Goal: Task Accomplishment & Management: Manage account settings

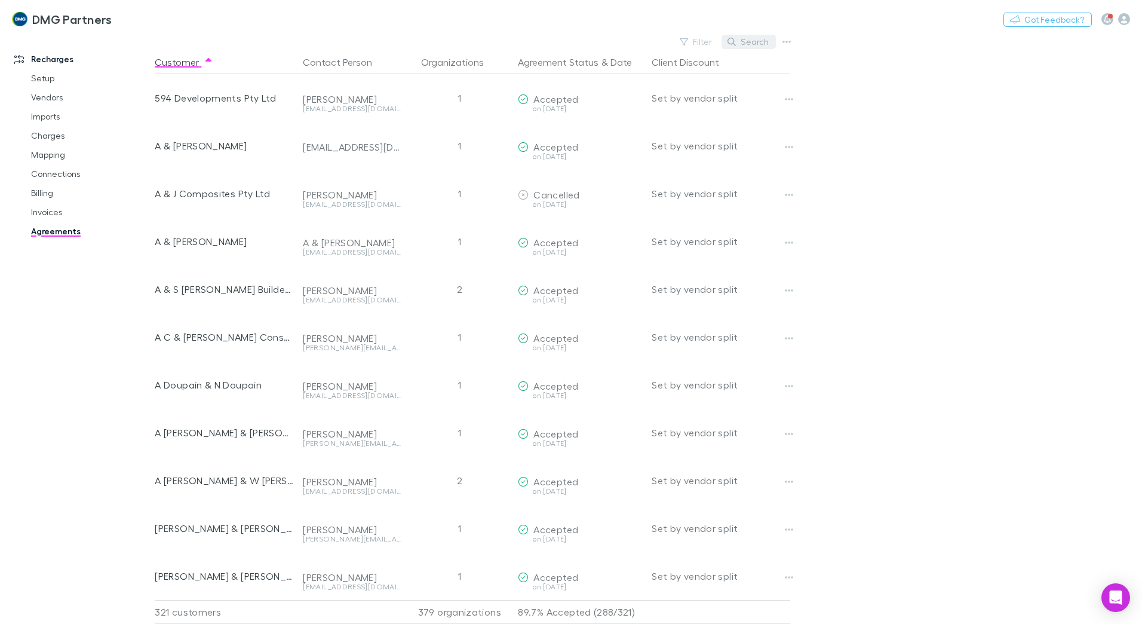
click at [762, 44] on button "Search" at bounding box center [749, 42] width 54 height 14
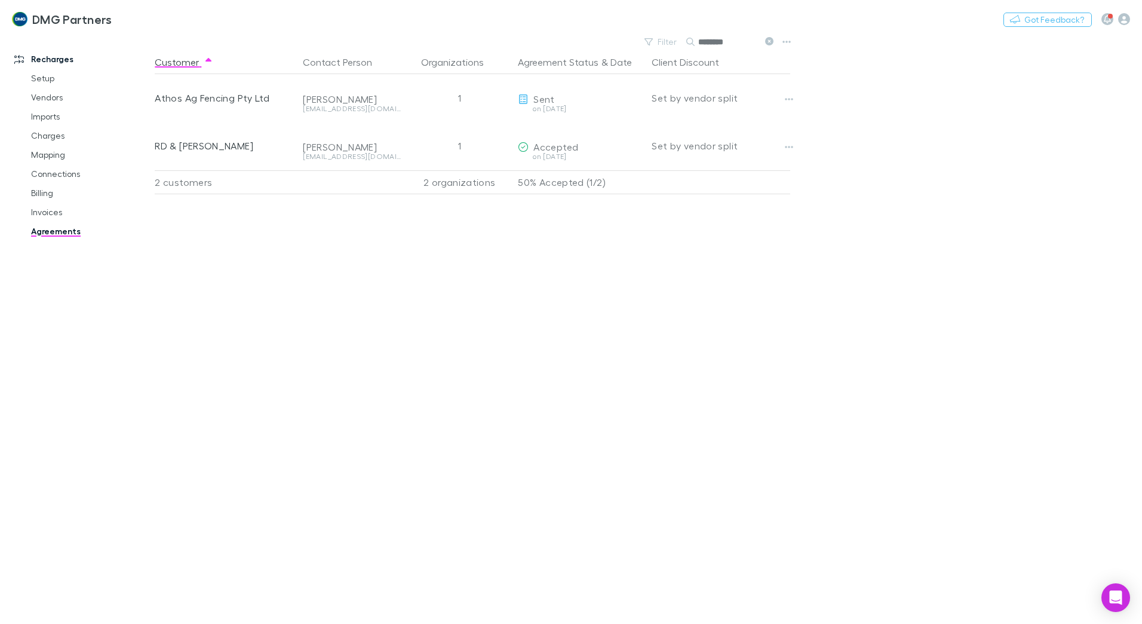
type input "********"
click at [40, 154] on link "Mapping" at bounding box center [90, 154] width 142 height 19
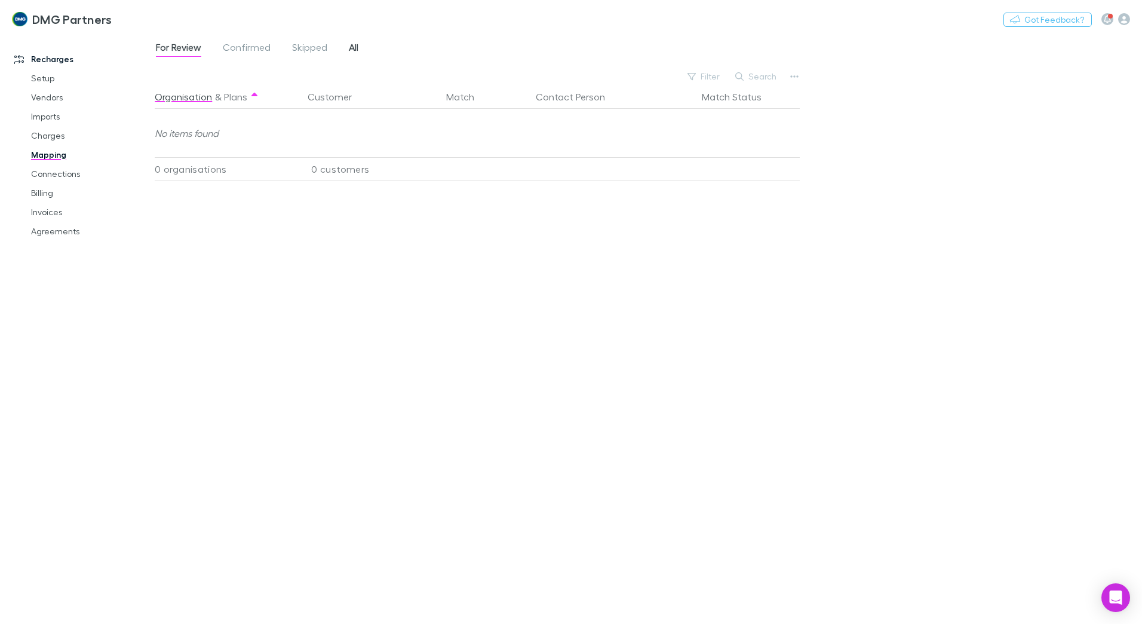
click at [354, 47] on span "All" at bounding box center [354, 49] width 10 height 16
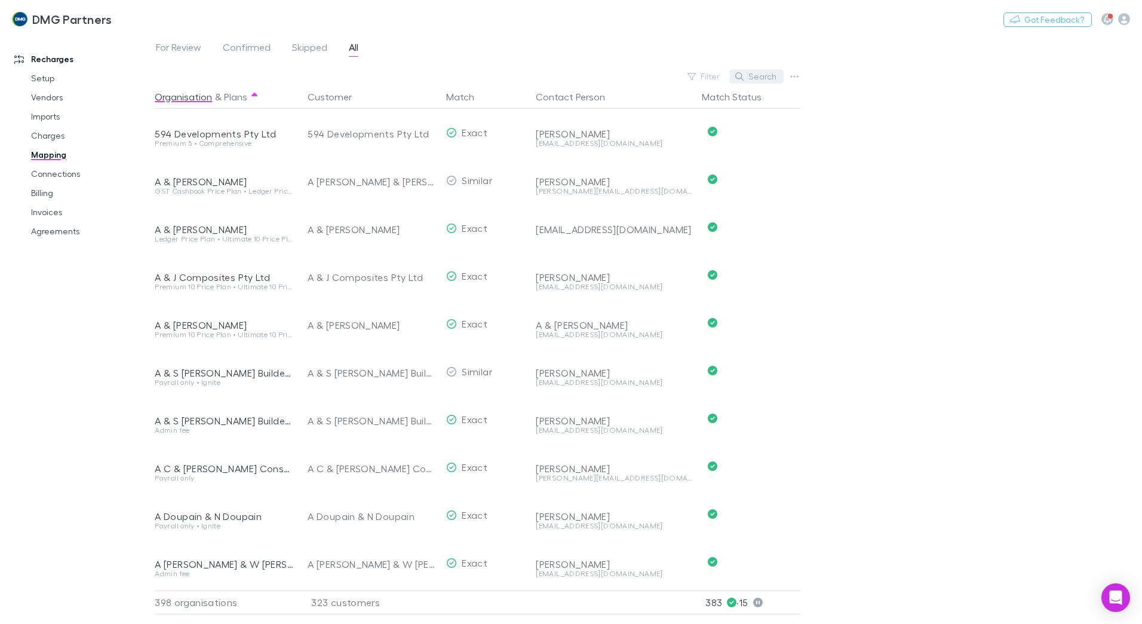
click at [772, 76] on button "Search" at bounding box center [756, 76] width 54 height 14
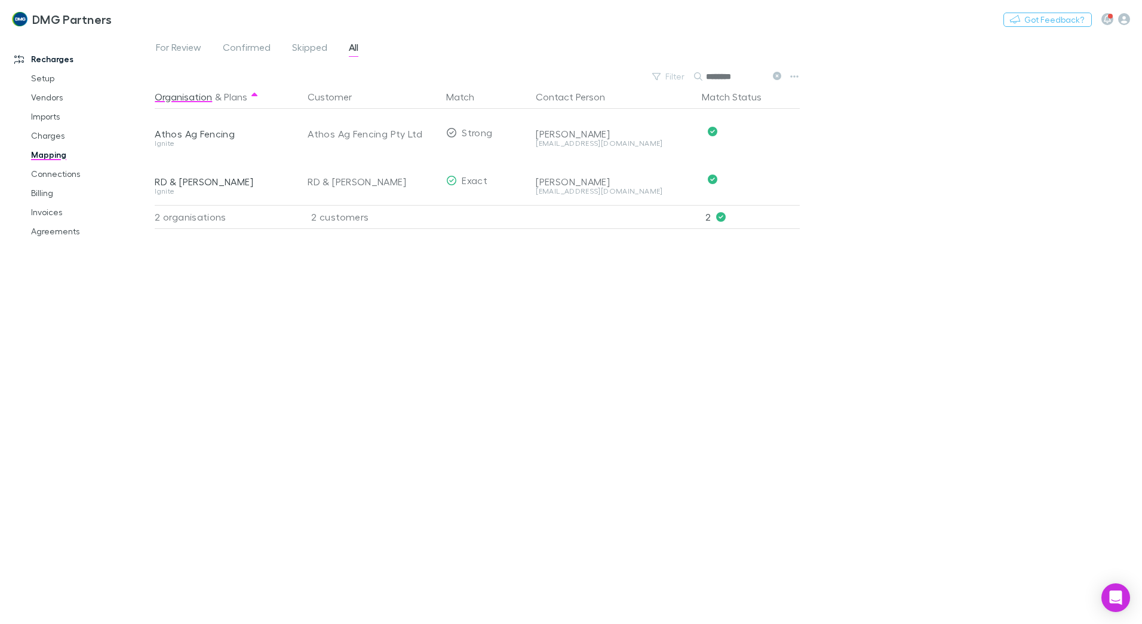
type input "********"
click at [56, 231] on link "Agreements" at bounding box center [90, 231] width 142 height 19
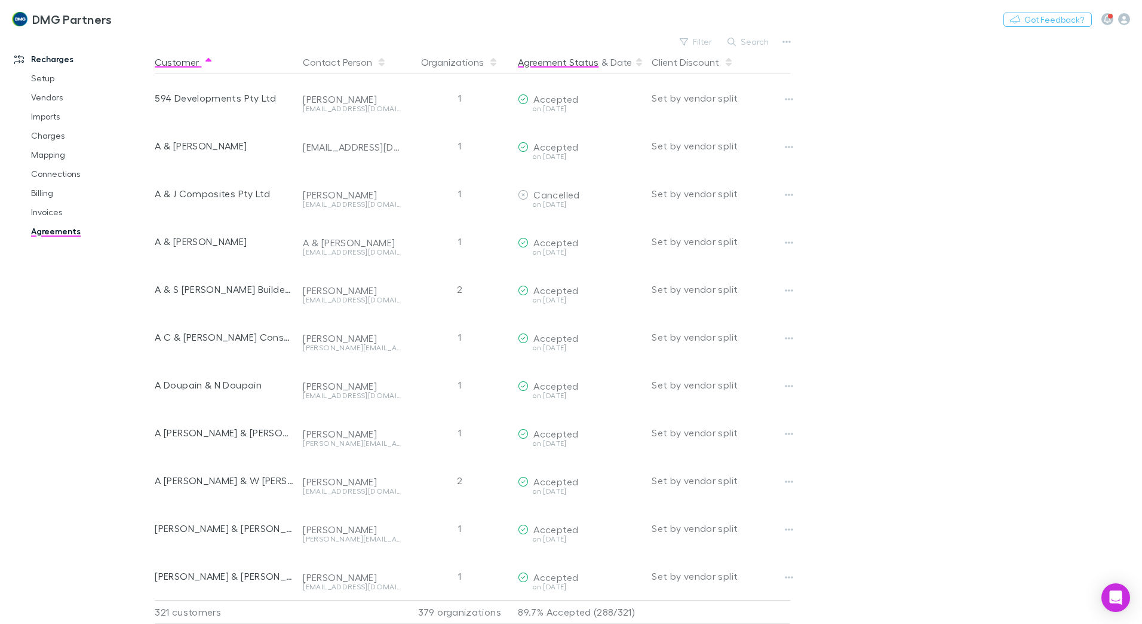
click at [546, 61] on button "Agreement Status" at bounding box center [558, 62] width 81 height 24
drag, startPoint x: 588, startPoint y: 63, endPoint x: 624, endPoint y: 64, distance: 35.9
click at [594, 65] on button "Agreement Status" at bounding box center [558, 62] width 81 height 24
click at [634, 63] on span at bounding box center [639, 62] width 10 height 10
drag, startPoint x: 633, startPoint y: 63, endPoint x: 609, endPoint y: 63, distance: 23.3
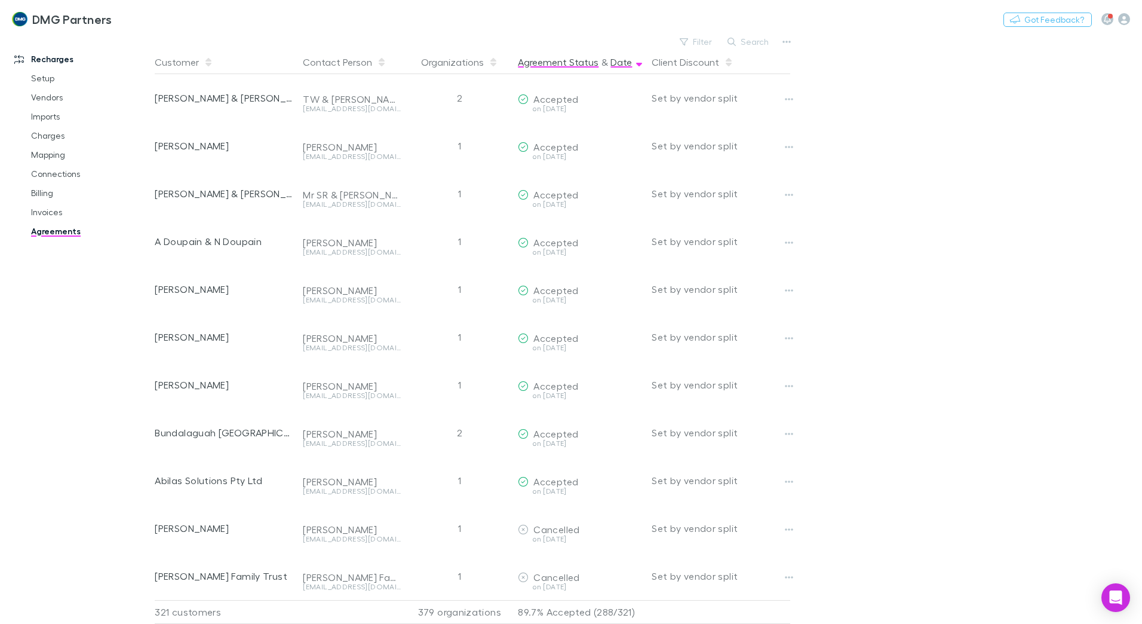
click at [629, 63] on div "Agreement Status & Date" at bounding box center [580, 62] width 124 height 24
click at [611, 63] on button "Date" at bounding box center [622, 62] width 22 height 24
click at [593, 63] on button "Agreement Status" at bounding box center [558, 62] width 81 height 24
click at [583, 65] on button "Agreement Status" at bounding box center [558, 62] width 81 height 24
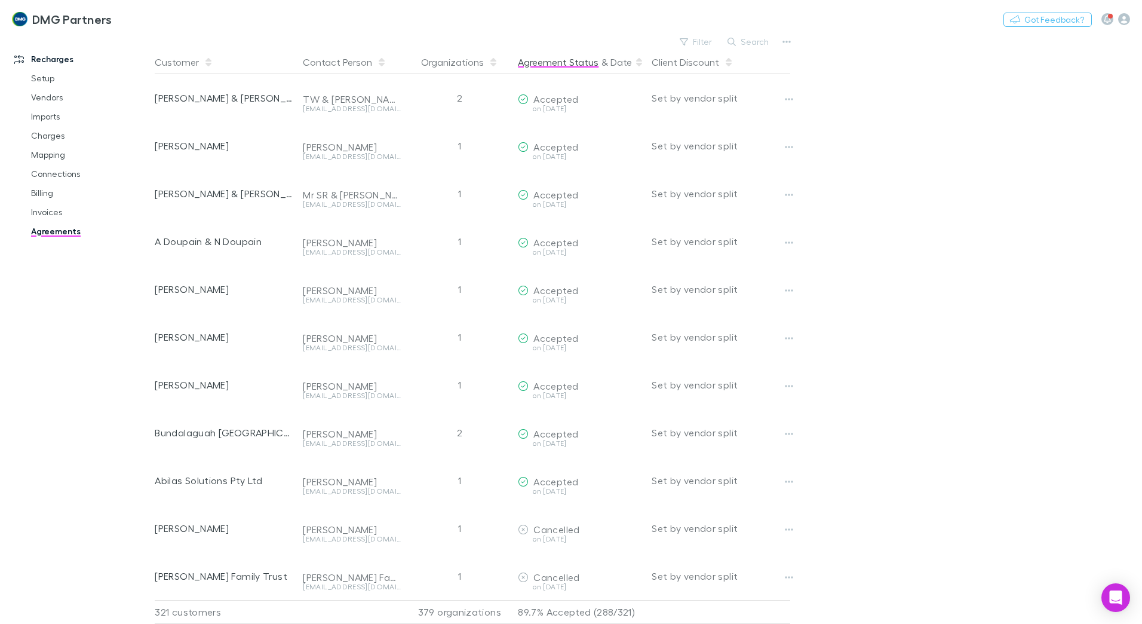
click at [569, 66] on button "Agreement Status" at bounding box center [558, 62] width 81 height 24
click at [748, 42] on button "Search" at bounding box center [749, 42] width 54 height 14
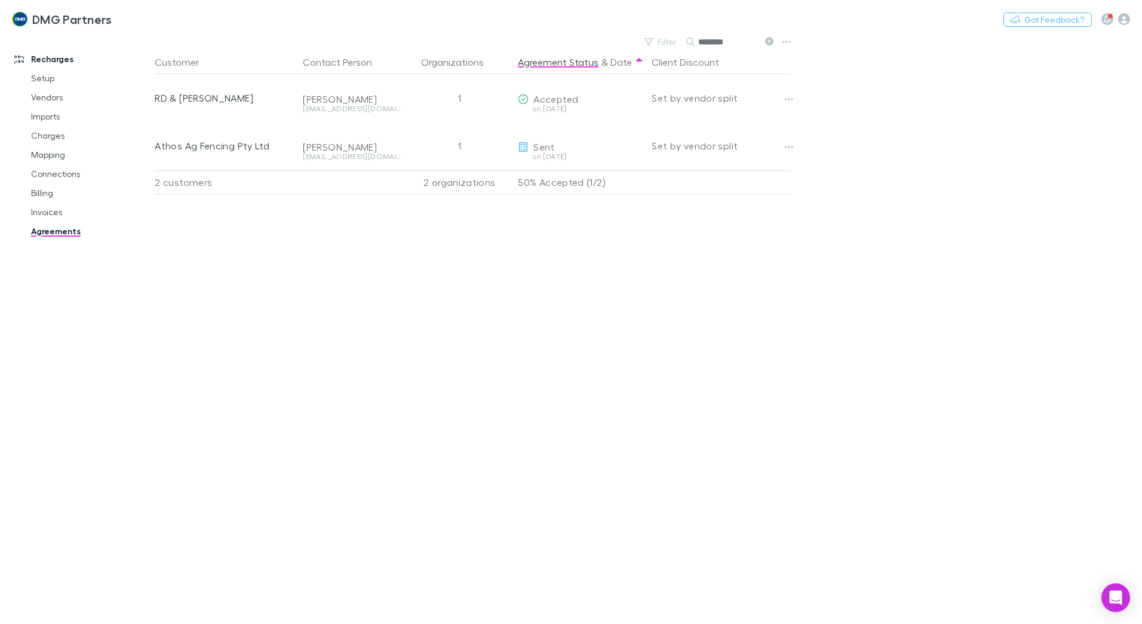
type input "********"
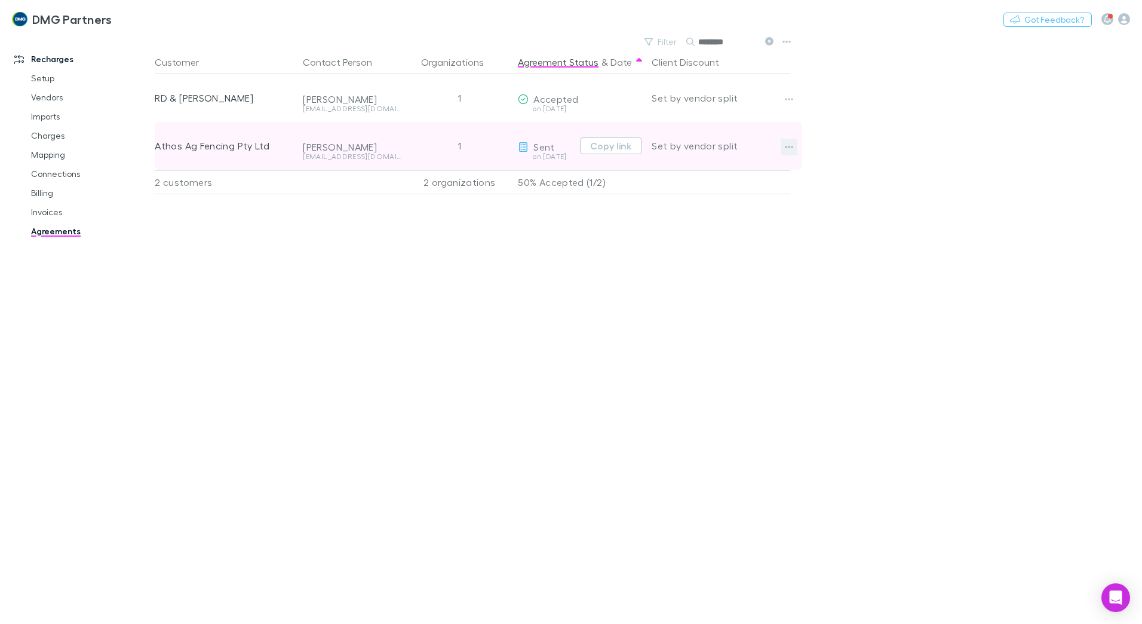
click at [790, 149] on icon "button" at bounding box center [789, 147] width 8 height 10
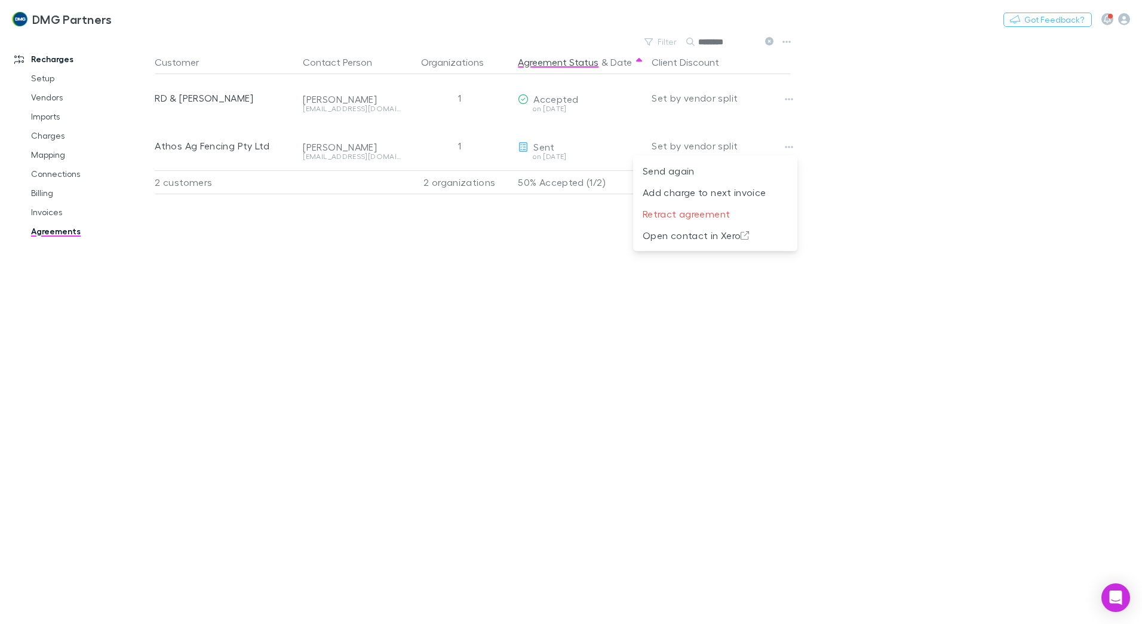
drag, startPoint x: 311, startPoint y: 268, endPoint x: 120, endPoint y: 203, distance: 202.2
click at [240, 248] on div at bounding box center [571, 312] width 1142 height 624
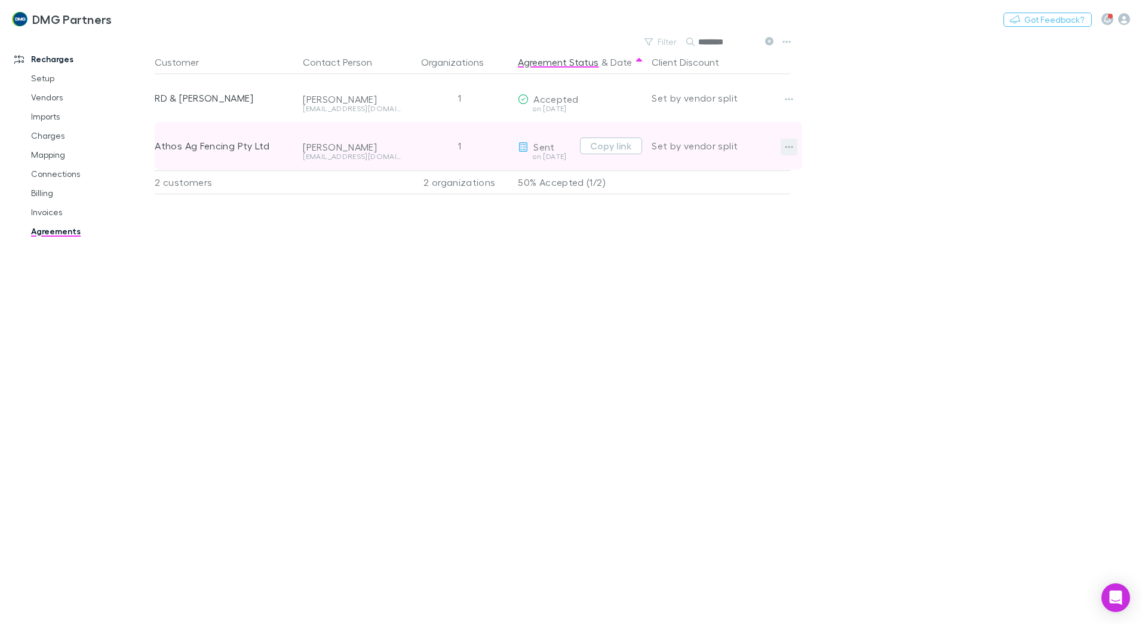
click at [790, 144] on icon "button" at bounding box center [789, 147] width 8 height 10
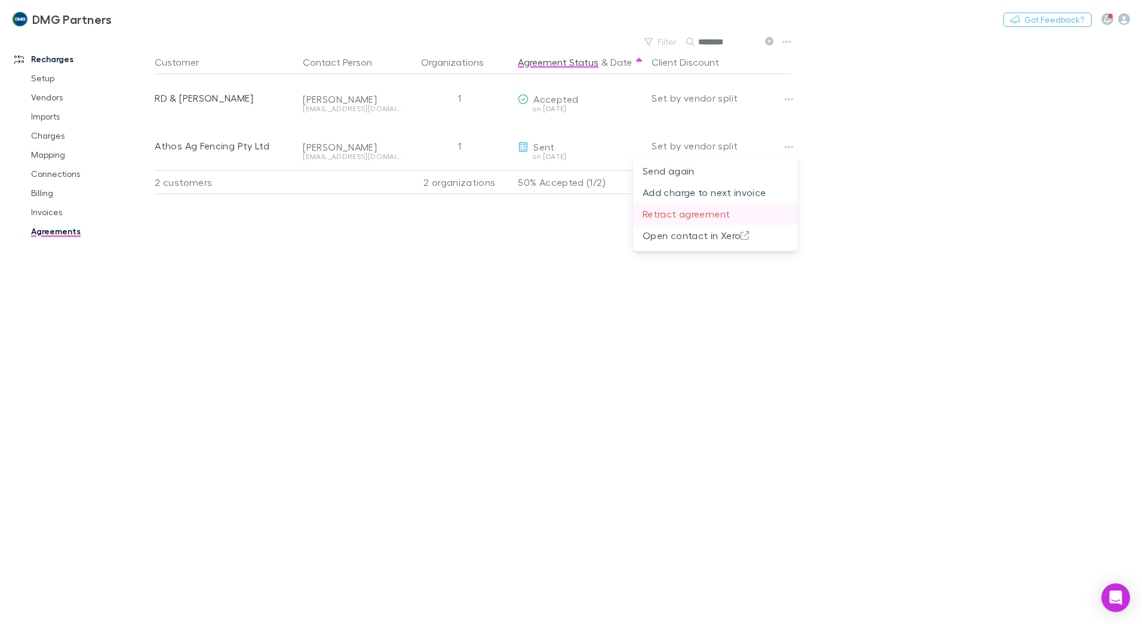
click at [695, 214] on p "Retract agreement" at bounding box center [715, 214] width 145 height 14
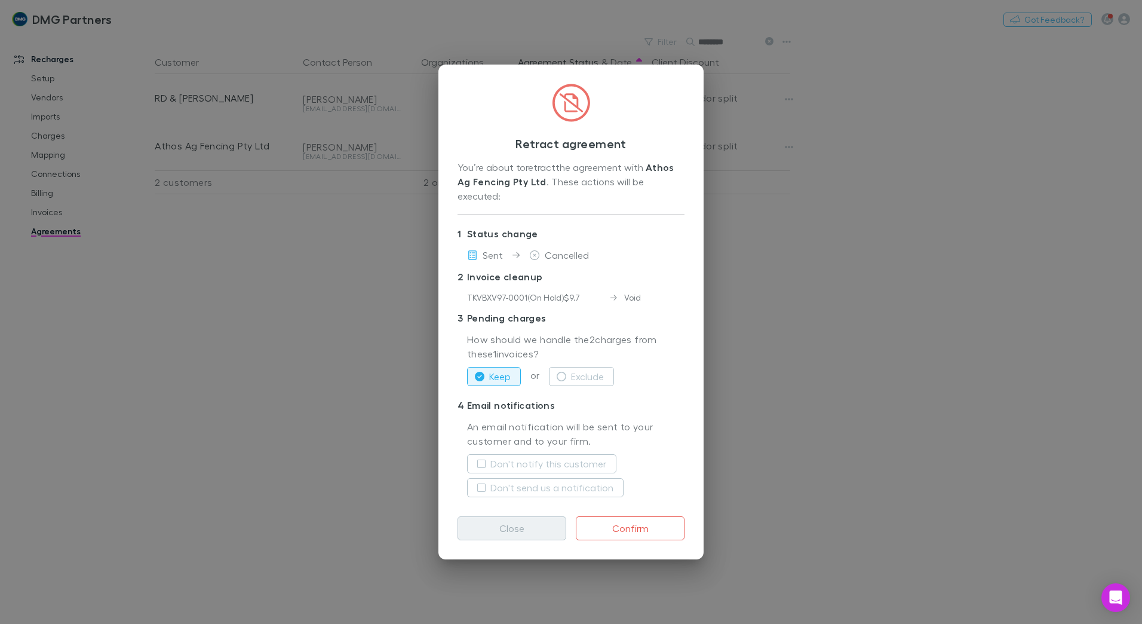
click at [480, 516] on button "Close" at bounding box center [512, 528] width 109 height 24
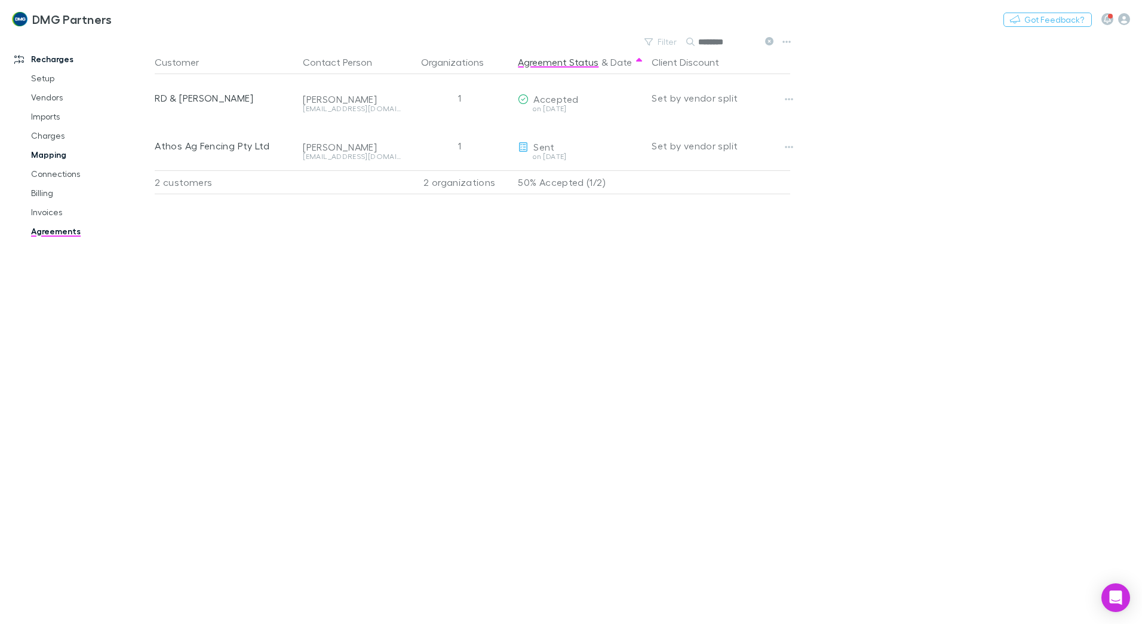
click at [35, 153] on link "Mapping" at bounding box center [90, 154] width 142 height 19
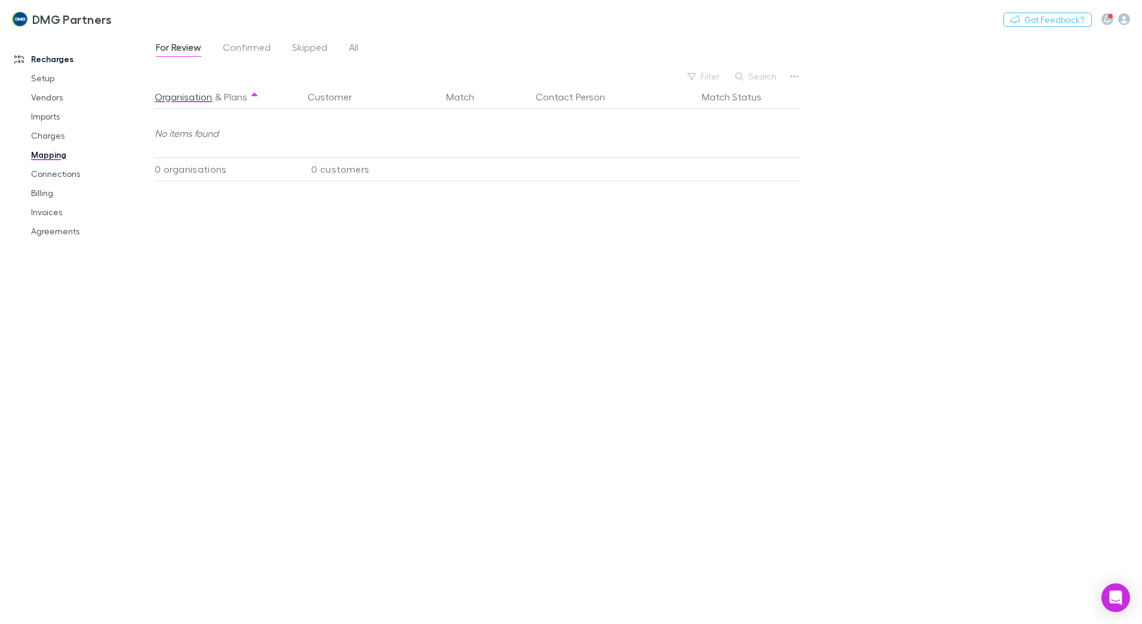
click at [39, 152] on link "Mapping" at bounding box center [90, 154] width 142 height 19
click at [348, 45] on link "All" at bounding box center [354, 48] width 12 height 19
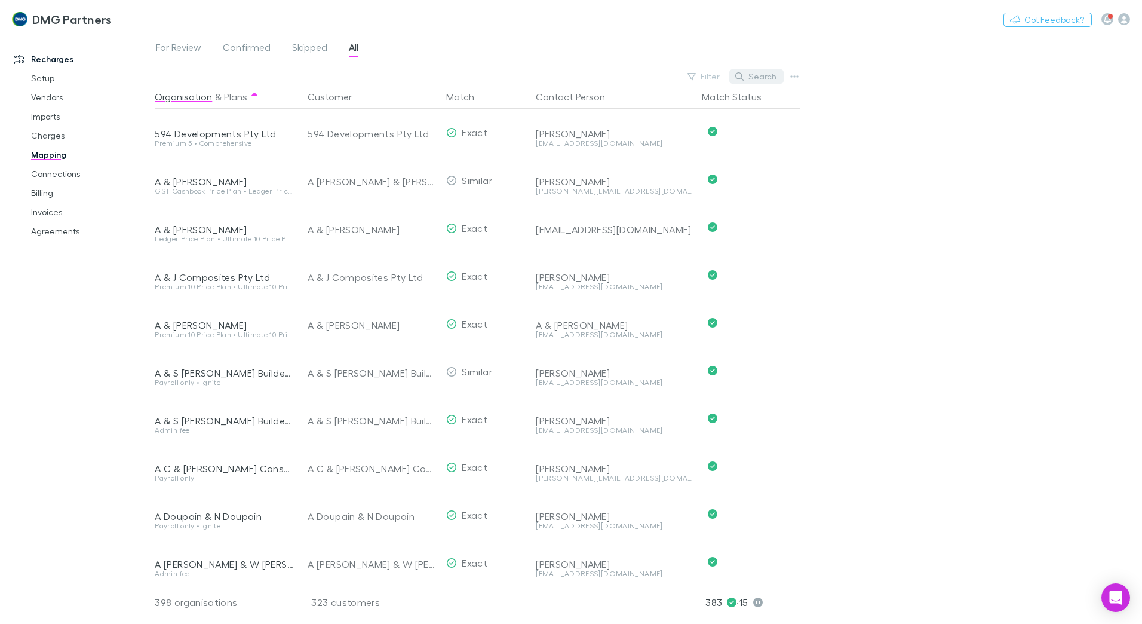
click at [768, 72] on button "Search" at bounding box center [756, 76] width 54 height 14
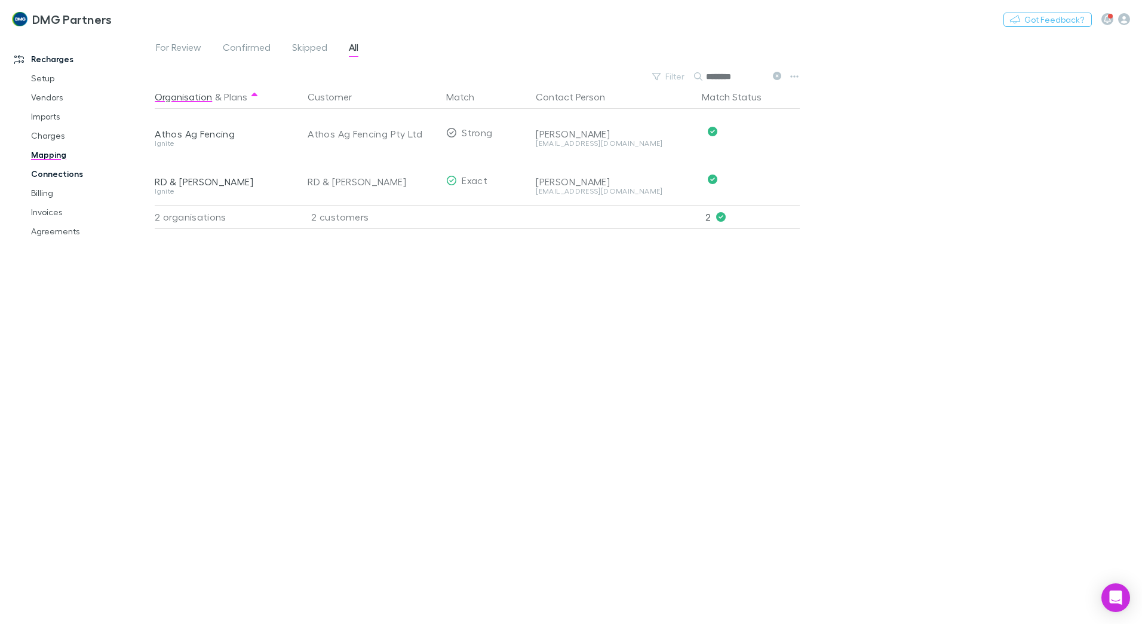
type input "********"
click at [48, 174] on link "Connections" at bounding box center [90, 173] width 142 height 19
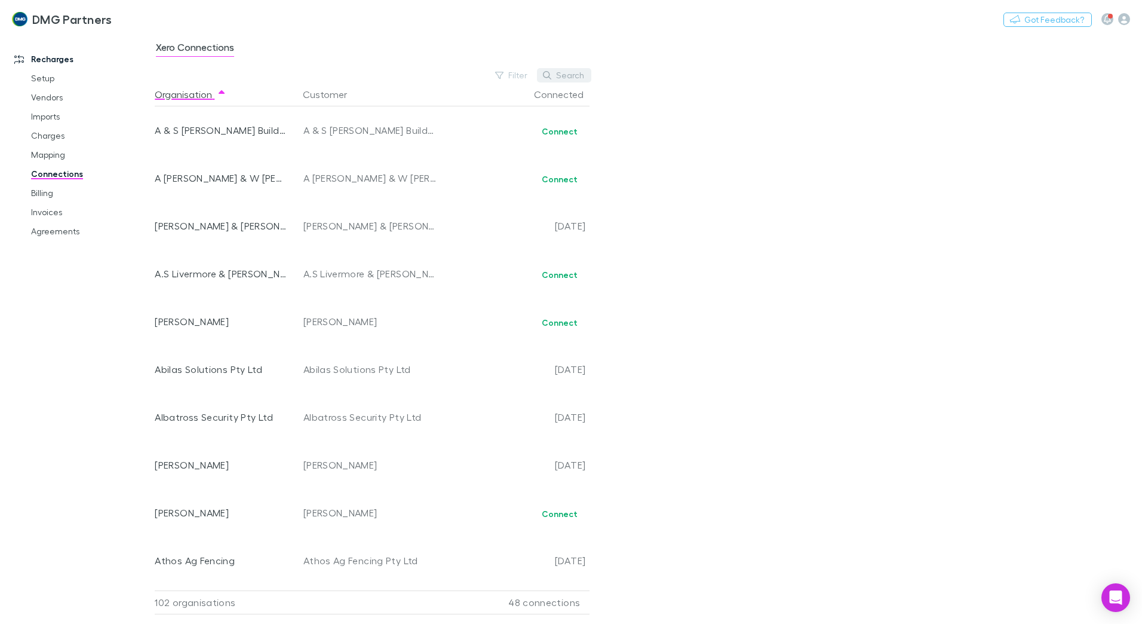
click at [569, 72] on button "Search" at bounding box center [564, 75] width 54 height 14
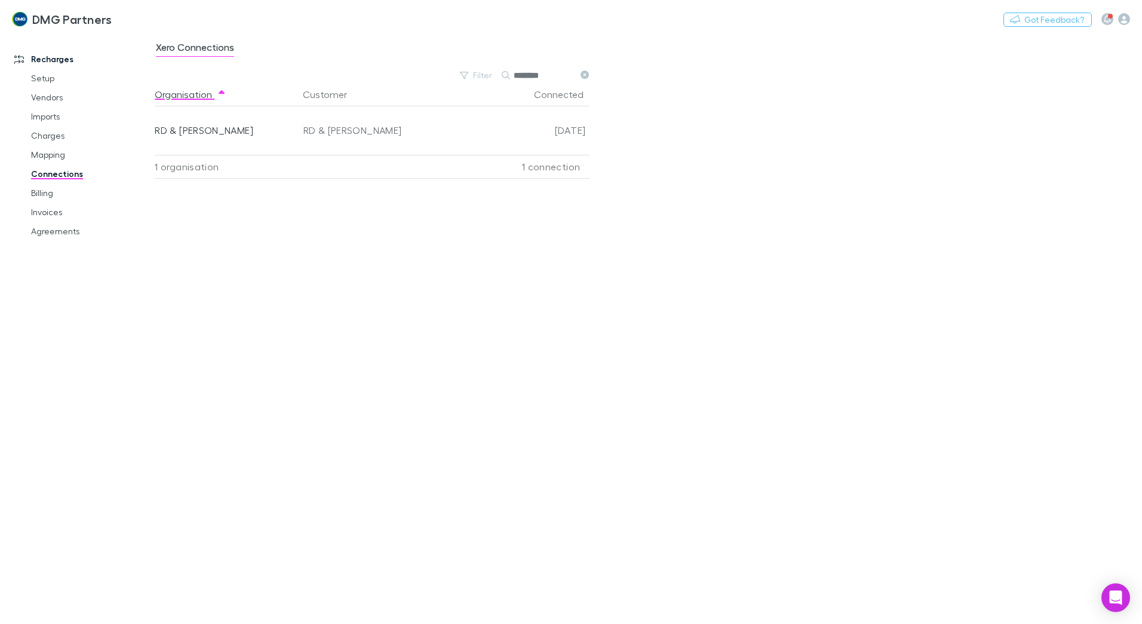
type input "********"
click at [41, 194] on link "Billing" at bounding box center [90, 192] width 142 height 19
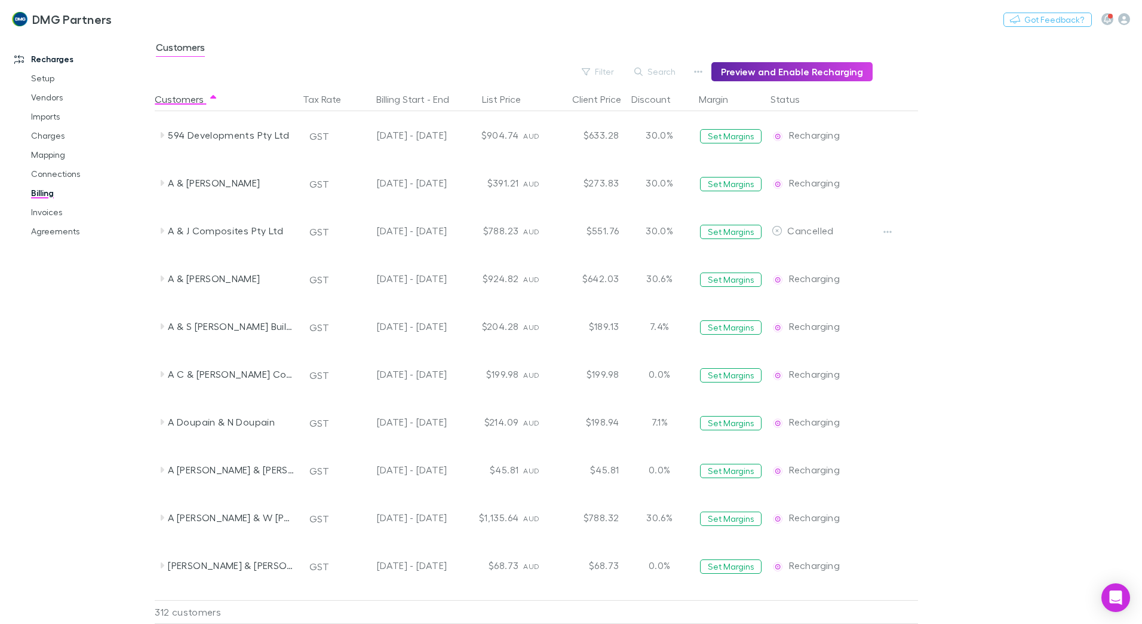
click at [651, 69] on button "Search" at bounding box center [656, 72] width 54 height 14
type input "**"
click at [45, 154] on link "Mapping" at bounding box center [90, 154] width 142 height 19
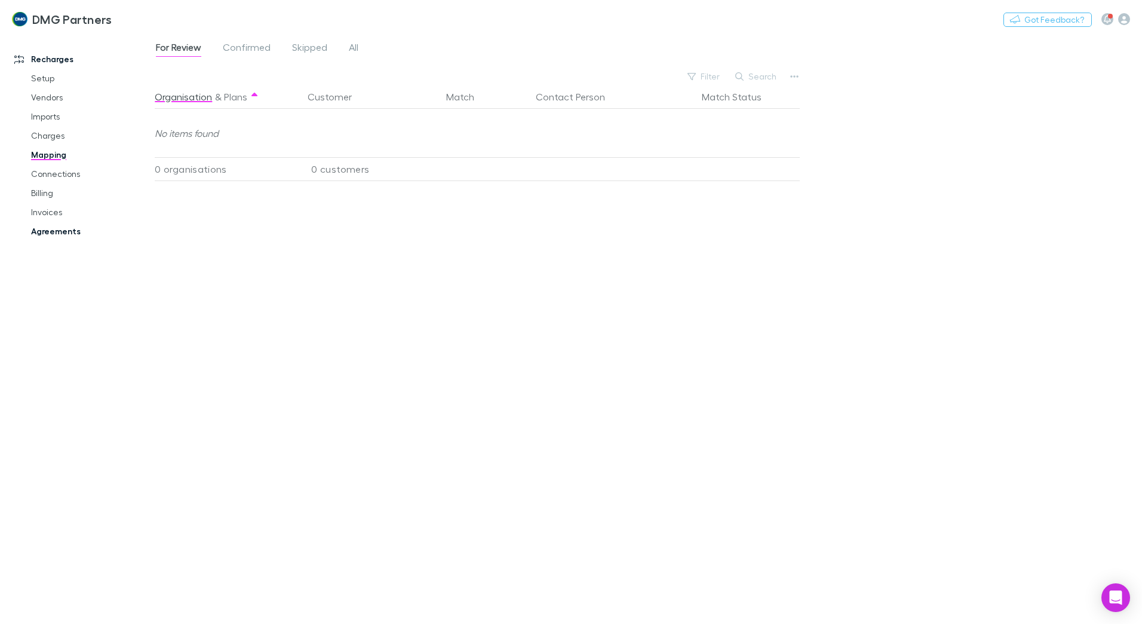
click at [50, 228] on link "Agreements" at bounding box center [90, 231] width 142 height 19
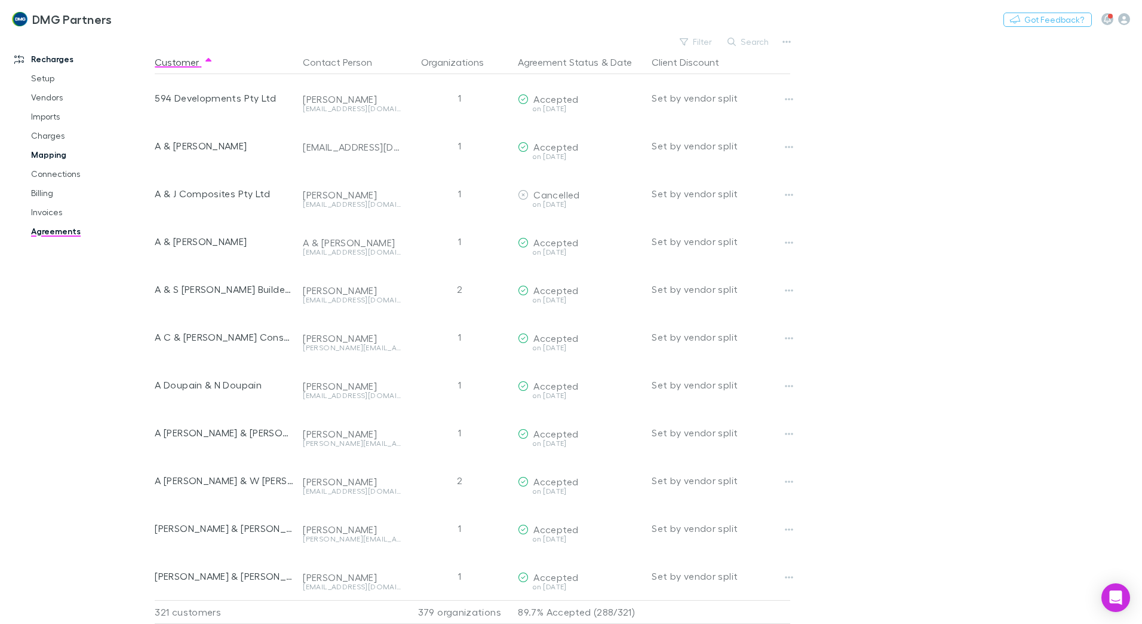
click at [51, 153] on link "Mapping" at bounding box center [90, 154] width 142 height 19
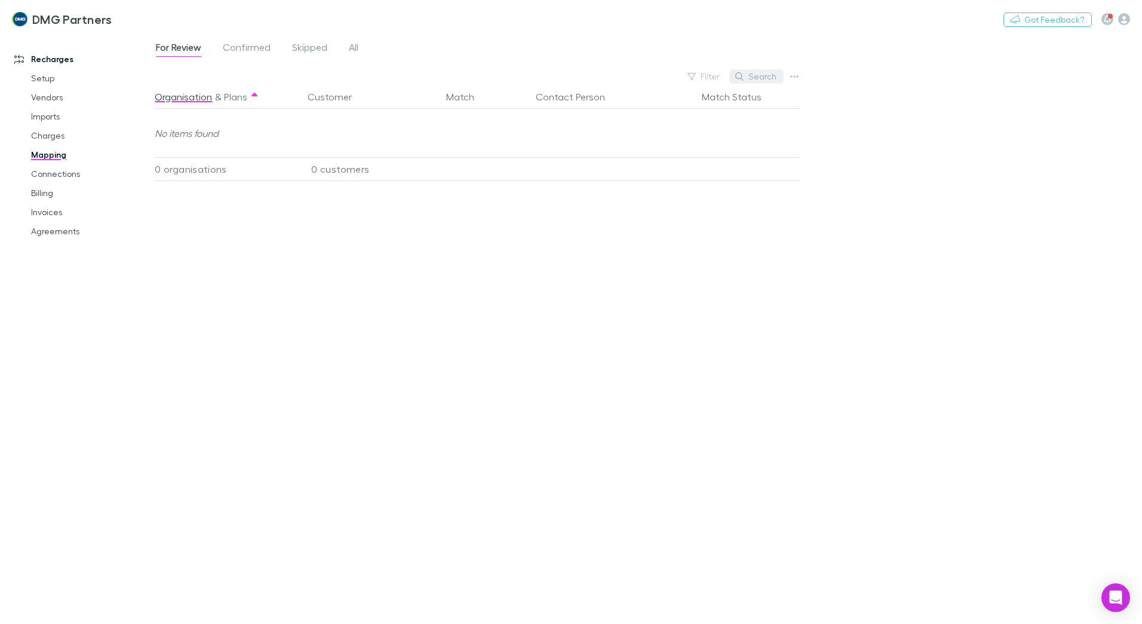
click at [760, 78] on button "Search" at bounding box center [756, 76] width 54 height 14
type input "********"
drag, startPoint x: 881, startPoint y: 97, endPoint x: 872, endPoint y: 96, distance: 9.0
click at [882, 97] on div "For Review Confirmed Skipped All Filter Search ******** Organisation & Plans Cu…" at bounding box center [649, 328] width 988 height 590
click at [357, 45] on span "All" at bounding box center [354, 49] width 10 height 16
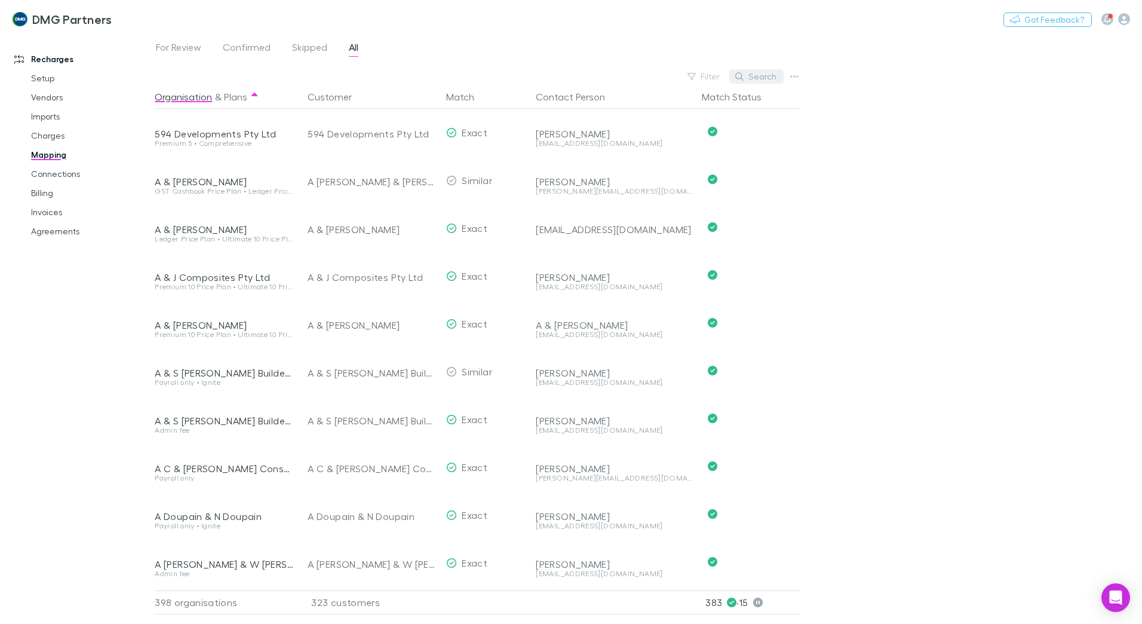
click at [756, 75] on button "Search" at bounding box center [756, 76] width 54 height 14
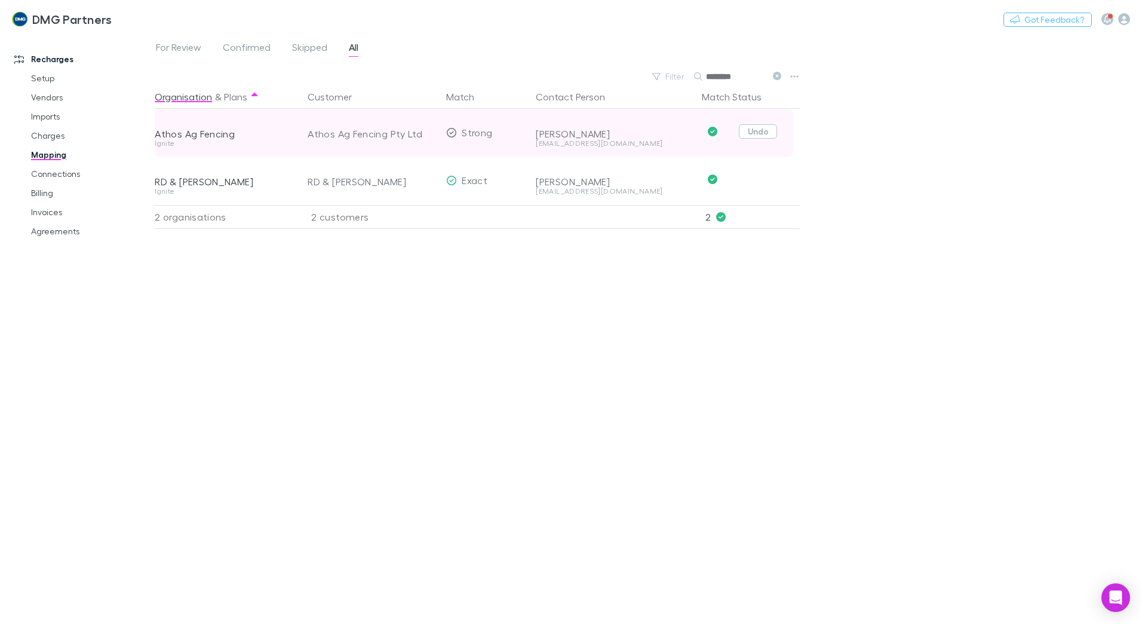
type input "********"
click at [759, 130] on button "Undo" at bounding box center [758, 131] width 38 height 14
click at [405, 137] on div "Athos Ag Fencing Pty Ltd" at bounding box center [356, 132] width 97 height 14
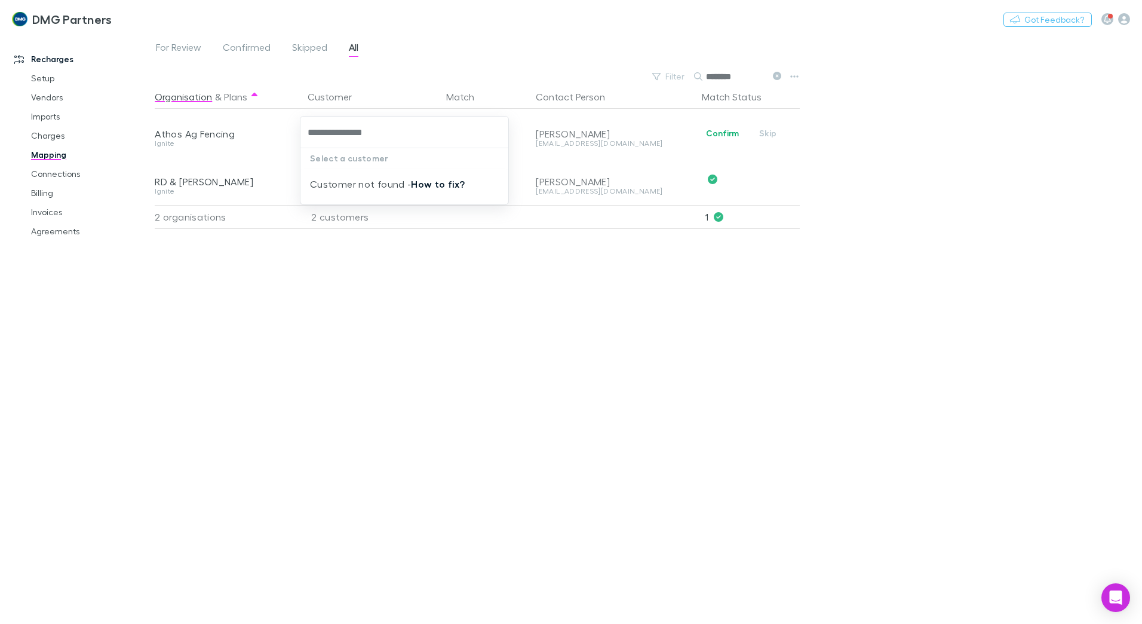
click at [436, 185] on link "How to fix?" at bounding box center [438, 184] width 54 height 12
type input "**********"
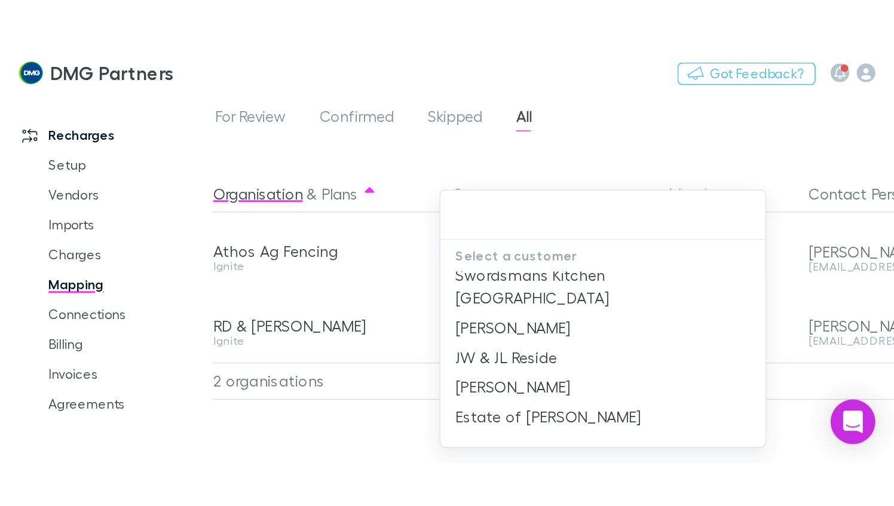
scroll to position [60, 0]
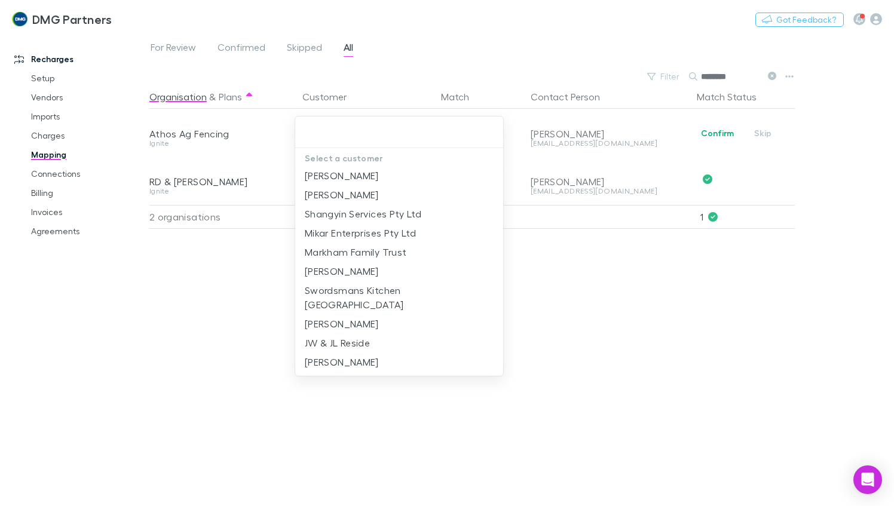
drag, startPoint x: 550, startPoint y: 387, endPoint x: 523, endPoint y: 381, distance: 27.0
click at [547, 387] on div at bounding box center [447, 253] width 894 height 506
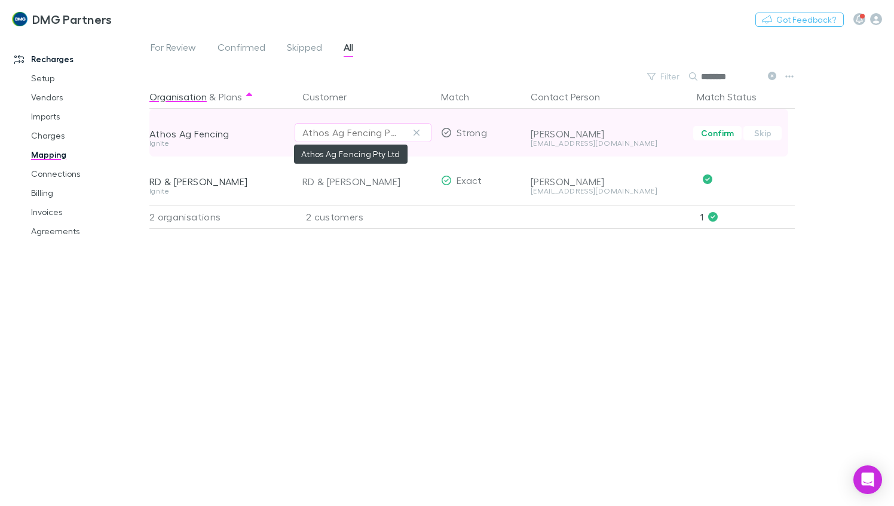
click at [376, 134] on div "Athos Ag Fencing Pty Ltd" at bounding box center [350, 132] width 97 height 14
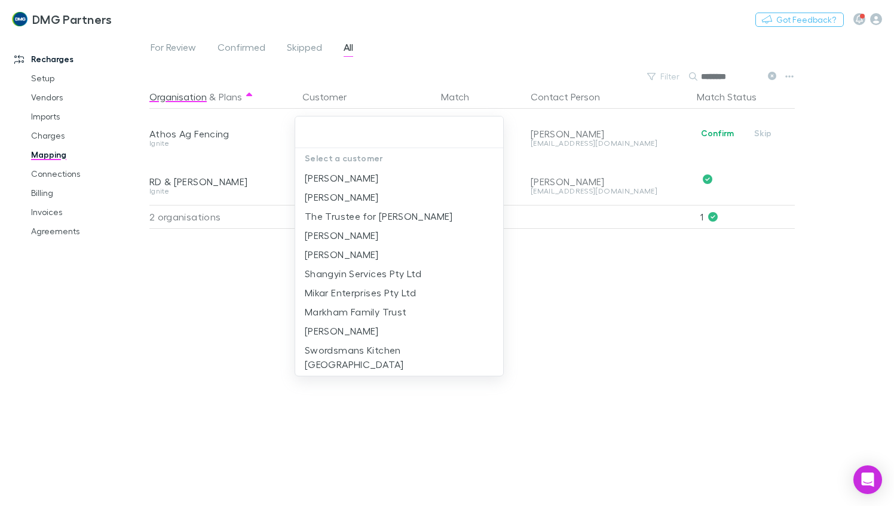
click at [374, 133] on input "text" at bounding box center [399, 132] width 198 height 22
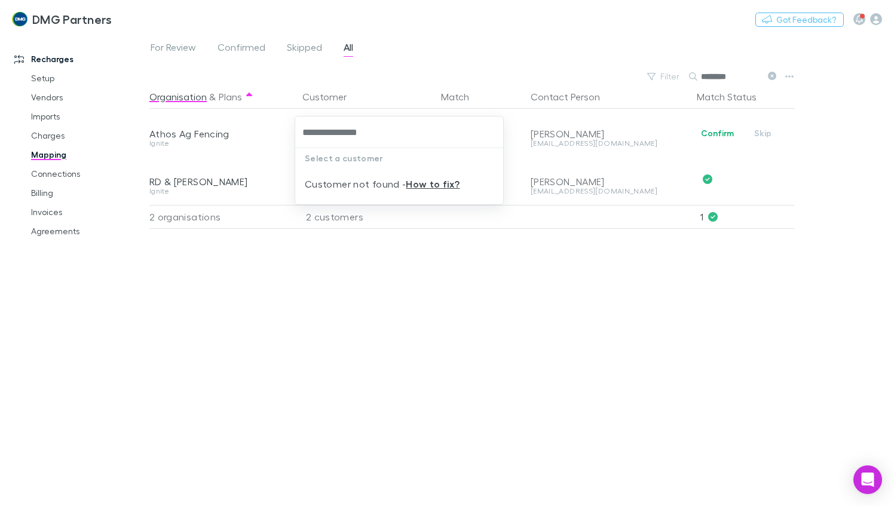
type input "**********"
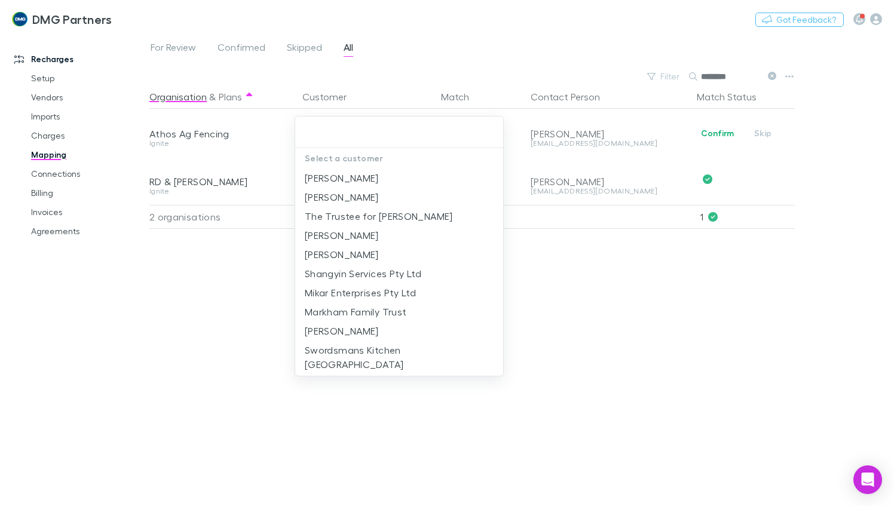
click at [471, 378] on div at bounding box center [447, 253] width 894 height 506
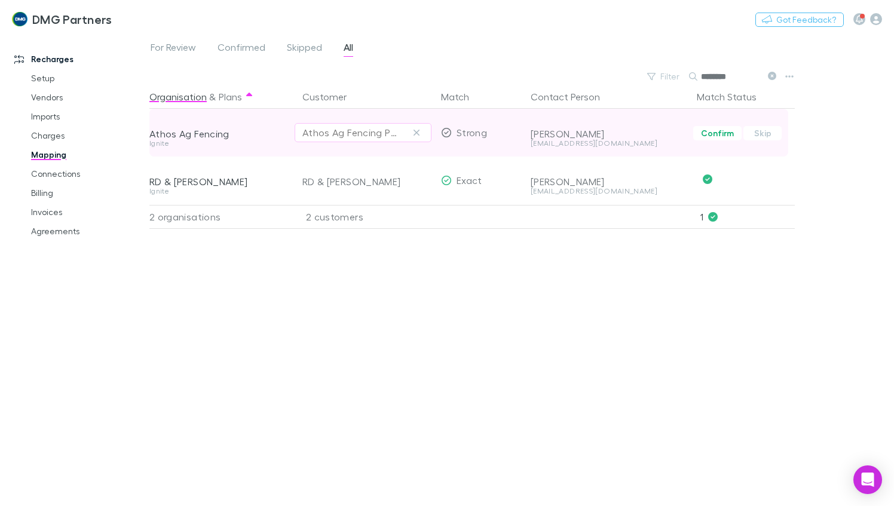
click at [406, 137] on div "Athos Ag Fencing Pty Ltd" at bounding box center [362, 132] width 121 height 14
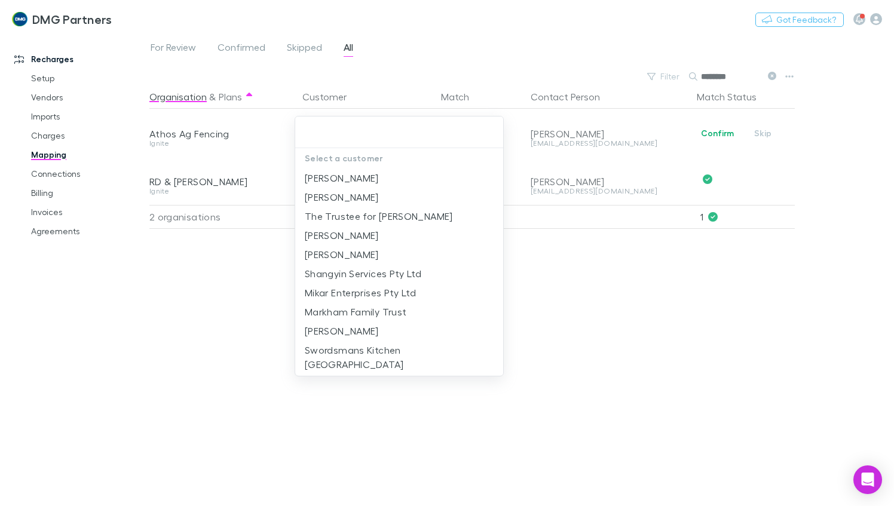
click at [361, 137] on input "text" at bounding box center [399, 132] width 198 height 22
type input "*****"
drag, startPoint x: 630, startPoint y: 368, endPoint x: 506, endPoint y: 36, distance: 353.9
click at [624, 308] on div at bounding box center [447, 253] width 894 height 506
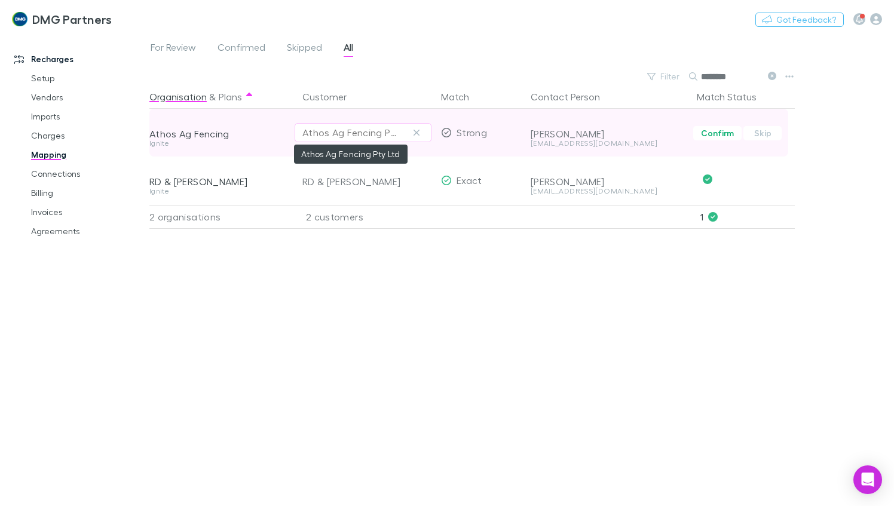
click at [367, 136] on div "Athos Ag Fencing Pty Ltd" at bounding box center [350, 132] width 97 height 14
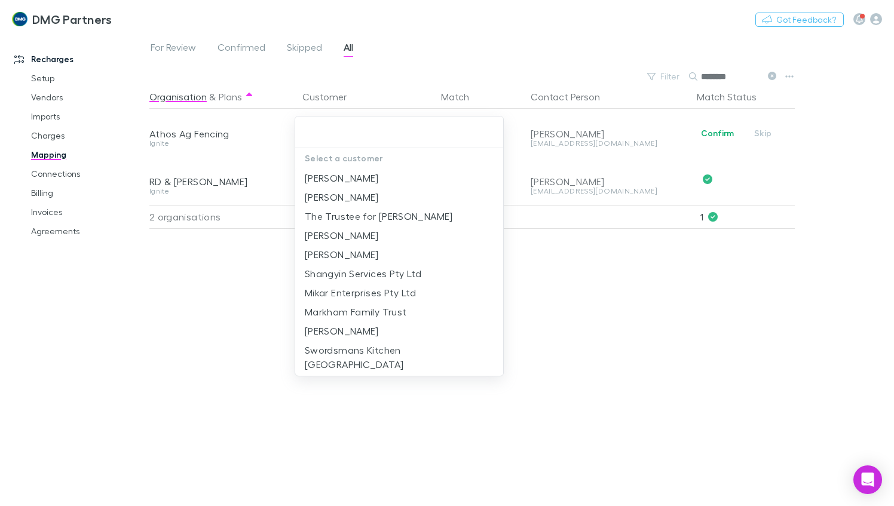
click at [333, 133] on input "text" at bounding box center [399, 132] width 198 height 22
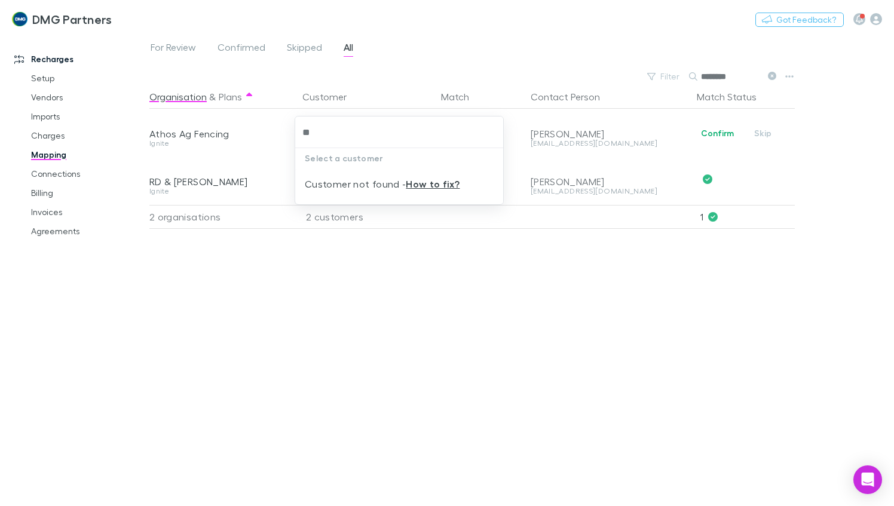
type input "*"
type input "**********"
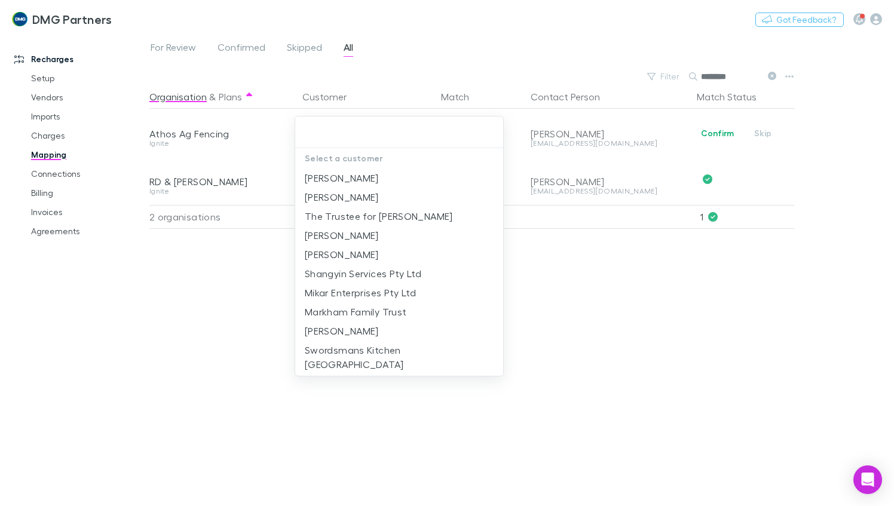
click at [585, 324] on div at bounding box center [447, 253] width 894 height 506
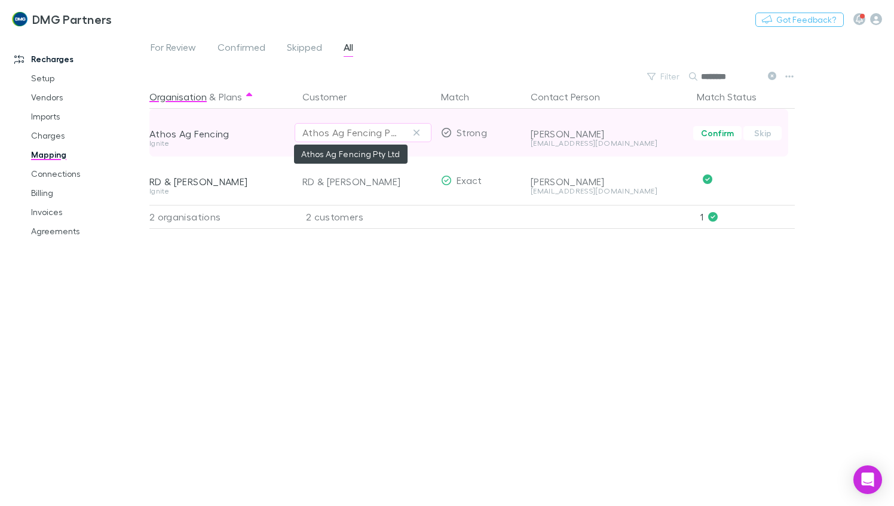
click at [364, 131] on div "Athos Ag Fencing Pty Ltd" at bounding box center [350, 132] width 97 height 14
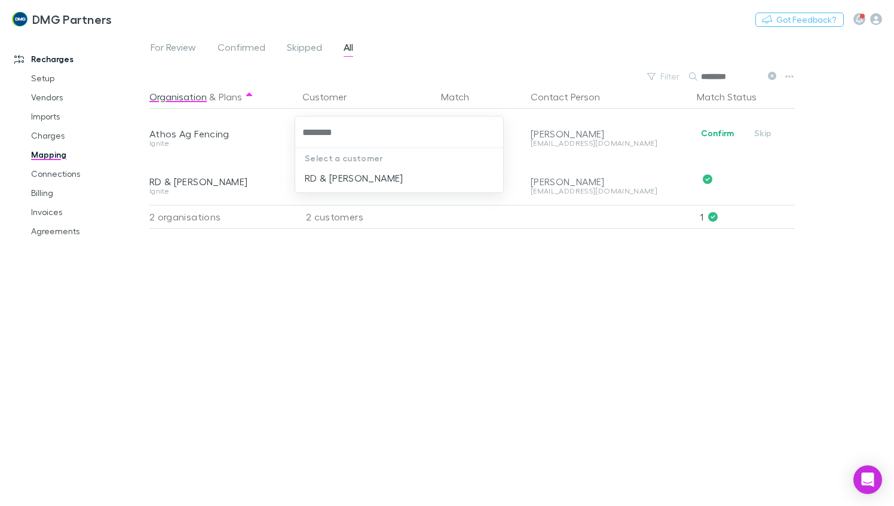
type input "********"
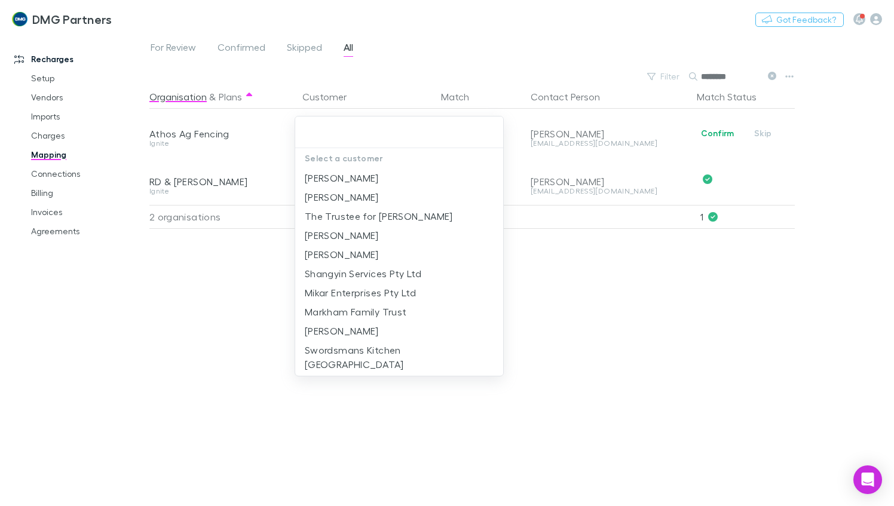
click at [560, 417] on div at bounding box center [447, 253] width 894 height 506
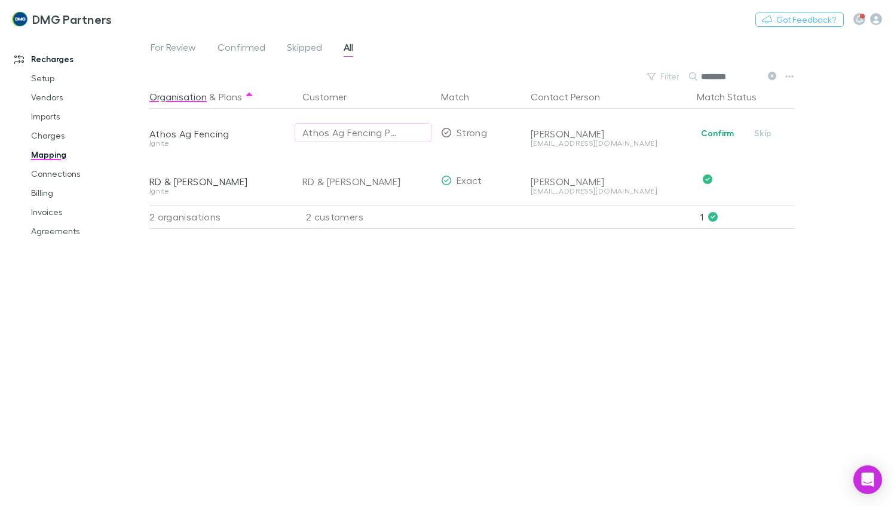
drag, startPoint x: 477, startPoint y: 365, endPoint x: 485, endPoint y: 344, distance: 22.5
click at [477, 365] on div "Organisation & Plans Customer Match Contact Person Match Status Athos Ag Fencin…" at bounding box center [473, 291] width 648 height 412
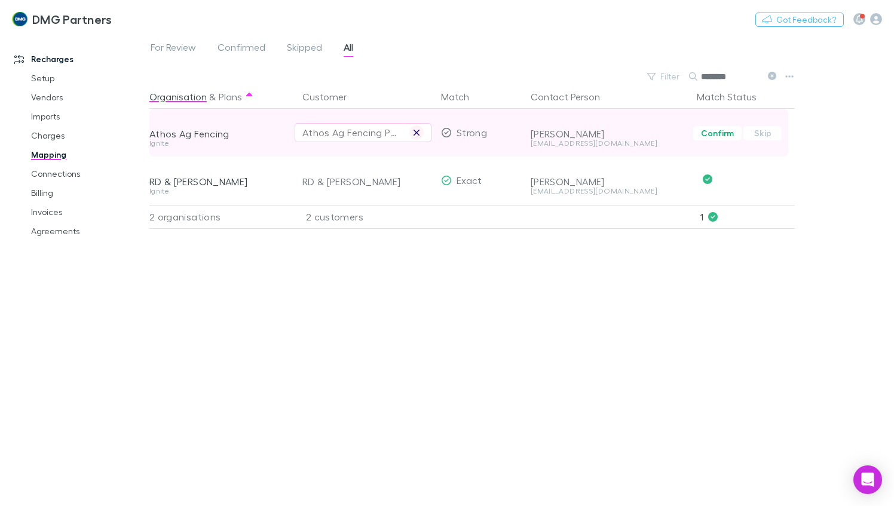
click at [416, 134] on icon "button" at bounding box center [416, 133] width 7 height 10
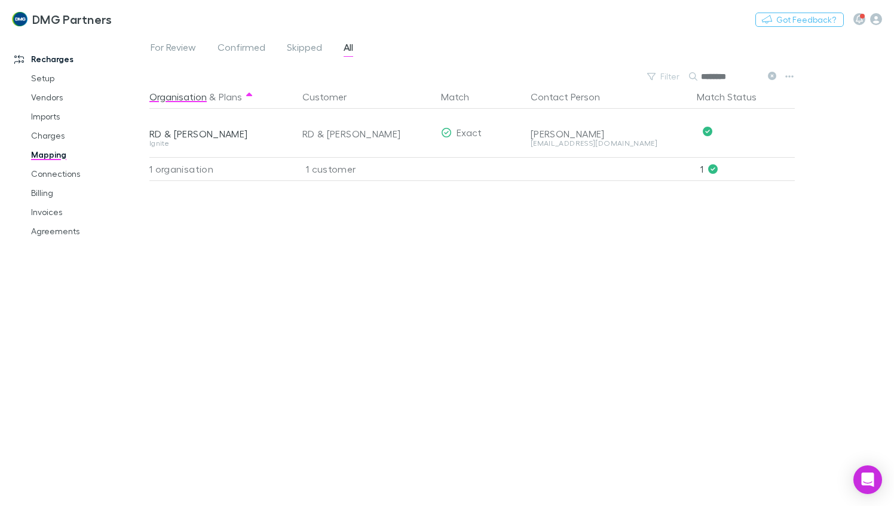
click at [48, 154] on link "Mapping" at bounding box center [87, 154] width 137 height 19
click at [402, 480] on div "Organisation & Plans Customer Match Contact Person Match Status Athos Ag Fencin…" at bounding box center [473, 291] width 648 height 412
click at [48, 175] on link "Connections" at bounding box center [87, 173] width 137 height 19
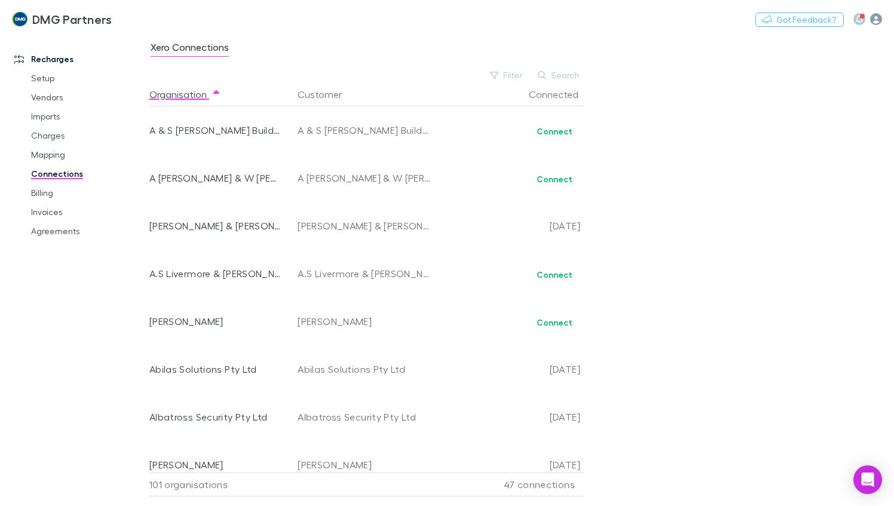
click at [878, 23] on icon "button" at bounding box center [876, 19] width 12 height 12
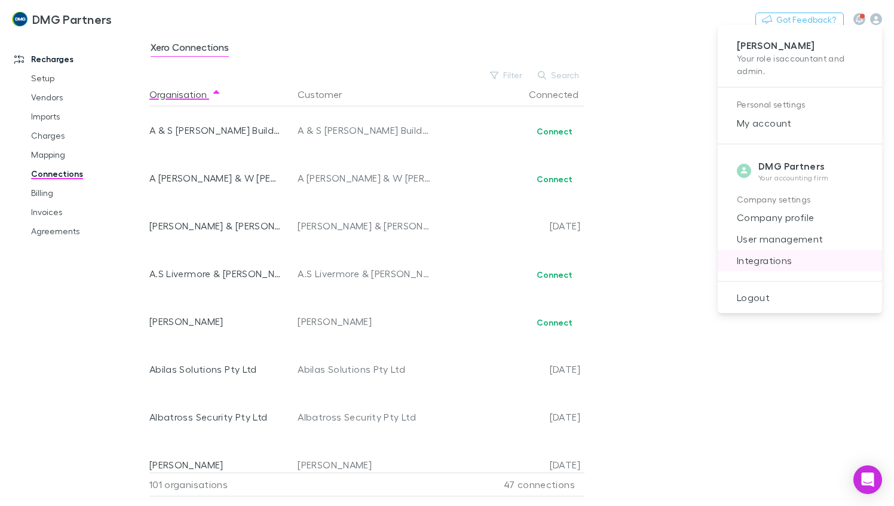
click at [762, 262] on span "Integrations" at bounding box center [799, 260] width 145 height 14
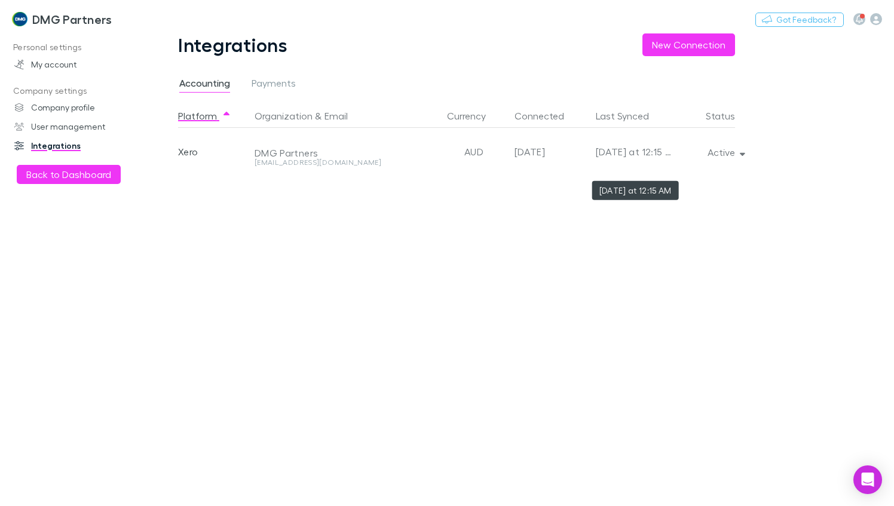
click at [656, 152] on div "[DATE] at 12:15 AM" at bounding box center [634, 152] width 76 height 48
click at [743, 153] on icon "button" at bounding box center [742, 153] width 5 height 3
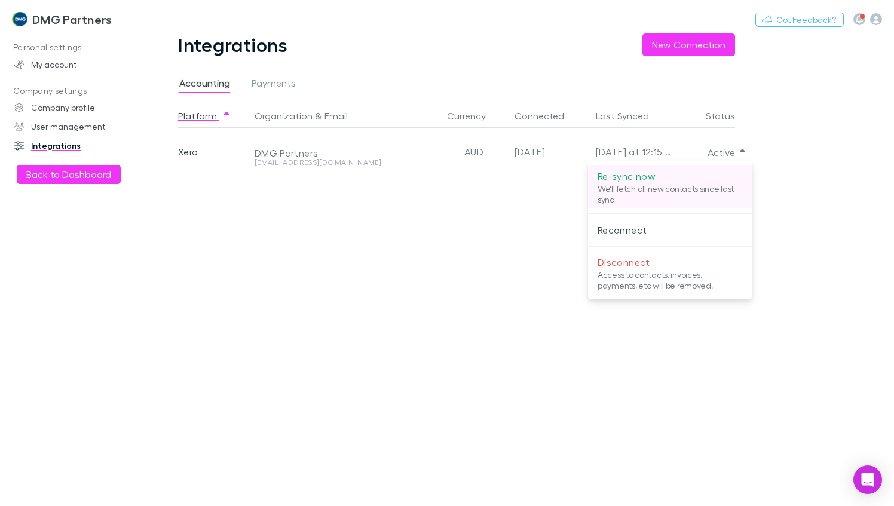
click at [618, 188] on p "We'll fetch all new contacts since last sync" at bounding box center [669, 194] width 145 height 22
click at [407, 325] on div at bounding box center [447, 253] width 894 height 506
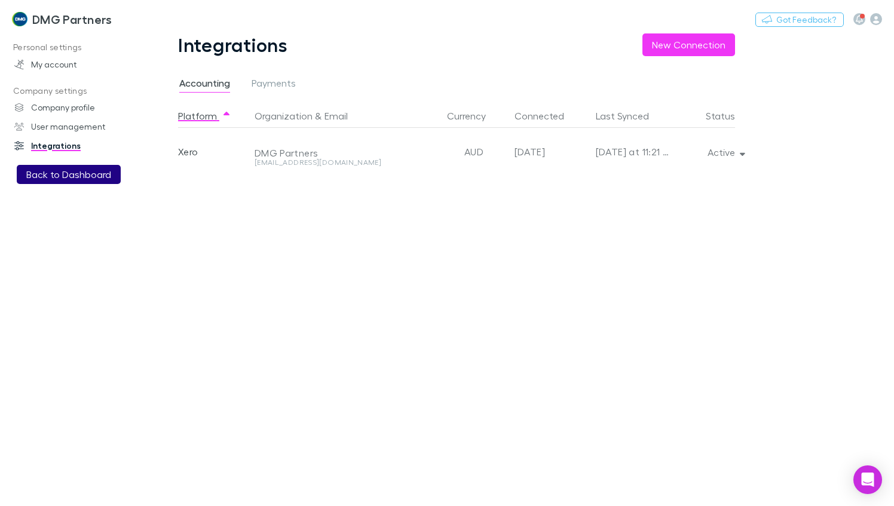
click at [72, 172] on button "Back to Dashboard" at bounding box center [69, 174] width 104 height 19
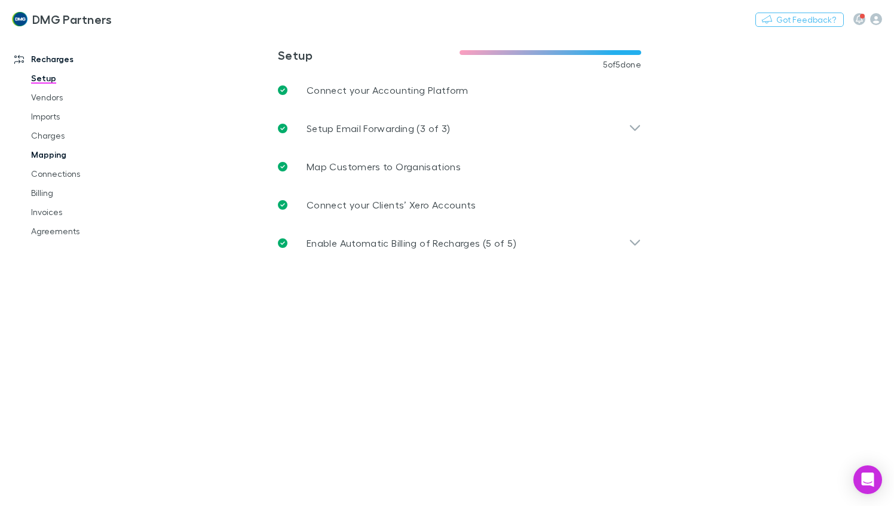
click at [49, 154] on link "Mapping" at bounding box center [87, 154] width 137 height 19
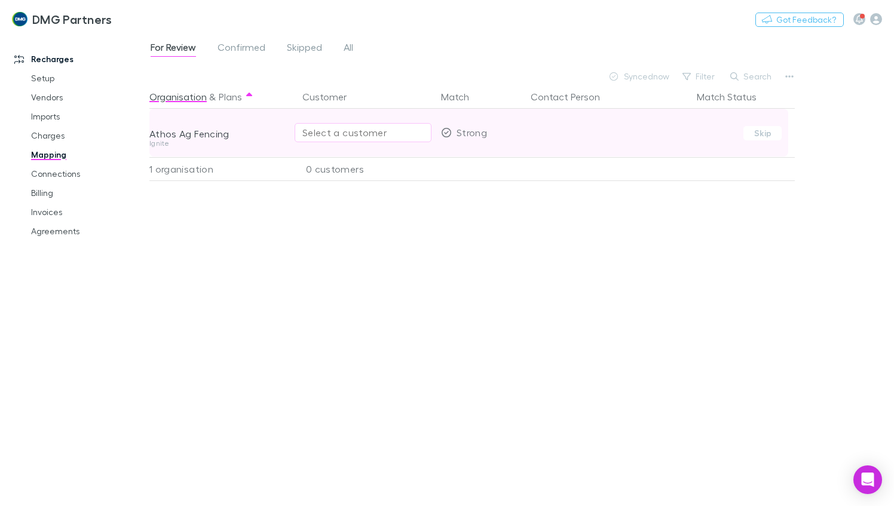
click at [370, 133] on div "Select a customer" at bounding box center [362, 132] width 121 height 14
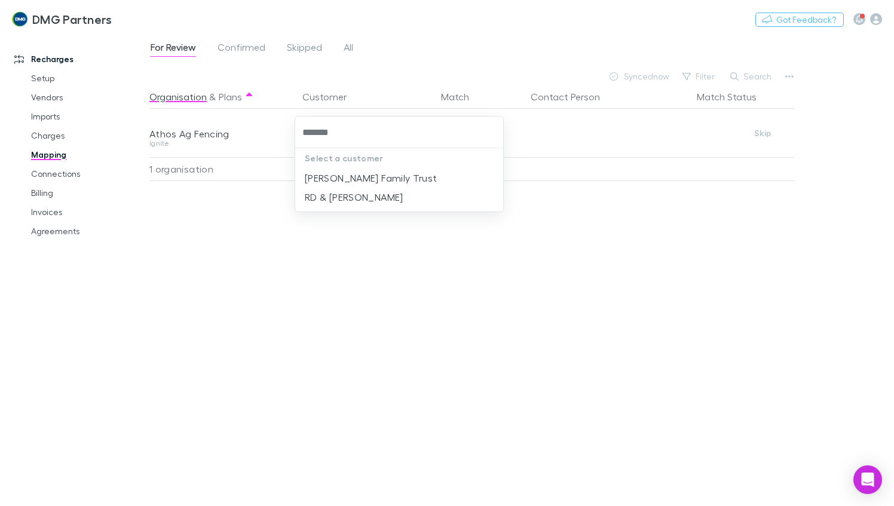
type input "********"
click at [340, 179] on li "[PERSON_NAME] Family Trust" at bounding box center [399, 177] width 209 height 19
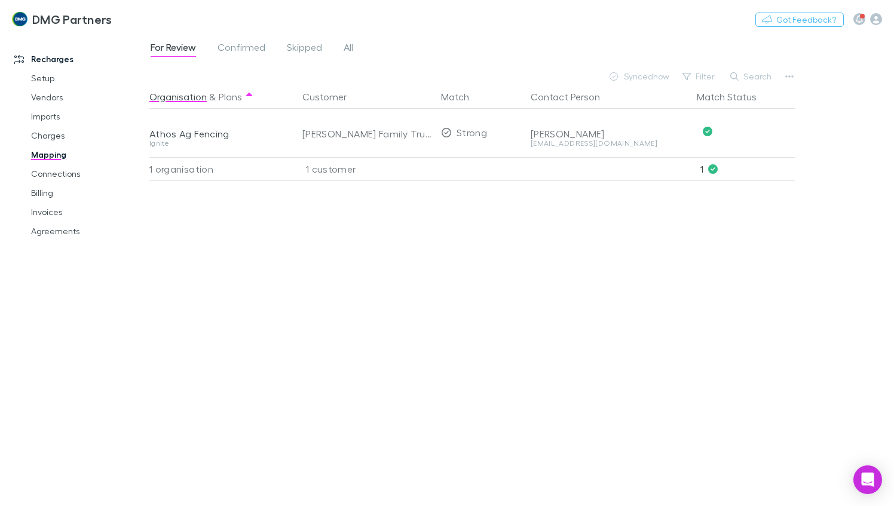
click at [727, 288] on div "Organisation & Plans Customer Match Contact Person Match Status Athos Ag Fencin…" at bounding box center [473, 291] width 648 height 412
click at [350, 345] on div "Organisation & Plans Customer Match Contact Person Match Status Athos Ag Fencin…" at bounding box center [473, 291] width 648 height 412
click at [52, 226] on link "Agreements" at bounding box center [87, 231] width 137 height 19
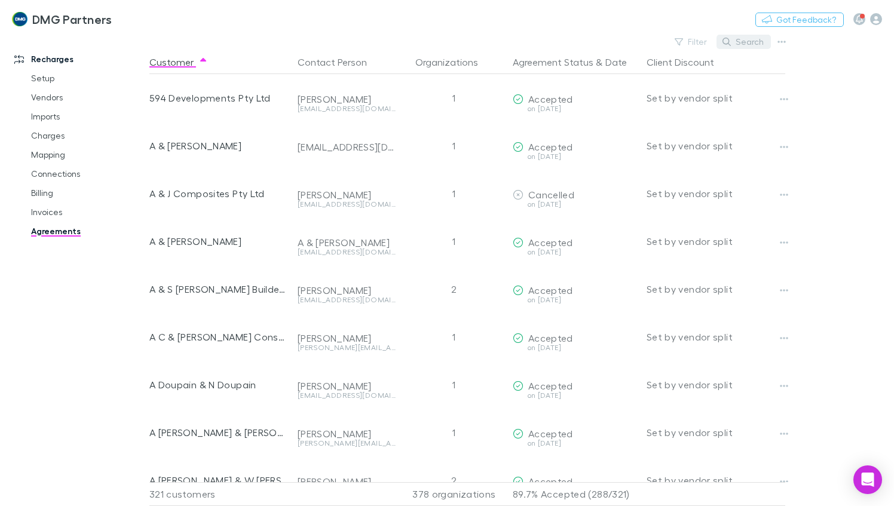
click at [740, 41] on button "Search" at bounding box center [743, 42] width 54 height 14
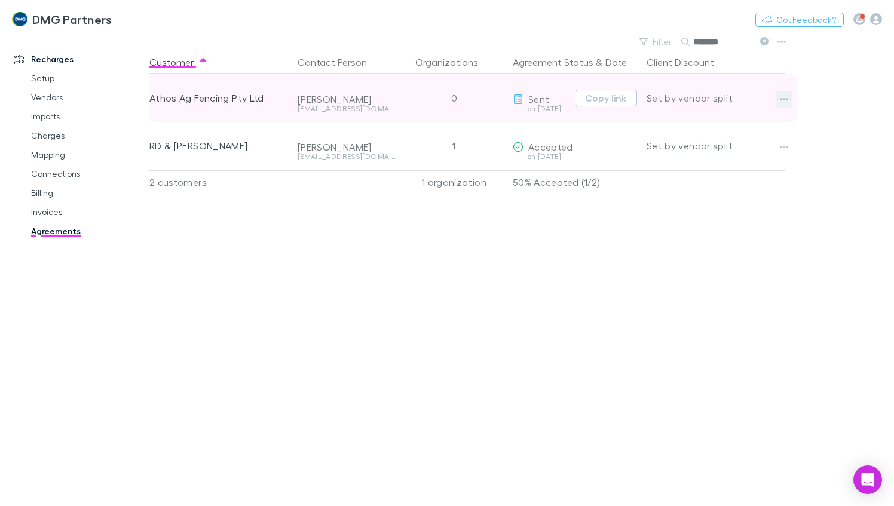
type input "********"
click at [778, 94] on button "button" at bounding box center [783, 99] width 17 height 17
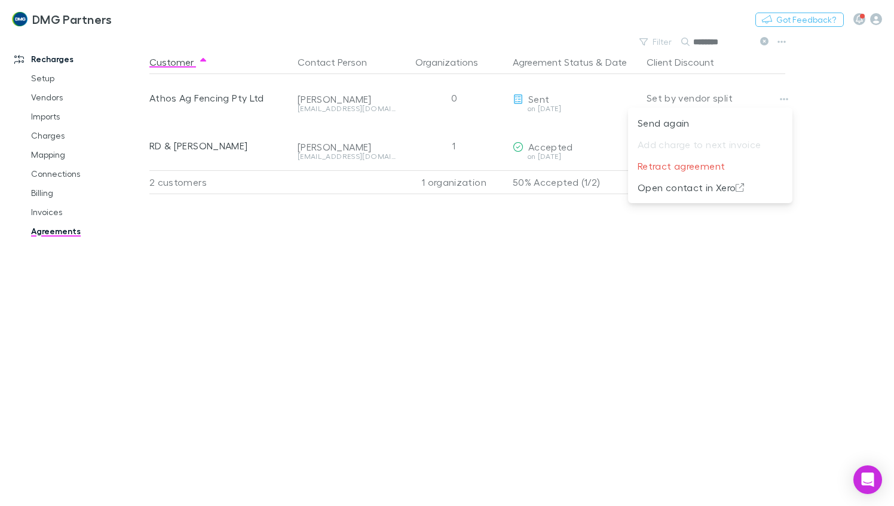
click at [44, 152] on div at bounding box center [447, 253] width 894 height 506
click at [37, 161] on link "Mapping" at bounding box center [87, 154] width 137 height 19
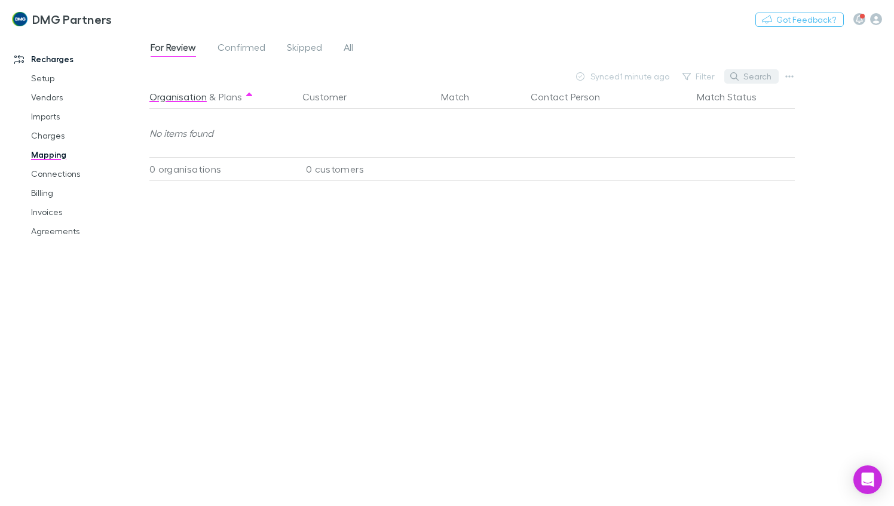
click at [762, 75] on button "Search" at bounding box center [751, 76] width 54 height 14
type input "********"
drag, startPoint x: 453, startPoint y: 306, endPoint x: 152, endPoint y: 235, distance: 309.4
click at [453, 306] on div "Organisation & Plans Customer Match Contact Person Match Status No items found …" at bounding box center [473, 291] width 648 height 412
click at [36, 230] on link "Agreements" at bounding box center [87, 231] width 137 height 19
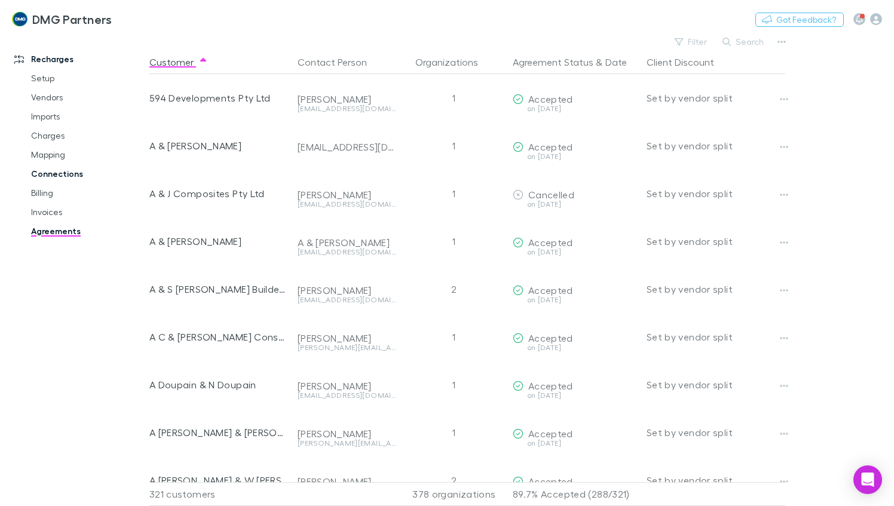
click at [37, 175] on link "Connections" at bounding box center [87, 173] width 137 height 19
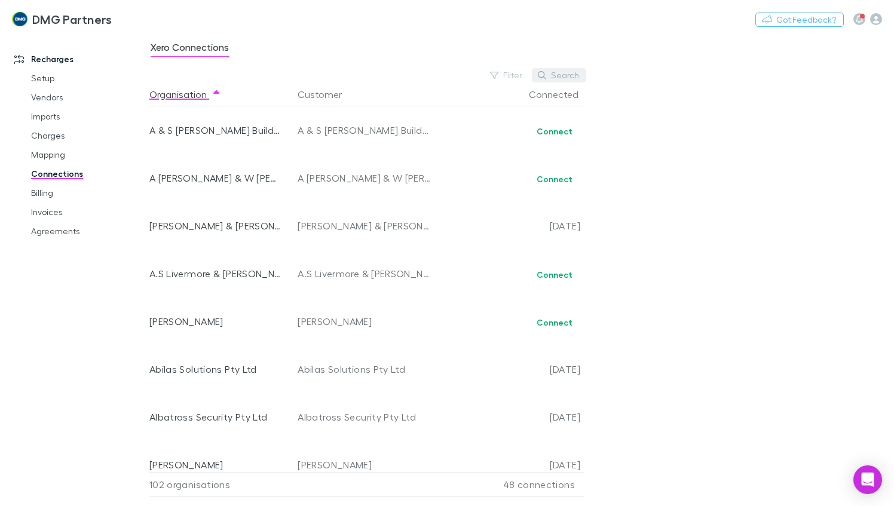
click at [581, 76] on button "Search" at bounding box center [559, 75] width 54 height 14
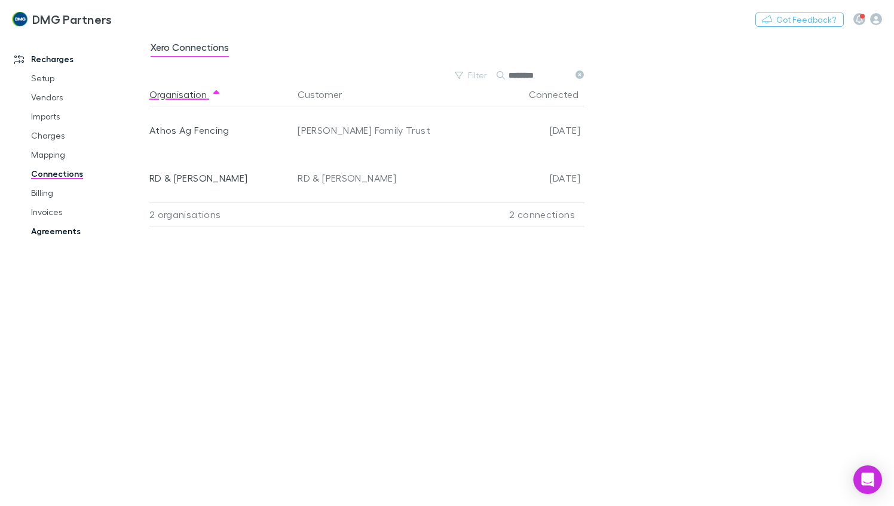
type input "********"
click at [52, 228] on link "Agreements" at bounding box center [87, 231] width 137 height 19
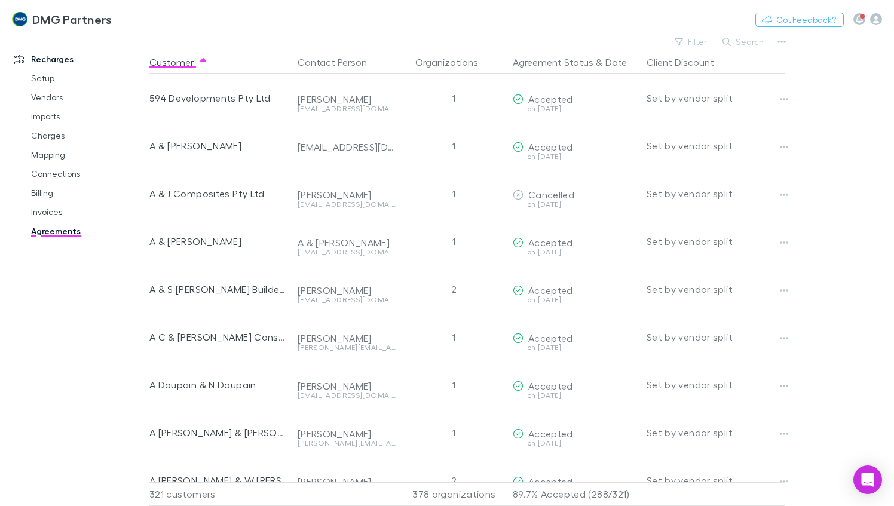
click at [62, 233] on link "Agreements" at bounding box center [87, 231] width 137 height 19
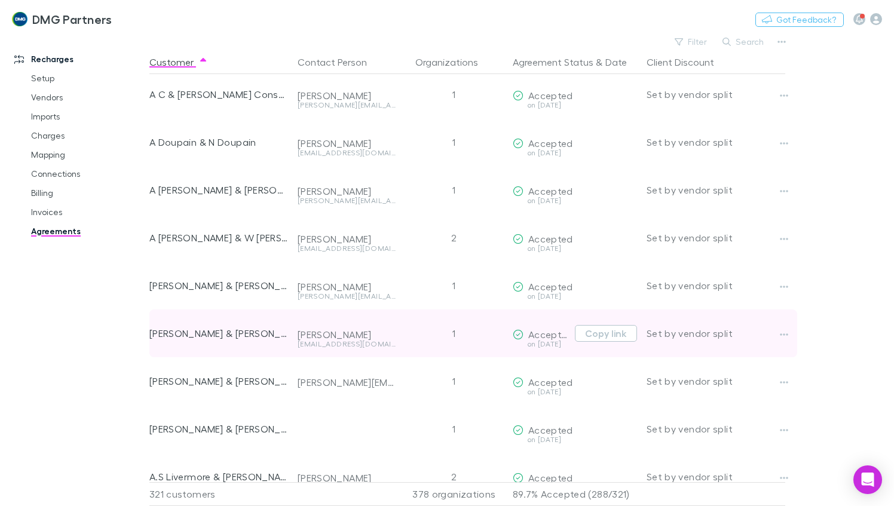
scroll to position [299, 0]
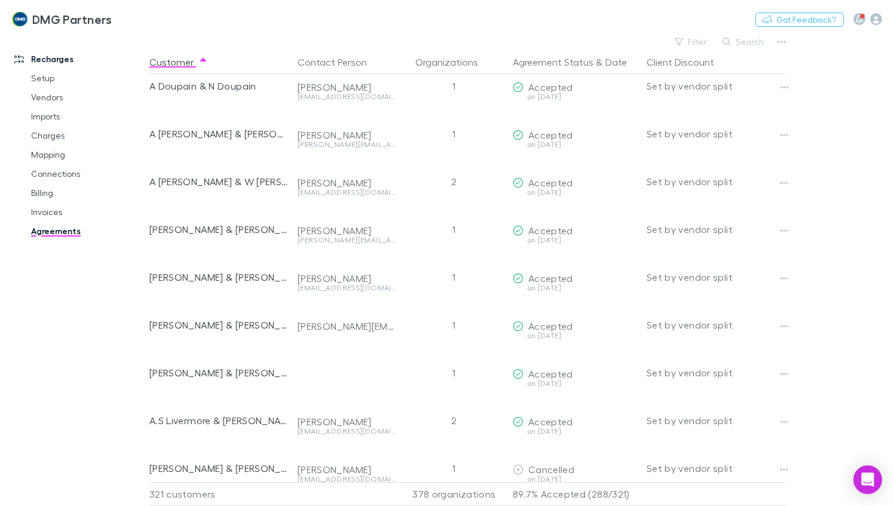
click at [55, 233] on link "Agreements" at bounding box center [87, 231] width 137 height 19
click at [746, 45] on button "Search" at bounding box center [743, 42] width 54 height 14
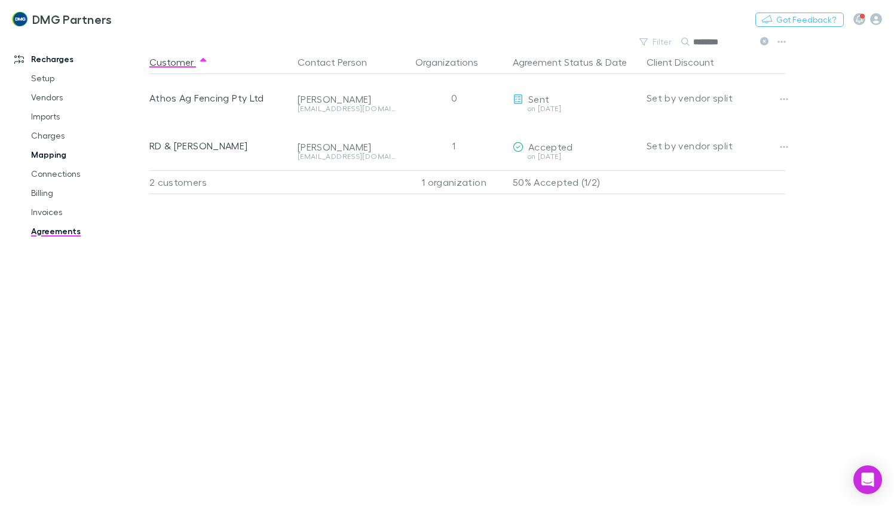
type input "********"
click at [52, 157] on link "Mapping" at bounding box center [87, 154] width 137 height 19
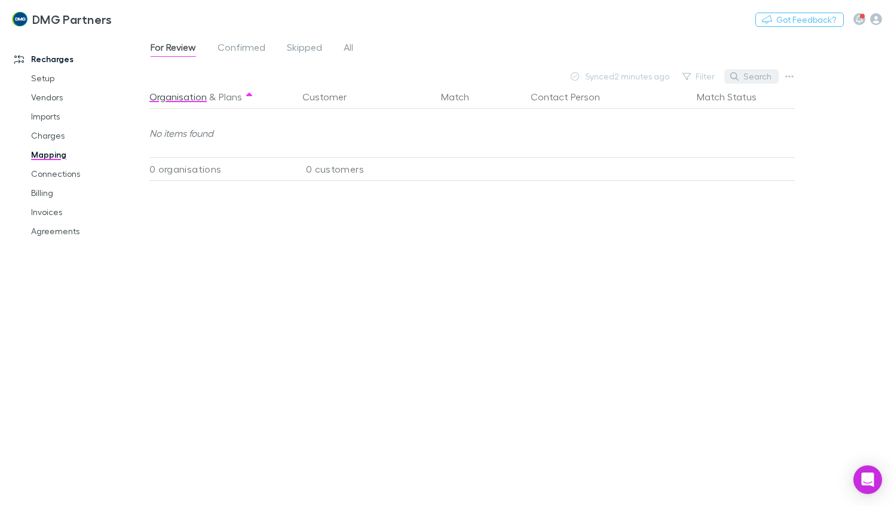
click at [760, 75] on button "Search" at bounding box center [751, 76] width 54 height 14
type input "********"
click at [748, 183] on div "Organisation & Plans Customer Match Contact Person Match Status No items found …" at bounding box center [473, 291] width 648 height 412
click at [746, 84] on input "********" at bounding box center [731, 76] width 60 height 17
click at [352, 48] on span "All" at bounding box center [349, 49] width 10 height 16
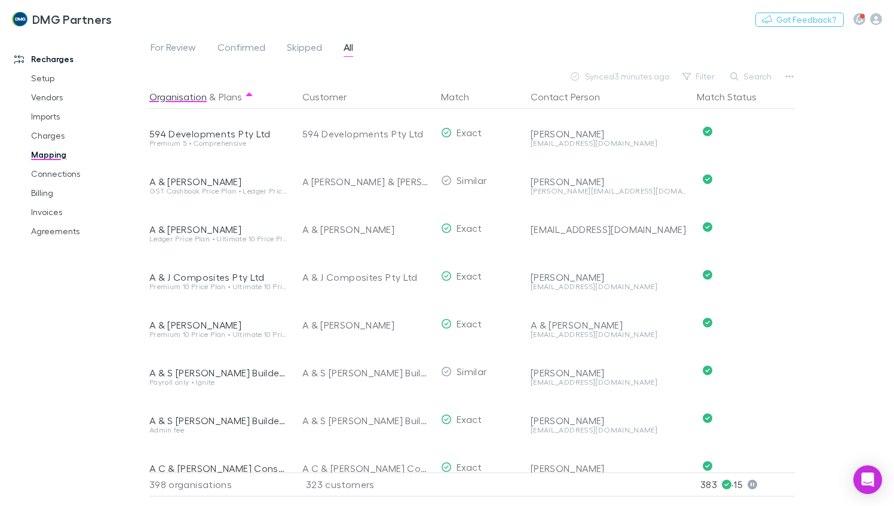
click at [753, 67] on div "For Review Confirmed Skipped All Synced 3 minutes ago Filter Search Organisatio…" at bounding box center [521, 269] width 744 height 473
click at [756, 74] on button "Search" at bounding box center [751, 76] width 54 height 14
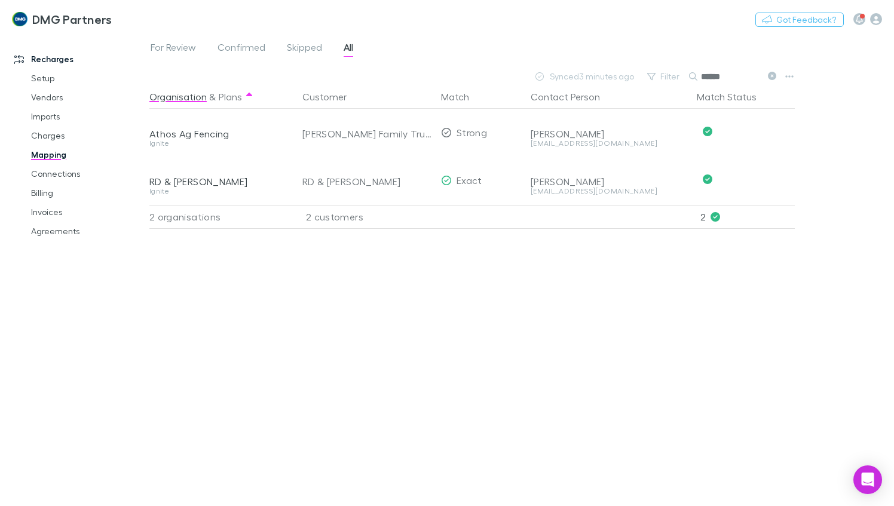
type input "******"
drag, startPoint x: 299, startPoint y: 359, endPoint x: 273, endPoint y: 362, distance: 25.9
click at [298, 359] on div "Organisation & Plans Customer Match Contact Person Match Status Athos Ag Fencin…" at bounding box center [473, 291] width 648 height 412
click at [41, 235] on link "Agreements" at bounding box center [87, 231] width 137 height 19
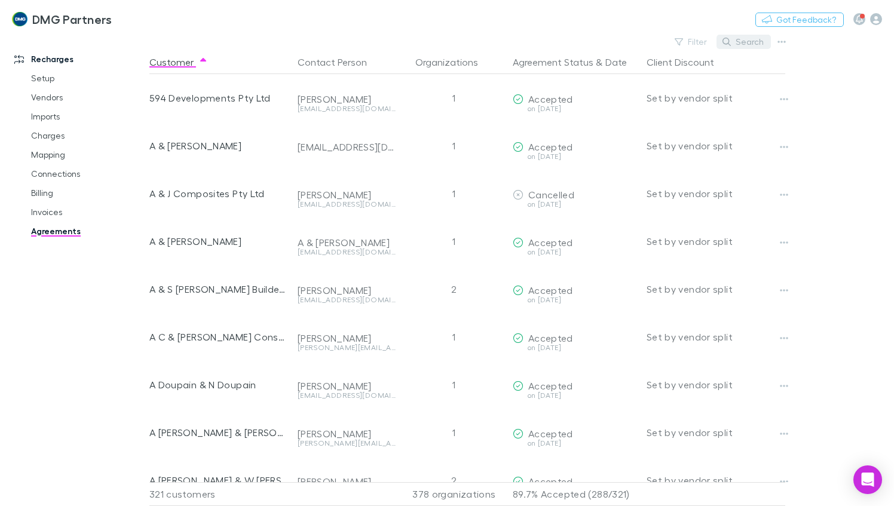
click at [755, 38] on button "Search" at bounding box center [743, 42] width 54 height 14
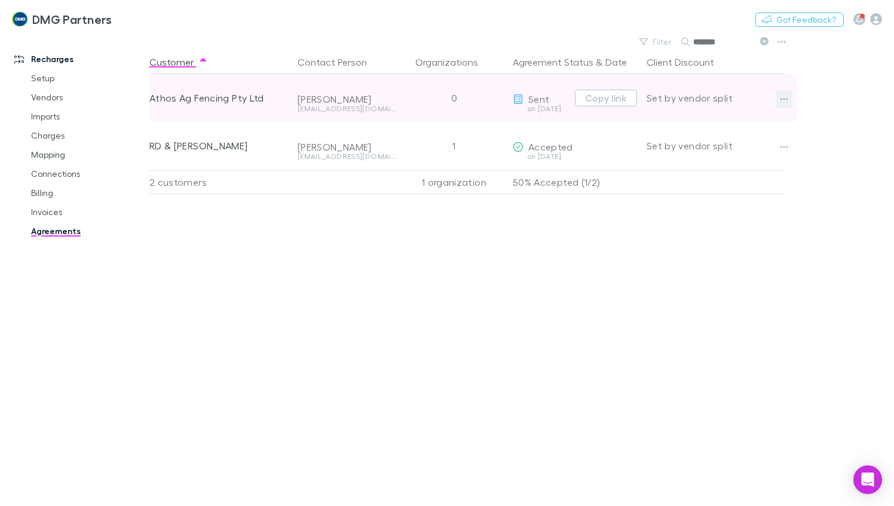
type input "*******"
click at [784, 98] on icon "button" at bounding box center [784, 99] width 8 height 10
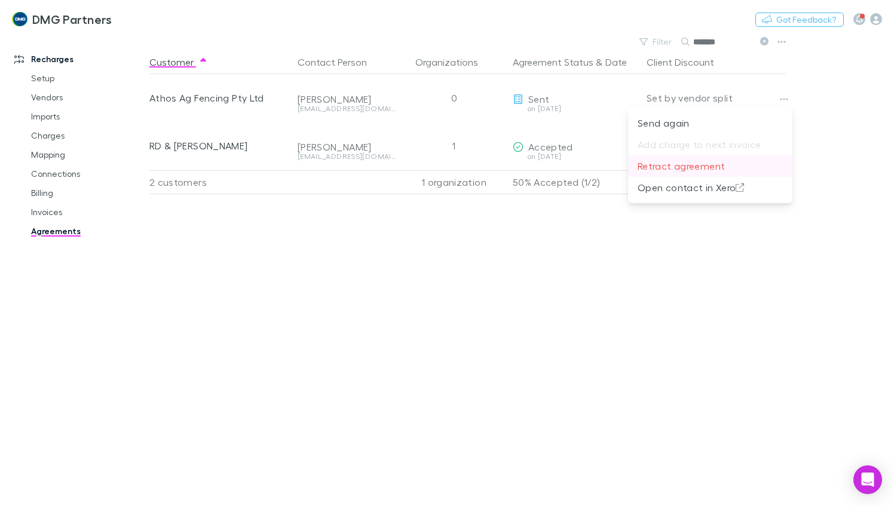
click at [688, 165] on p "Retract agreement" at bounding box center [709, 166] width 145 height 14
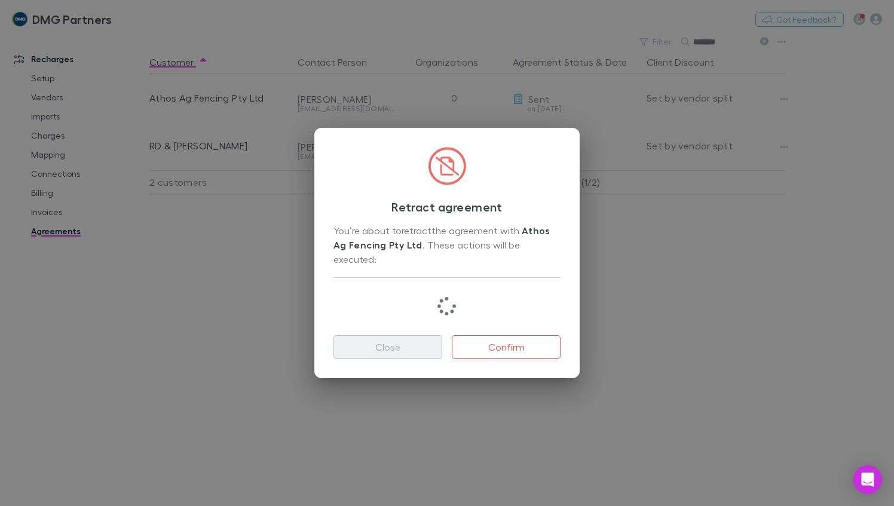
click at [400, 342] on button "Close" at bounding box center [387, 347] width 109 height 24
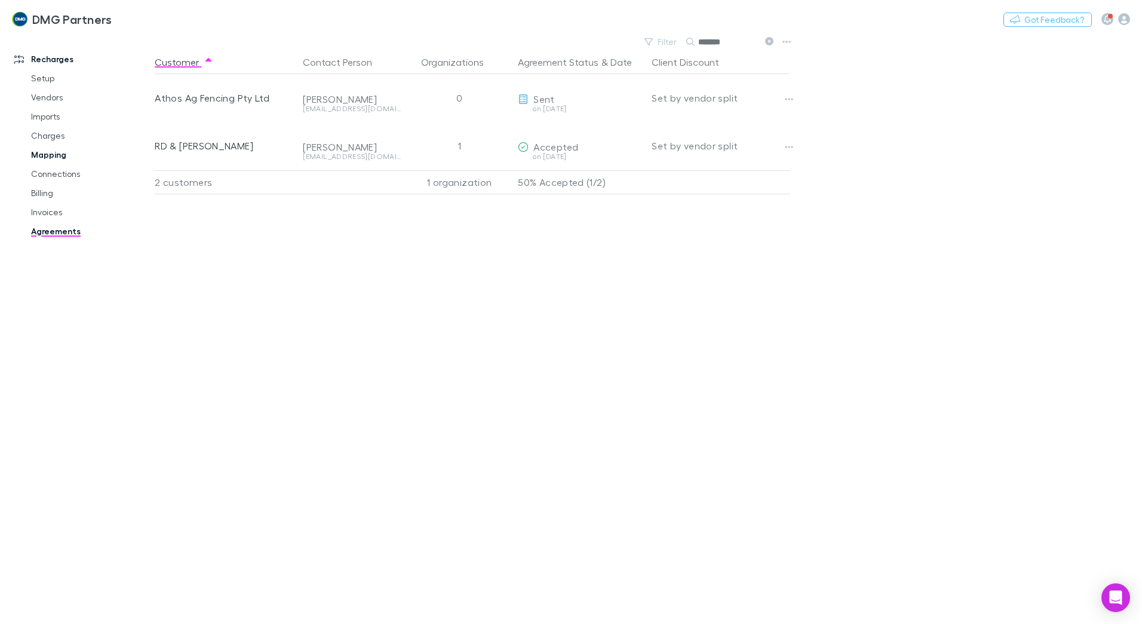
click at [50, 159] on link "Mapping" at bounding box center [90, 154] width 142 height 19
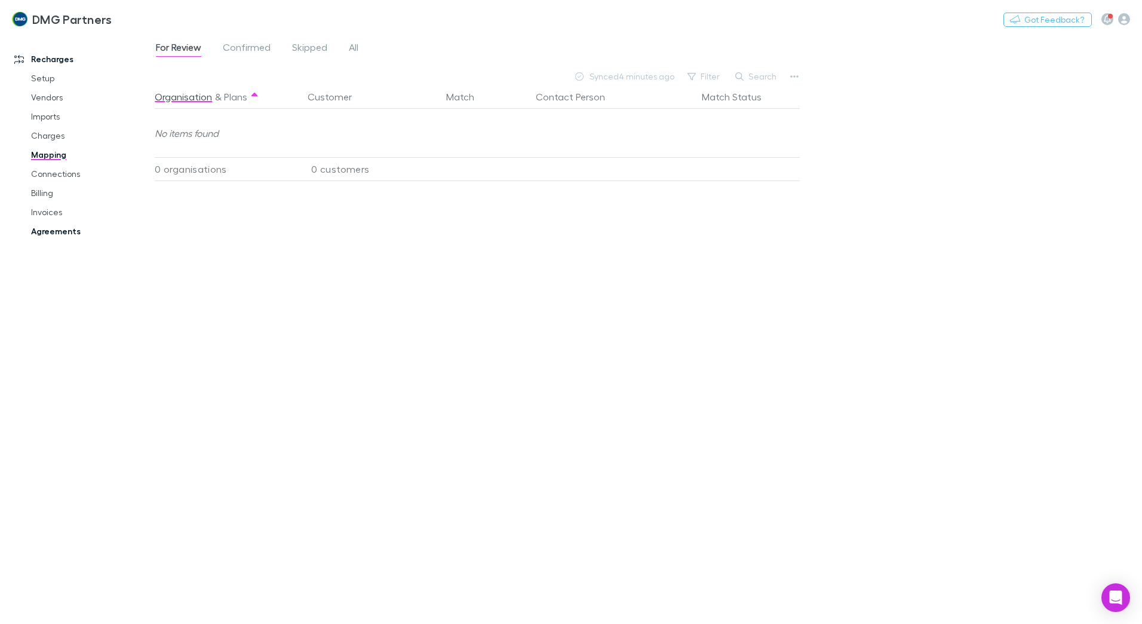
click at [53, 237] on link "Agreements" at bounding box center [90, 231] width 142 height 19
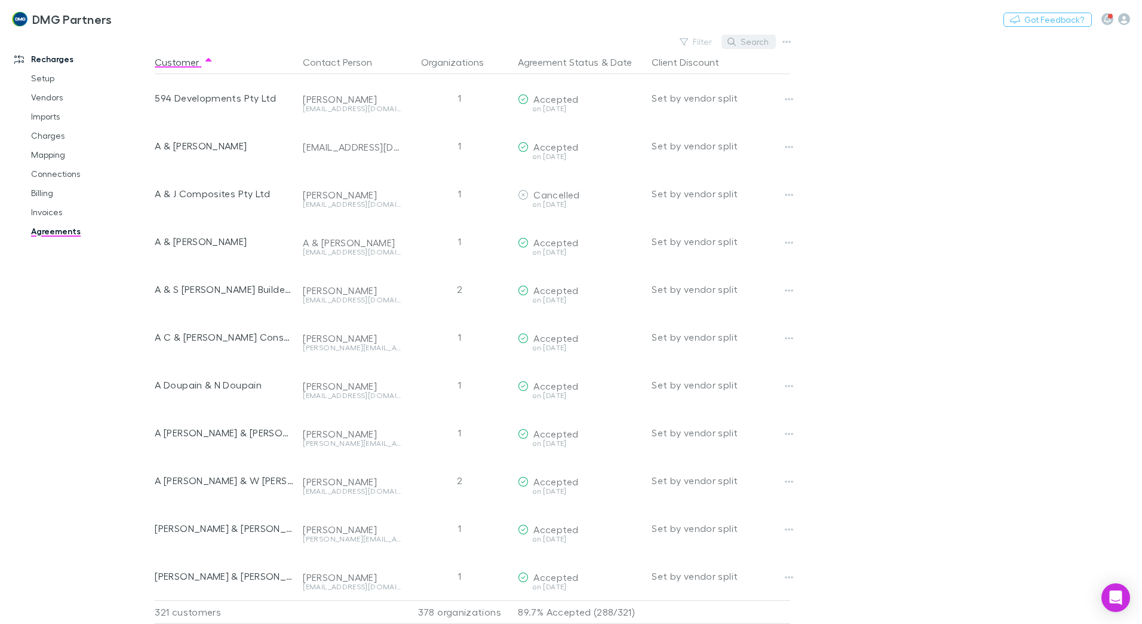
click at [753, 41] on button "Search" at bounding box center [749, 42] width 54 height 14
click at [42, 153] on link "Mapping" at bounding box center [90, 154] width 142 height 19
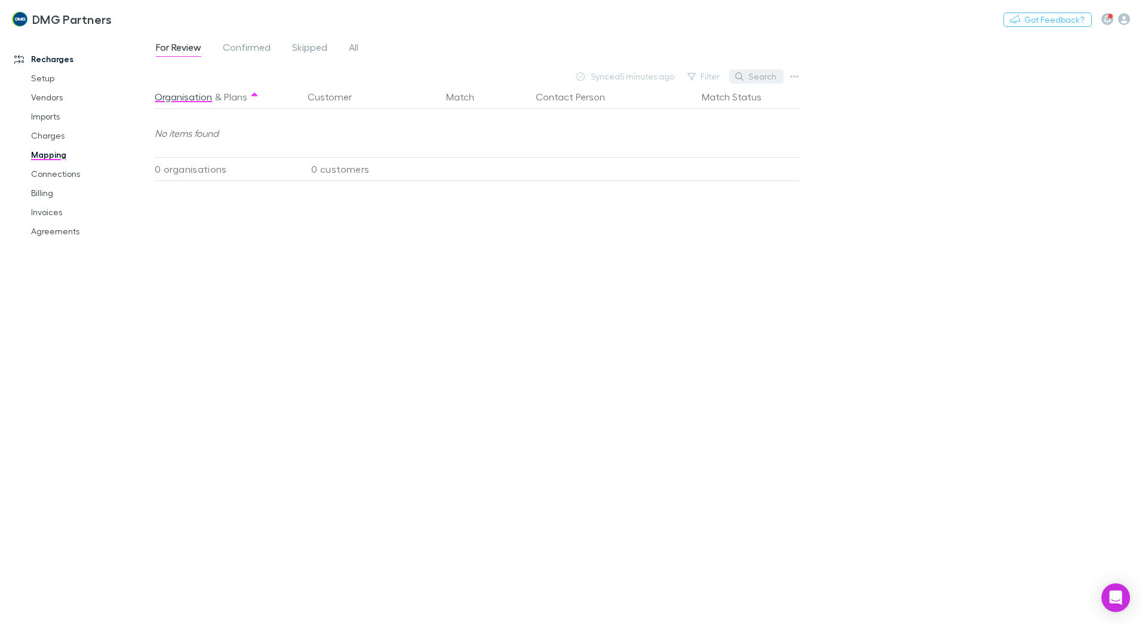
click at [772, 70] on button "Search" at bounding box center [756, 76] width 54 height 14
type input "********"
click at [50, 232] on link "Agreements" at bounding box center [90, 231] width 142 height 19
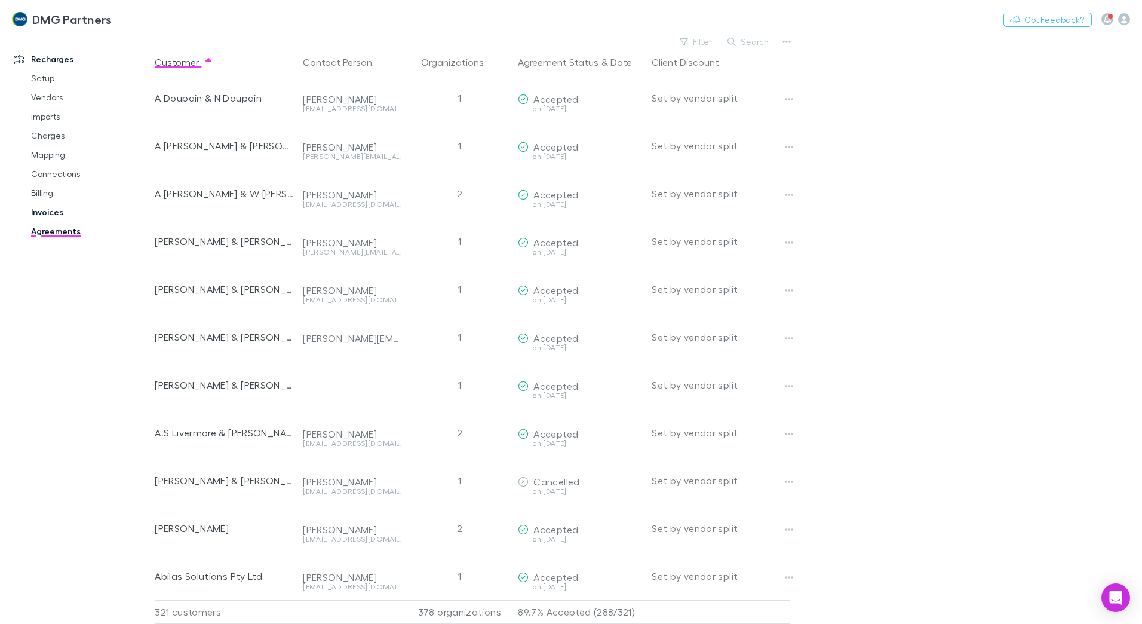
scroll to position [239, 0]
click at [56, 234] on link "Agreements" at bounding box center [90, 231] width 142 height 19
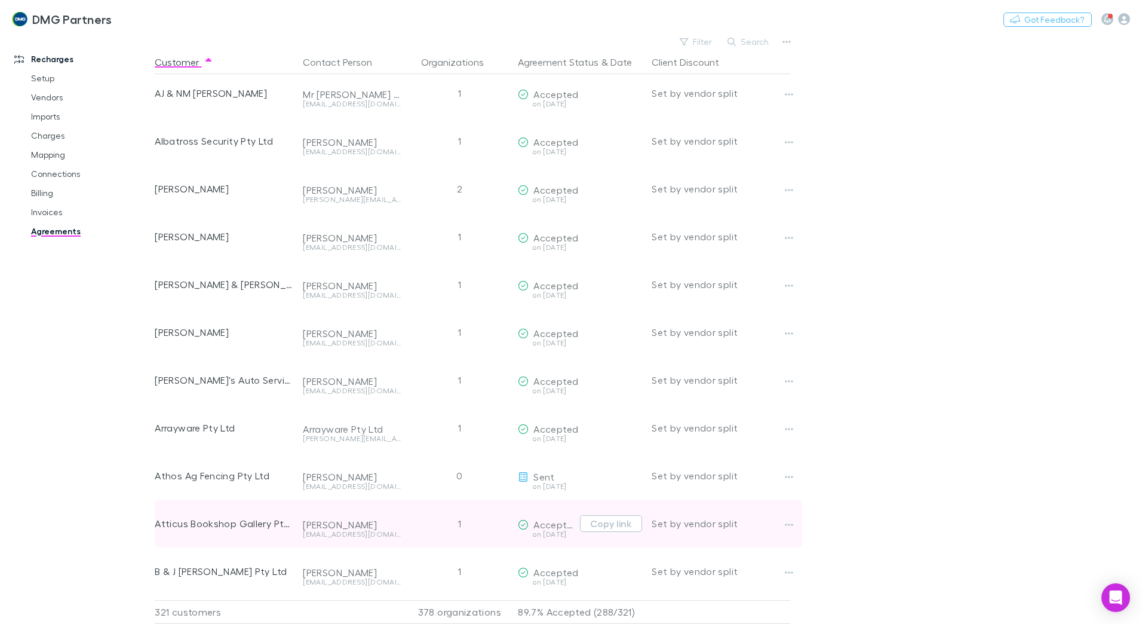
scroll to position [956, 0]
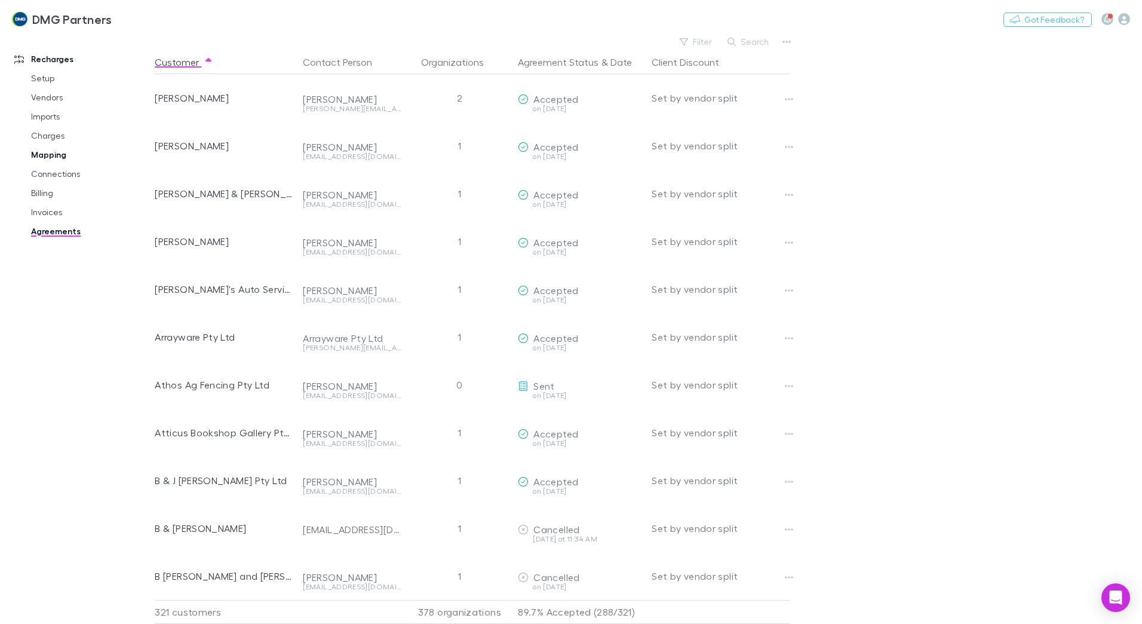
click at [42, 154] on link "Mapping" at bounding box center [90, 154] width 142 height 19
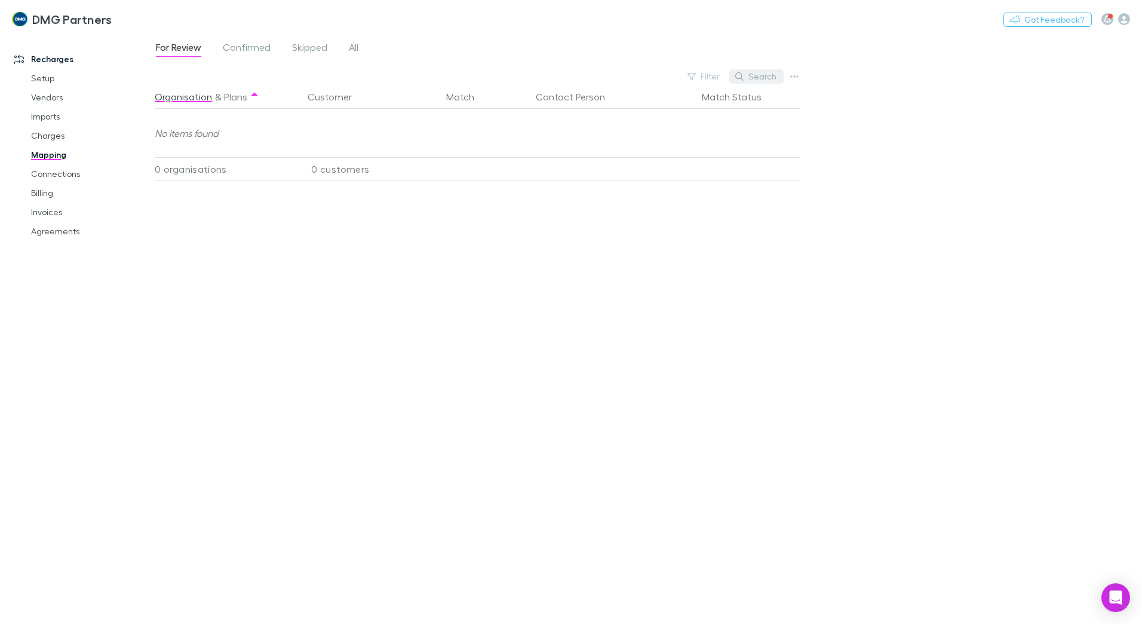
click at [762, 78] on button "Search" at bounding box center [756, 76] width 54 height 14
type input "********"
click at [354, 45] on span "All" at bounding box center [354, 49] width 10 height 16
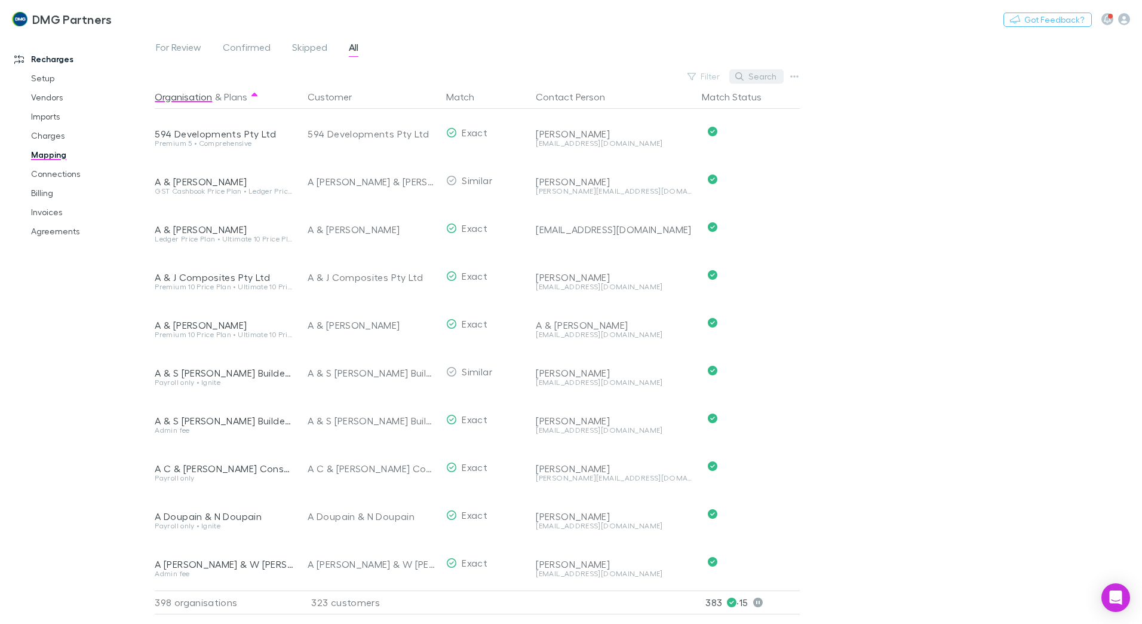
click at [755, 79] on button "Search" at bounding box center [756, 76] width 54 height 14
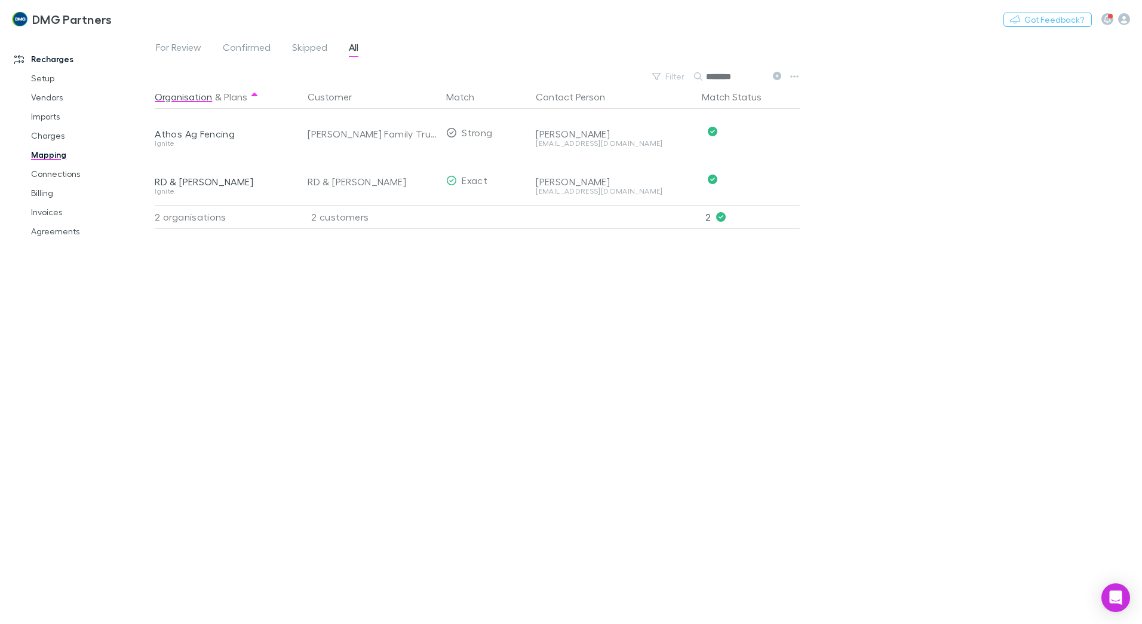
type input "********"
drag, startPoint x: 335, startPoint y: 564, endPoint x: 321, endPoint y: 502, distance: 63.1
click at [333, 542] on div "Organisation & Plans Customer Match Contact Person Match Status Athos Ag Fencin…" at bounding box center [479, 349] width 648 height 529
click at [48, 232] on link "Agreements" at bounding box center [90, 231] width 142 height 19
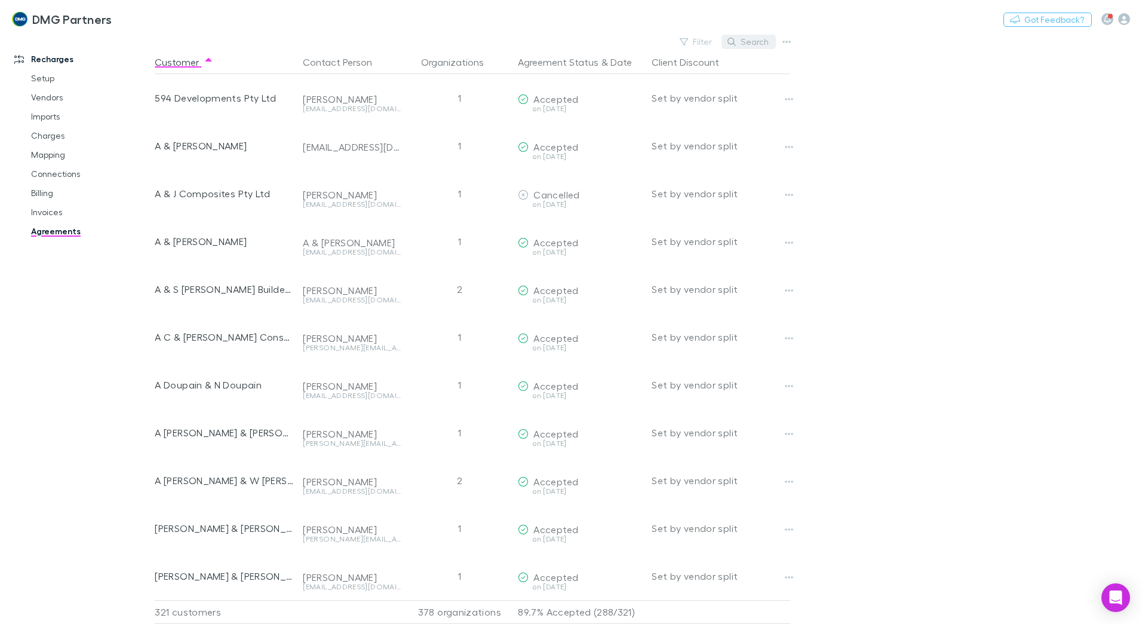
click at [759, 41] on button "Search" at bounding box center [749, 42] width 54 height 14
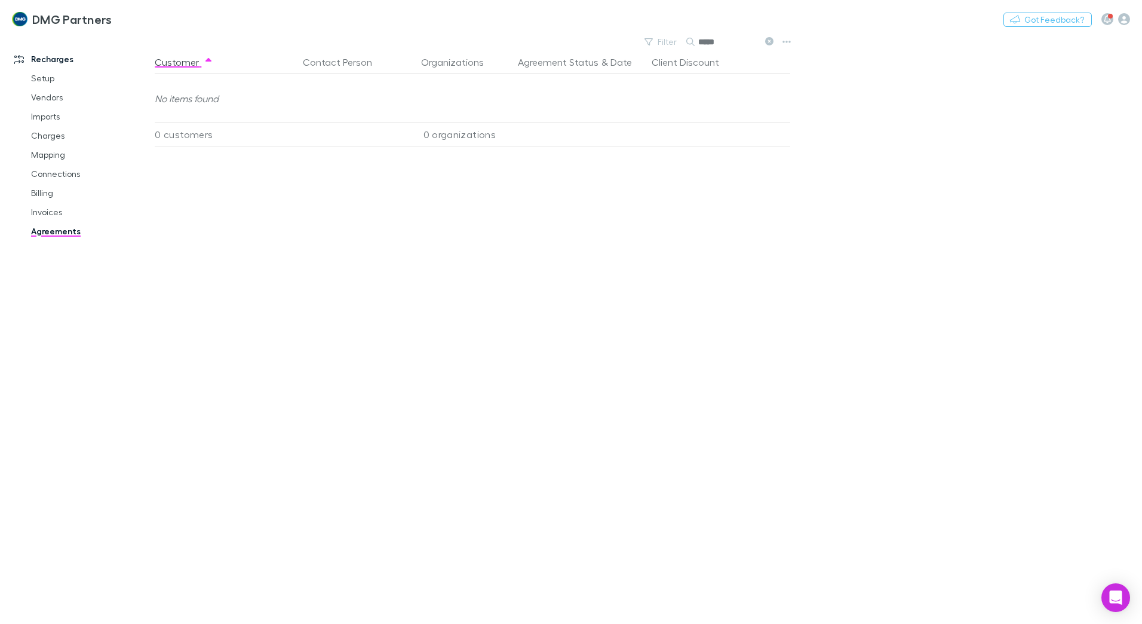
click at [44, 229] on link "Agreements" at bounding box center [90, 231] width 142 height 19
click at [739, 44] on input "*****" at bounding box center [728, 41] width 60 height 17
click at [48, 233] on link "Agreements" at bounding box center [90, 231] width 142 height 19
click at [48, 232] on link "Agreements" at bounding box center [90, 231] width 142 height 19
click at [53, 234] on link "Agreements" at bounding box center [90, 231] width 142 height 19
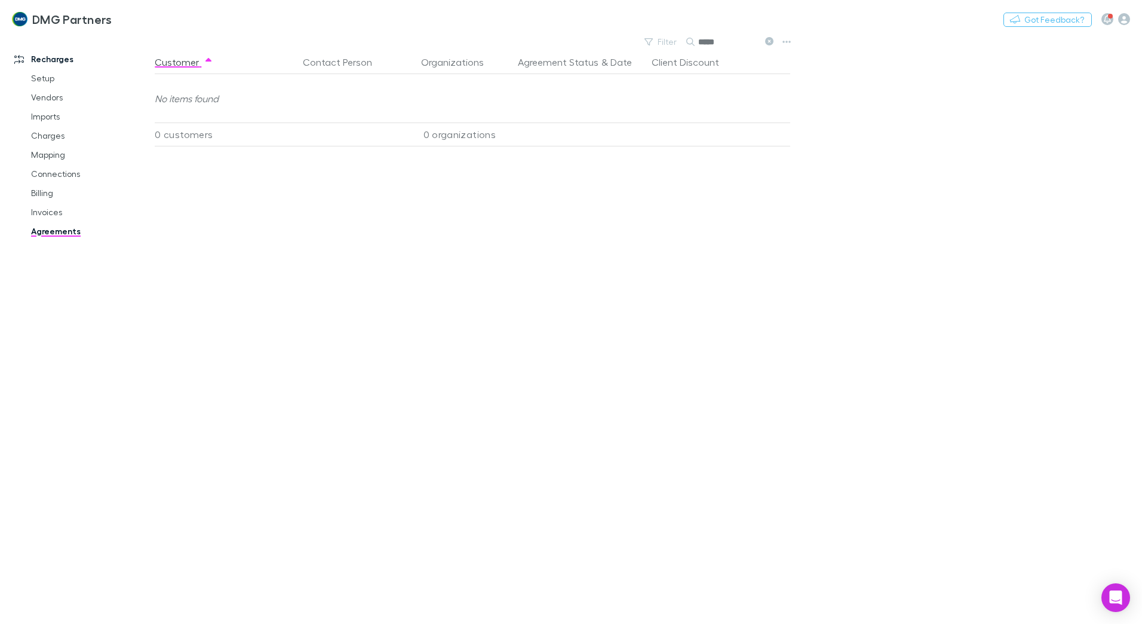
click at [725, 38] on input "*****" at bounding box center [728, 41] width 60 height 17
drag, startPoint x: 726, startPoint y: 38, endPoint x: 716, endPoint y: 39, distance: 9.6
click at [716, 39] on input "*****" at bounding box center [728, 41] width 60 height 17
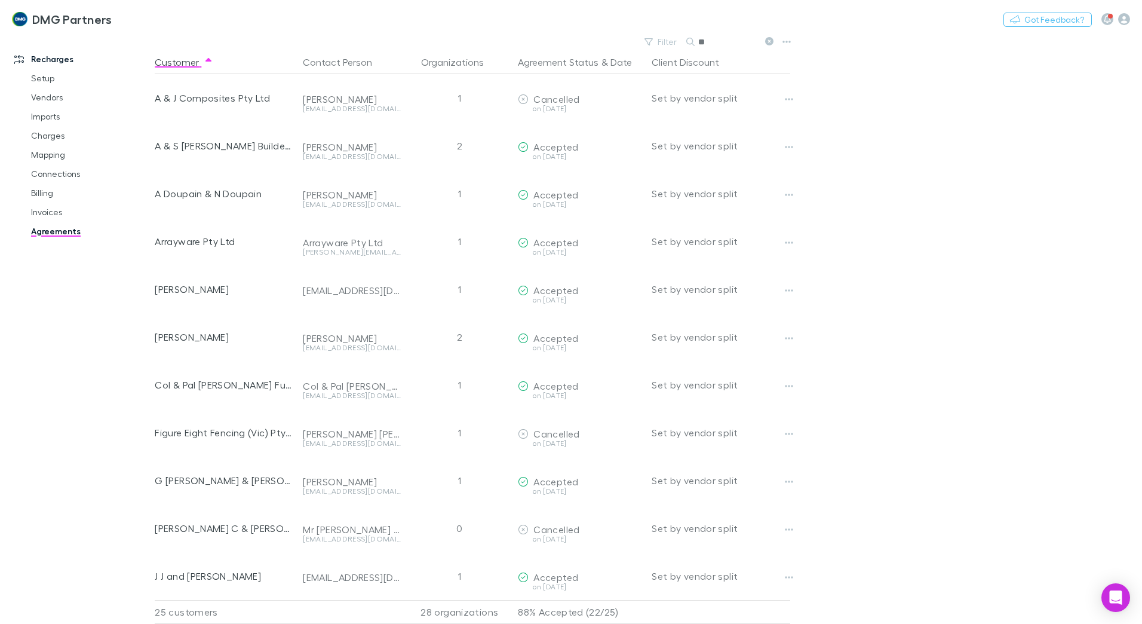
drag, startPoint x: 720, startPoint y: 42, endPoint x: 697, endPoint y: 47, distance: 23.9
click at [697, 47] on div "**" at bounding box center [731, 42] width 90 height 14
drag, startPoint x: 697, startPoint y: 48, endPoint x: 903, endPoint y: 518, distance: 512.8
click at [905, 518] on main "Filter Search ** Customer Contact Person Organizations Agreement Status & Date …" at bounding box center [649, 328] width 988 height 590
click at [715, 38] on input "**" at bounding box center [728, 41] width 60 height 17
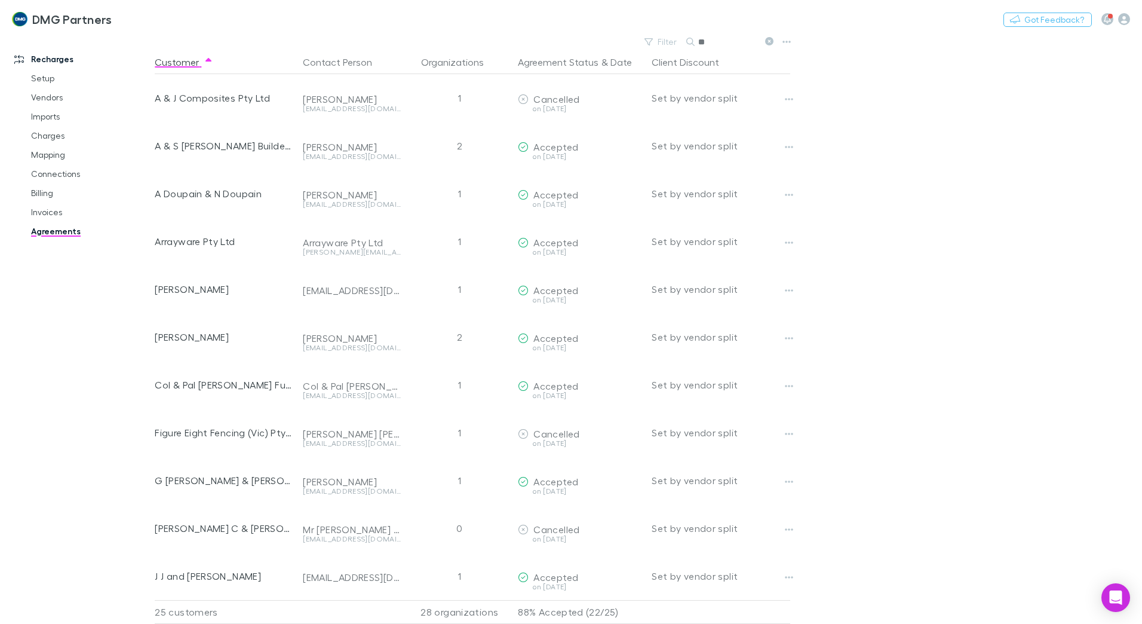
type input "*"
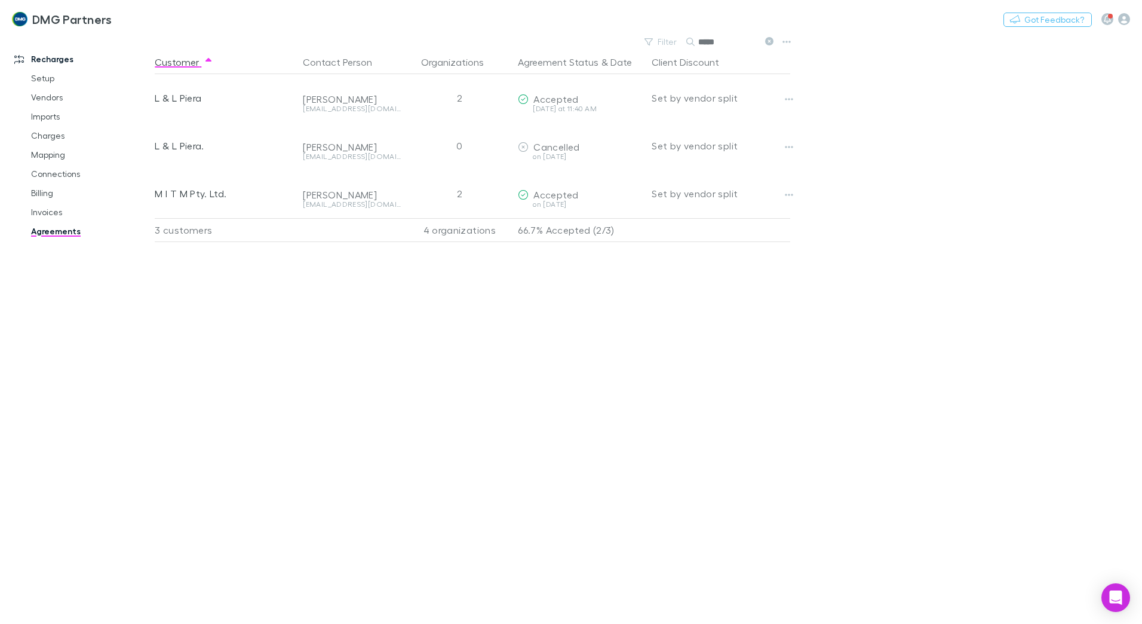
type input "*****"
click at [44, 234] on link "Agreements" at bounding box center [90, 231] width 142 height 19
click at [54, 234] on link "Agreements" at bounding box center [90, 231] width 142 height 19
click at [56, 231] on link "Agreements" at bounding box center [90, 231] width 142 height 19
click at [47, 136] on link "Charges" at bounding box center [90, 135] width 142 height 19
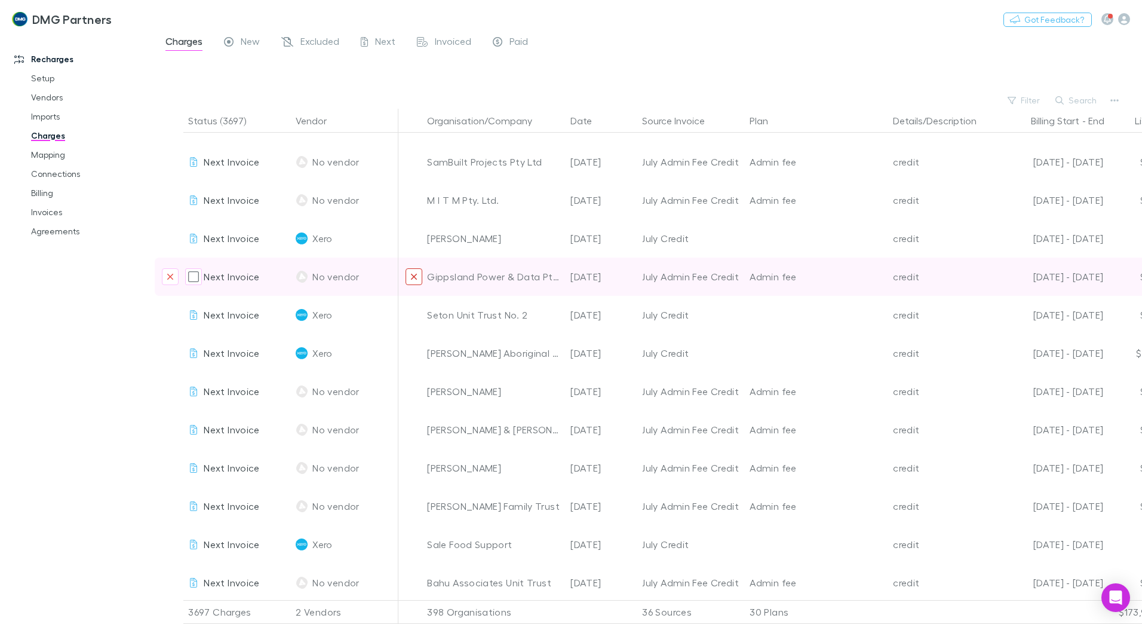
scroll to position [717, 0]
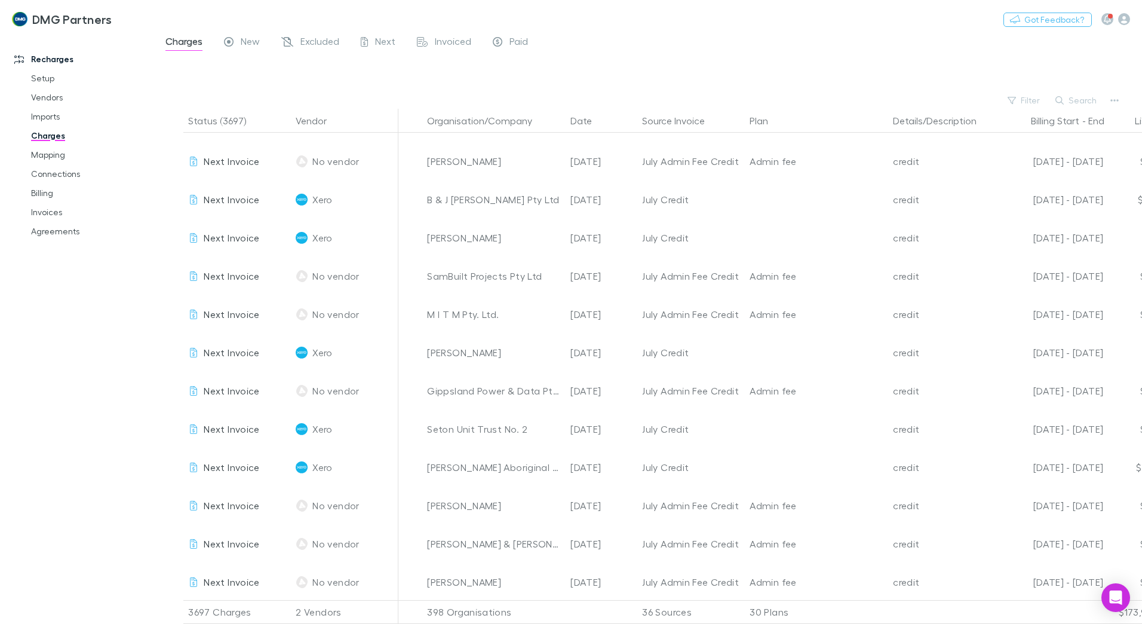
click at [70, 322] on div "Recharges Setup Vendors Imports Charges Mapping Connections Billing Invoices Ag…" at bounding box center [82, 326] width 164 height 576
click at [53, 231] on link "Agreements" at bounding box center [90, 231] width 142 height 19
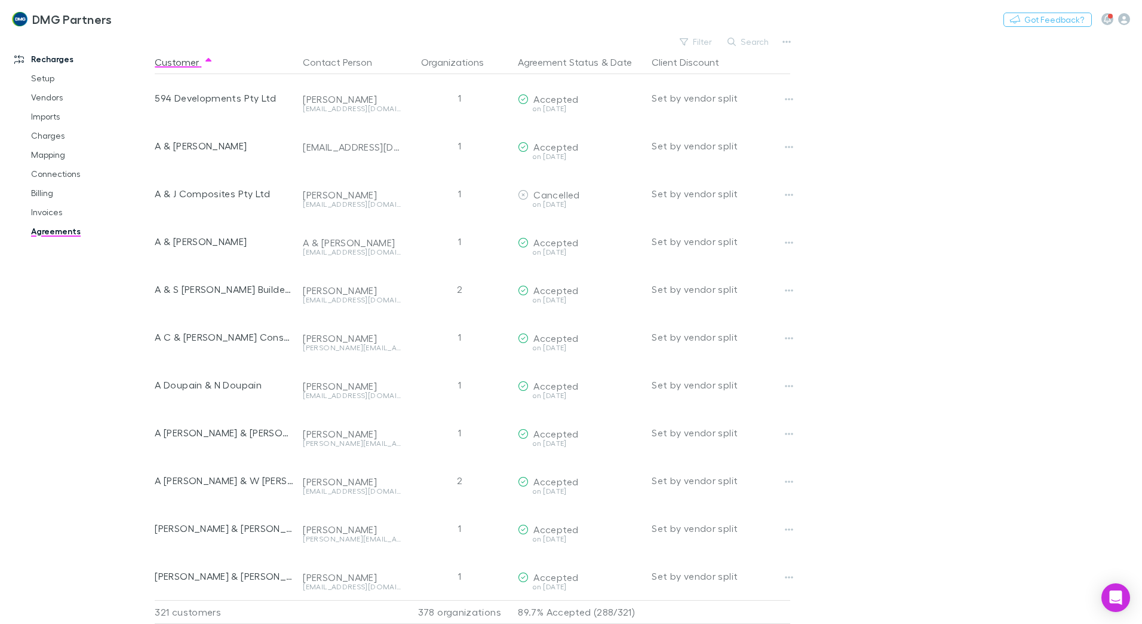
click at [49, 232] on link "Agreements" at bounding box center [90, 231] width 142 height 19
click at [51, 232] on link "Agreements" at bounding box center [90, 231] width 142 height 19
click at [745, 45] on button "Search" at bounding box center [749, 42] width 54 height 14
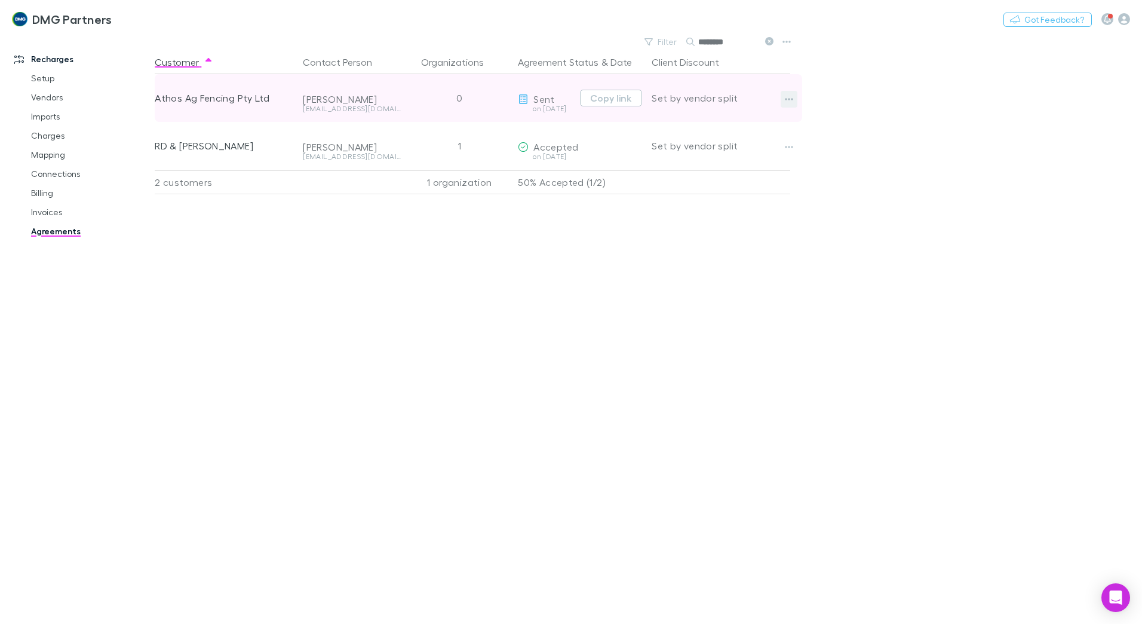
type input "********"
click at [792, 101] on icon "button" at bounding box center [789, 99] width 8 height 10
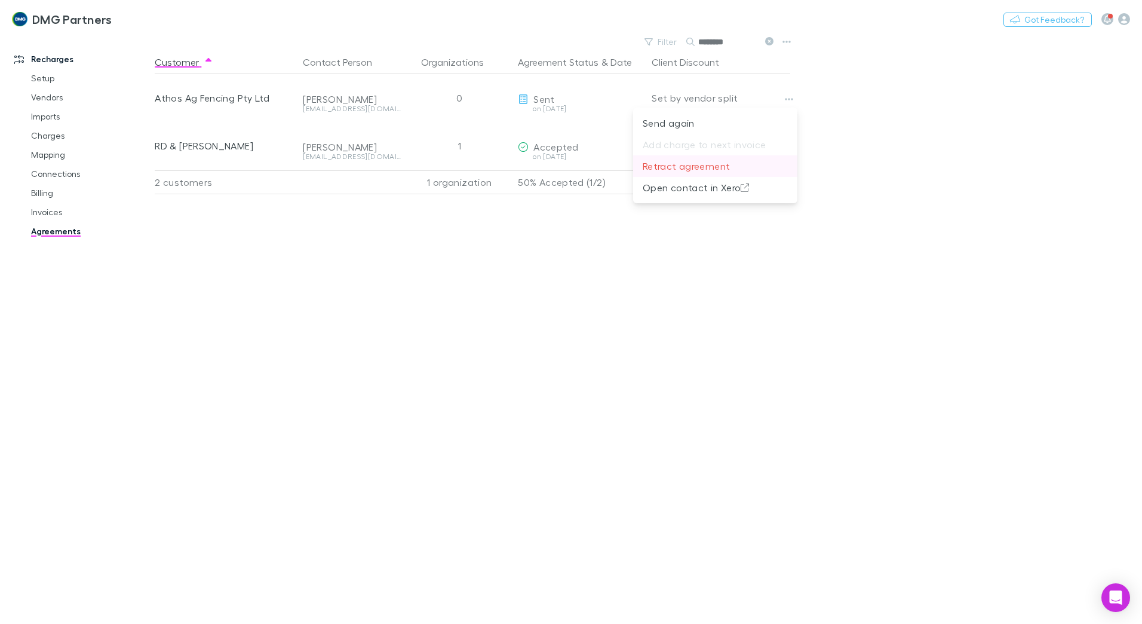
click at [675, 163] on p "Retract agreement" at bounding box center [715, 166] width 145 height 14
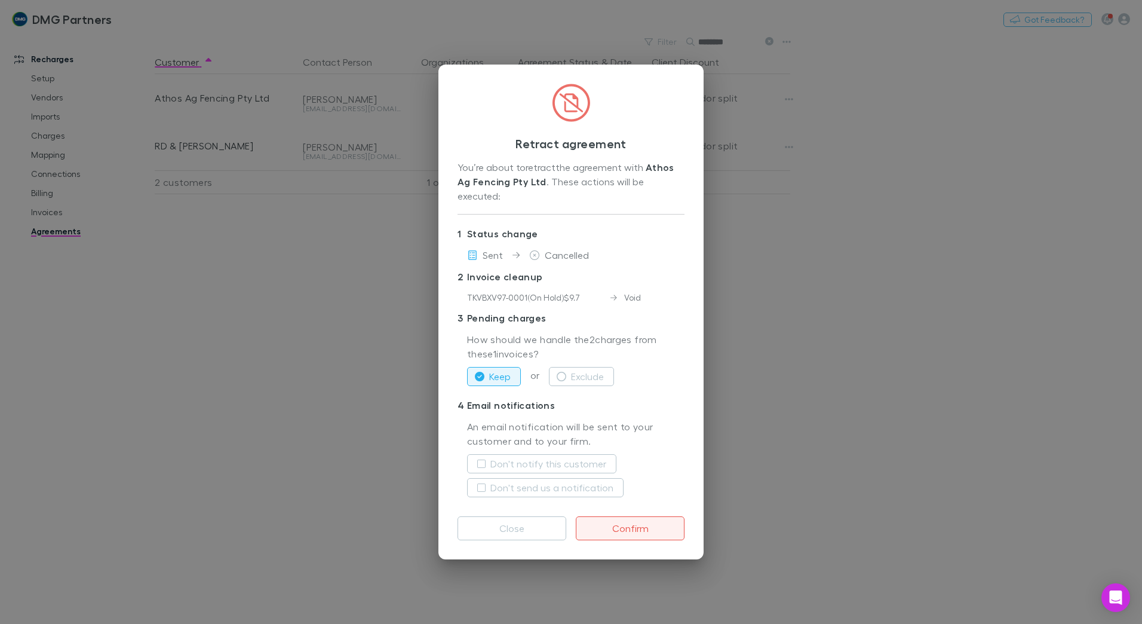
click at [640, 520] on button "Confirm" at bounding box center [630, 528] width 109 height 24
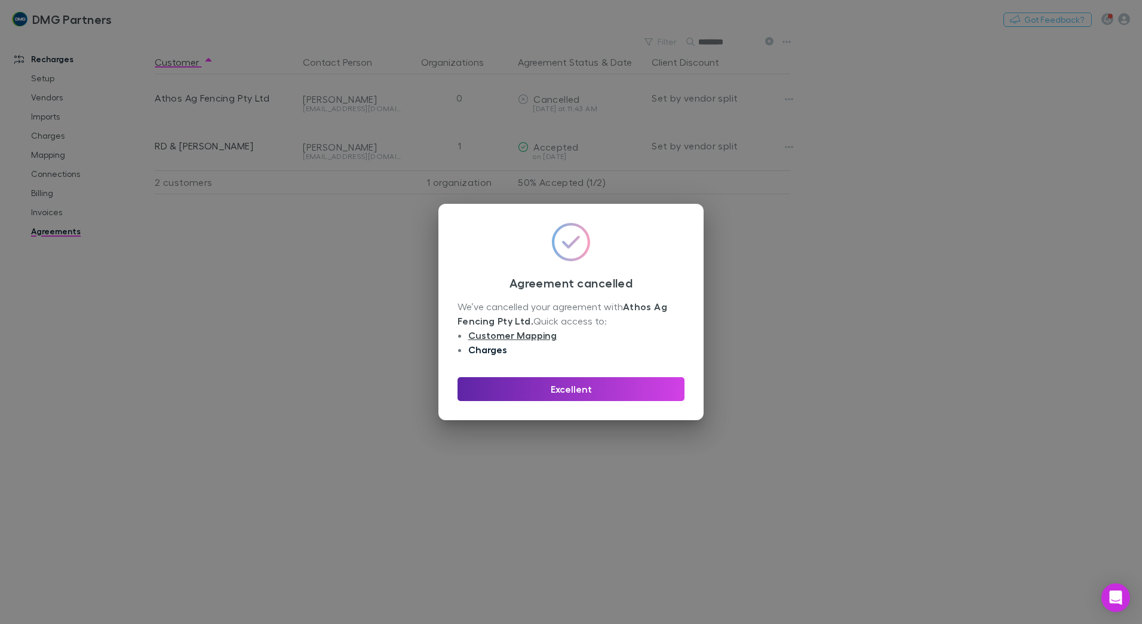
click at [485, 350] on link "Charges" at bounding box center [487, 350] width 39 height 12
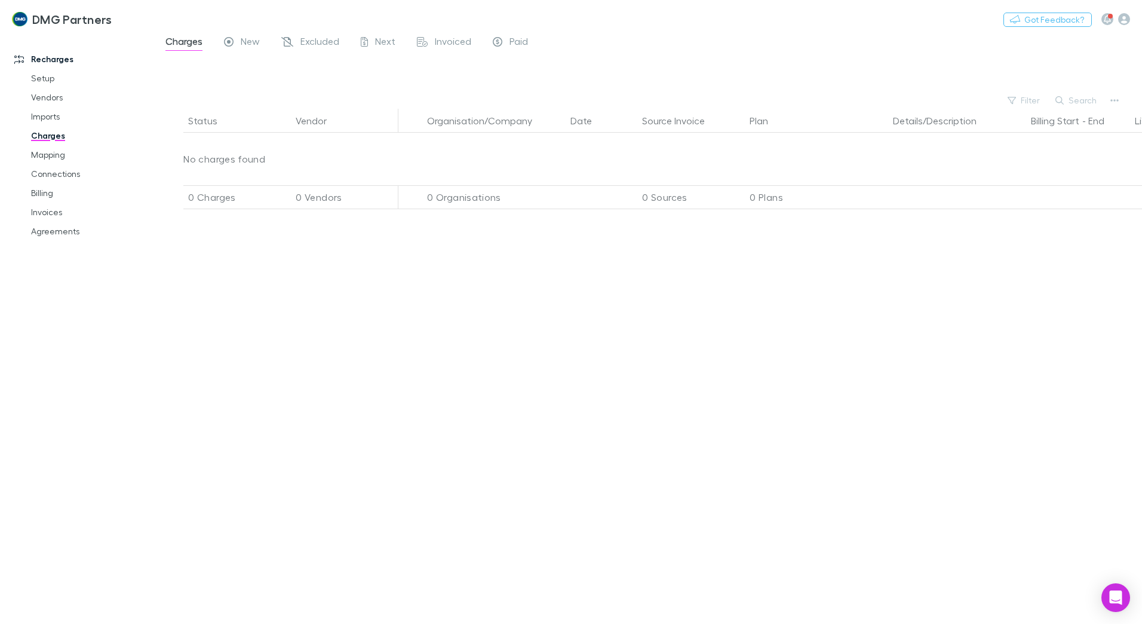
click at [298, 338] on div "Status Vendor Organisation/Company Date Source Invoice Plan Details/Description…" at bounding box center [649, 366] width 988 height 515
click at [45, 157] on link "Mapping" at bounding box center [90, 154] width 142 height 19
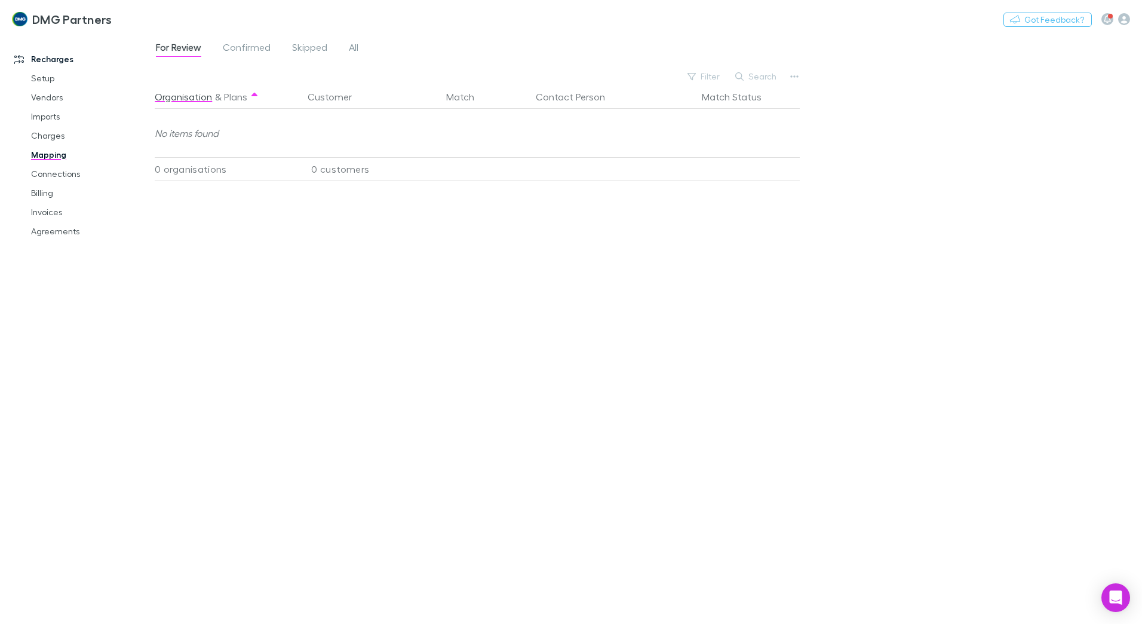
click at [765, 78] on button "Search" at bounding box center [756, 76] width 54 height 14
type input "********"
click at [645, 231] on div "Organisation & Plans Customer Match Contact Person Match Status No items found …" at bounding box center [479, 349] width 648 height 529
click at [735, 149] on div "No items found" at bounding box center [474, 133] width 639 height 48
click at [356, 48] on span "All" at bounding box center [354, 49] width 10 height 16
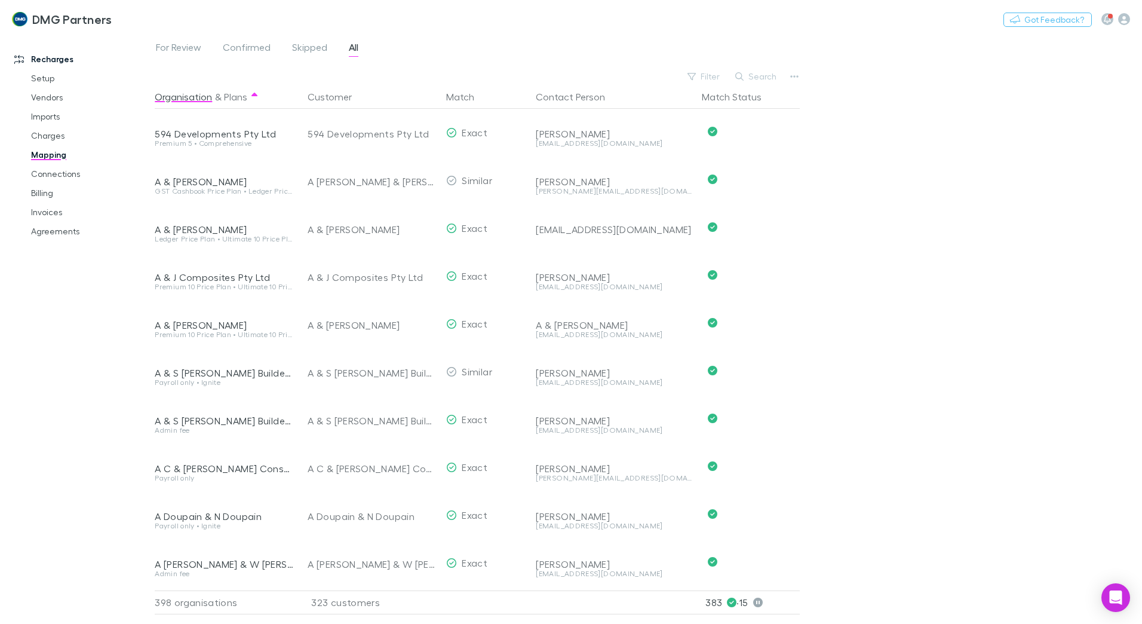
click at [772, 77] on button "Search" at bounding box center [756, 76] width 54 height 14
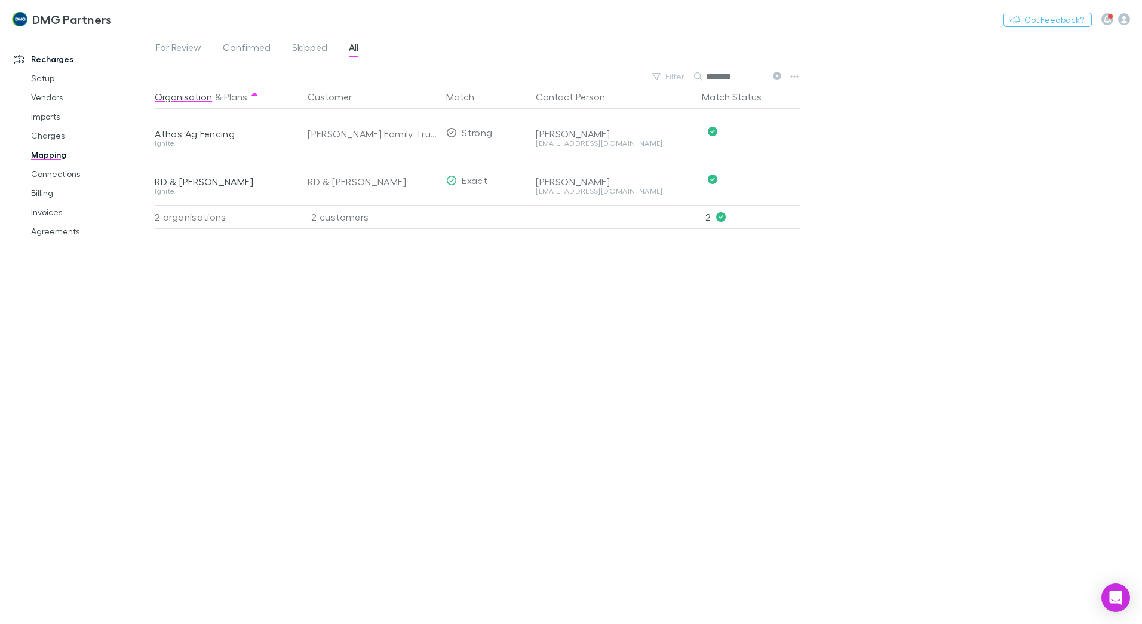
type input "********"
drag, startPoint x: 655, startPoint y: 360, endPoint x: 321, endPoint y: 340, distance: 334.6
click at [652, 361] on div "Organisation & Plans Customer Match Contact Person Match Status Athos Ag Fencin…" at bounding box center [479, 349] width 648 height 529
drag, startPoint x: 1035, startPoint y: 312, endPoint x: 922, endPoint y: 268, distance: 121.5
click at [1034, 311] on div "For Review Confirmed Skipped All Filter Search ******** Organisation & Plans Cu…" at bounding box center [649, 328] width 988 height 590
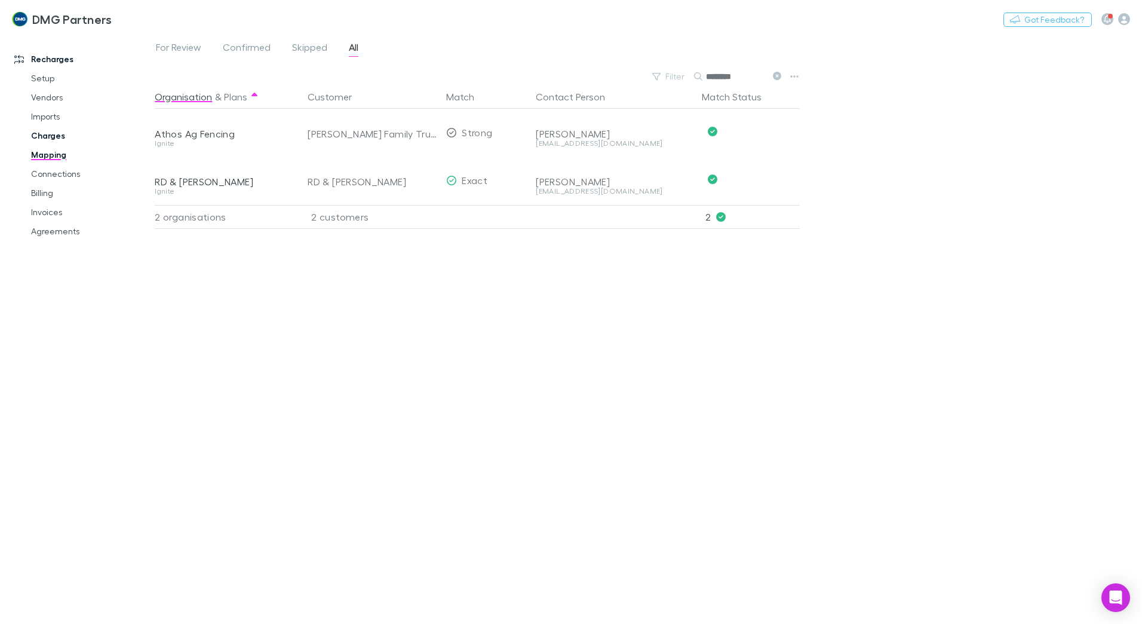
click at [46, 136] on link "Charges" at bounding box center [90, 135] width 142 height 19
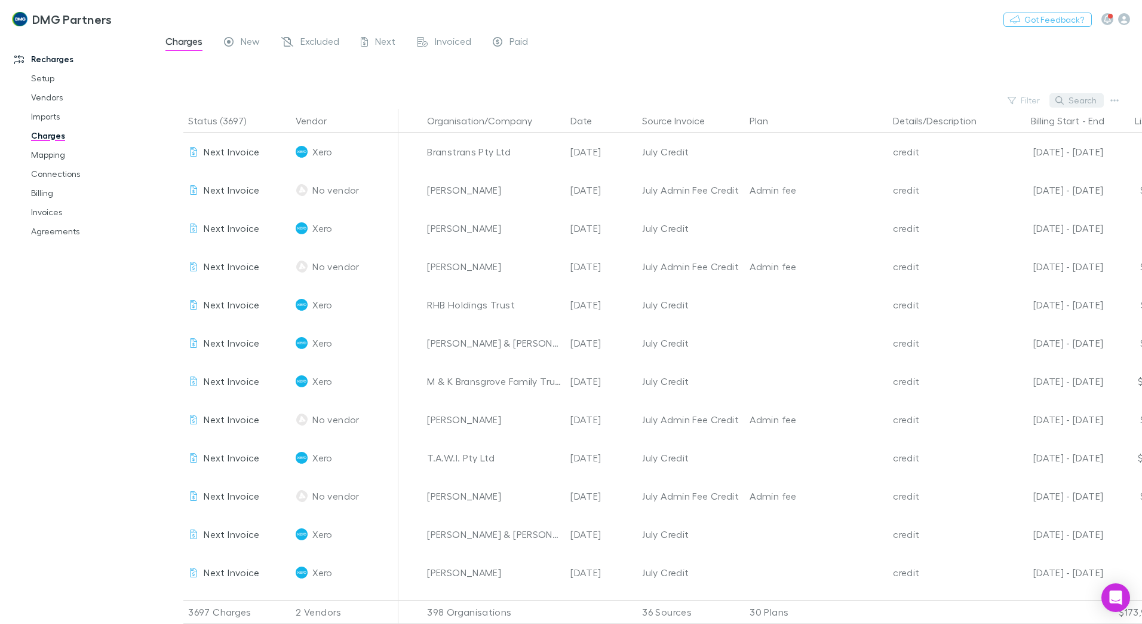
click at [1083, 102] on button "Search" at bounding box center [1077, 100] width 54 height 14
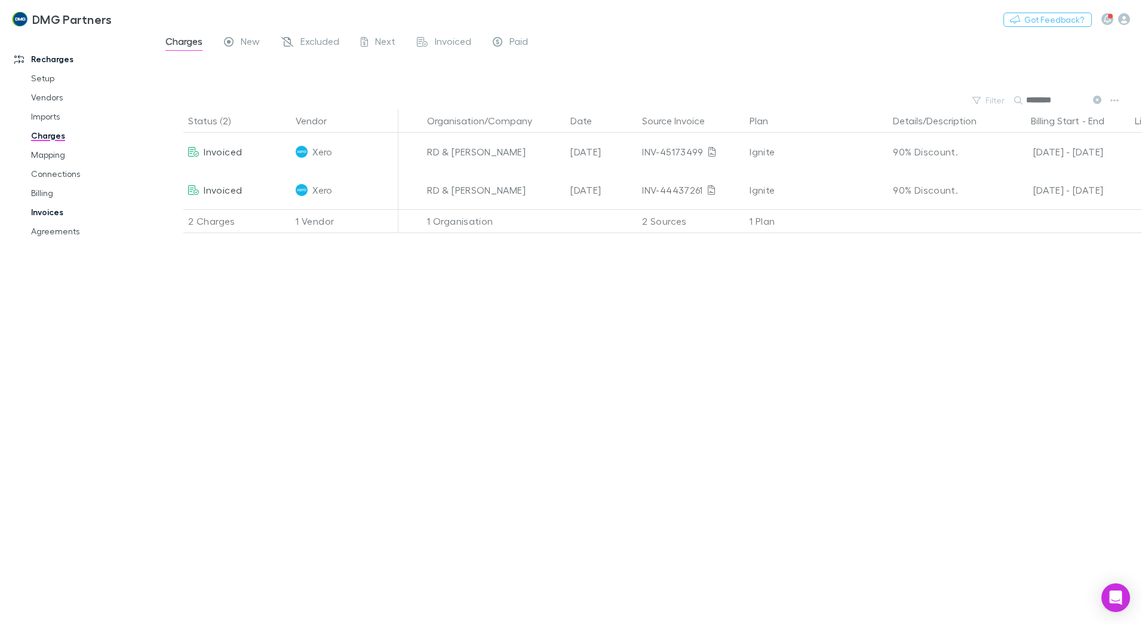
type input "********"
click at [45, 216] on link "Invoices" at bounding box center [90, 212] width 142 height 19
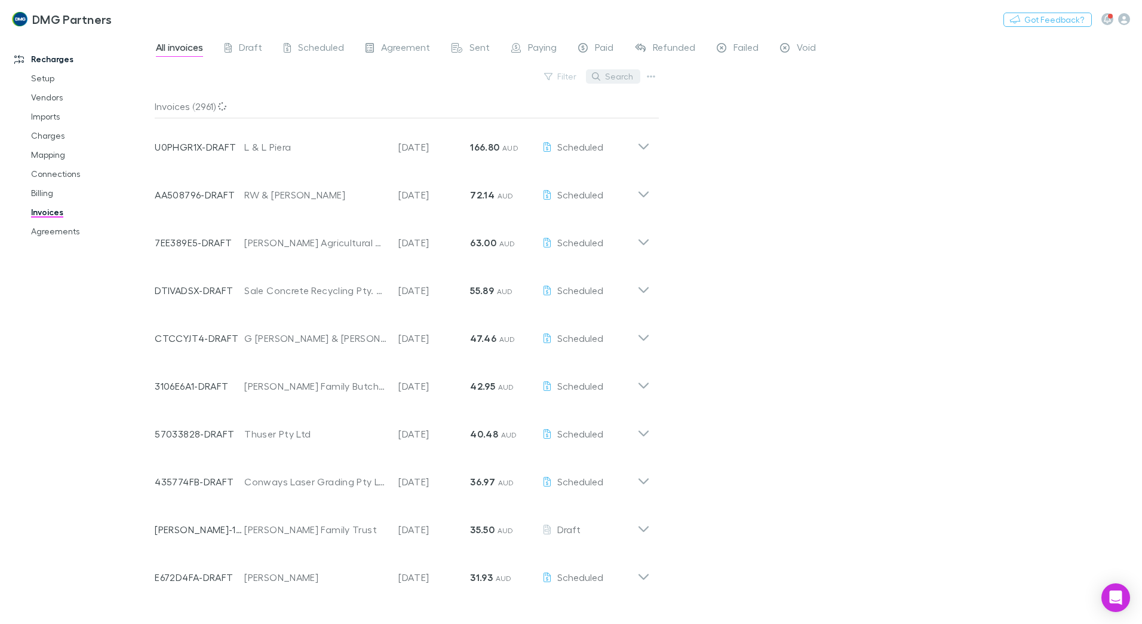
click at [610, 73] on button "Search" at bounding box center [613, 76] width 54 height 14
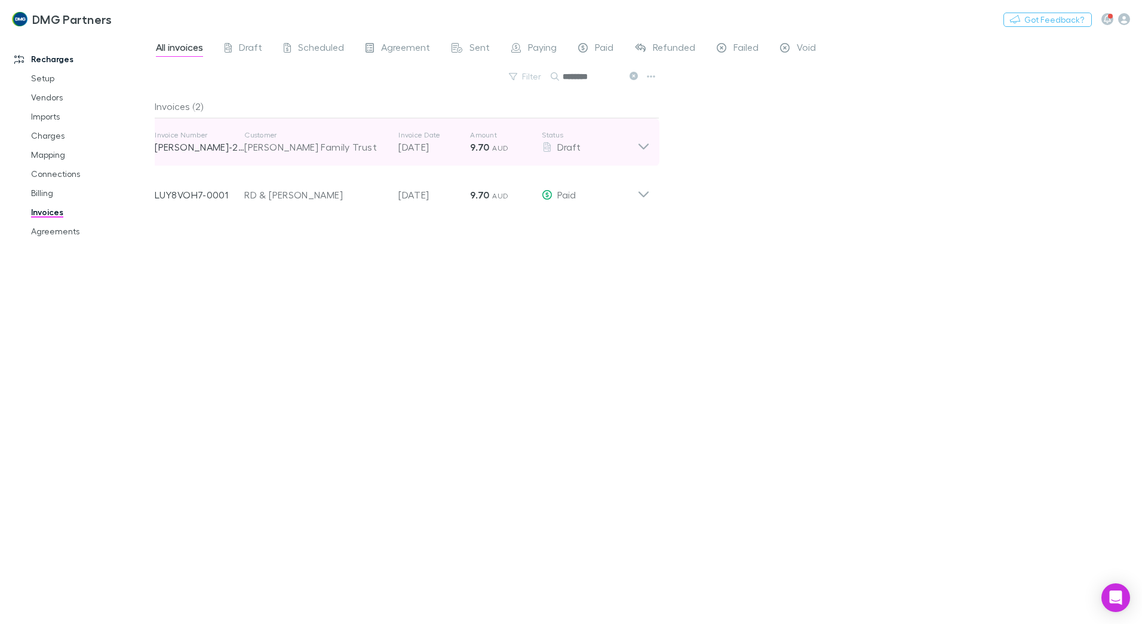
type input "********"
click at [642, 145] on icon at bounding box center [643, 142] width 13 height 24
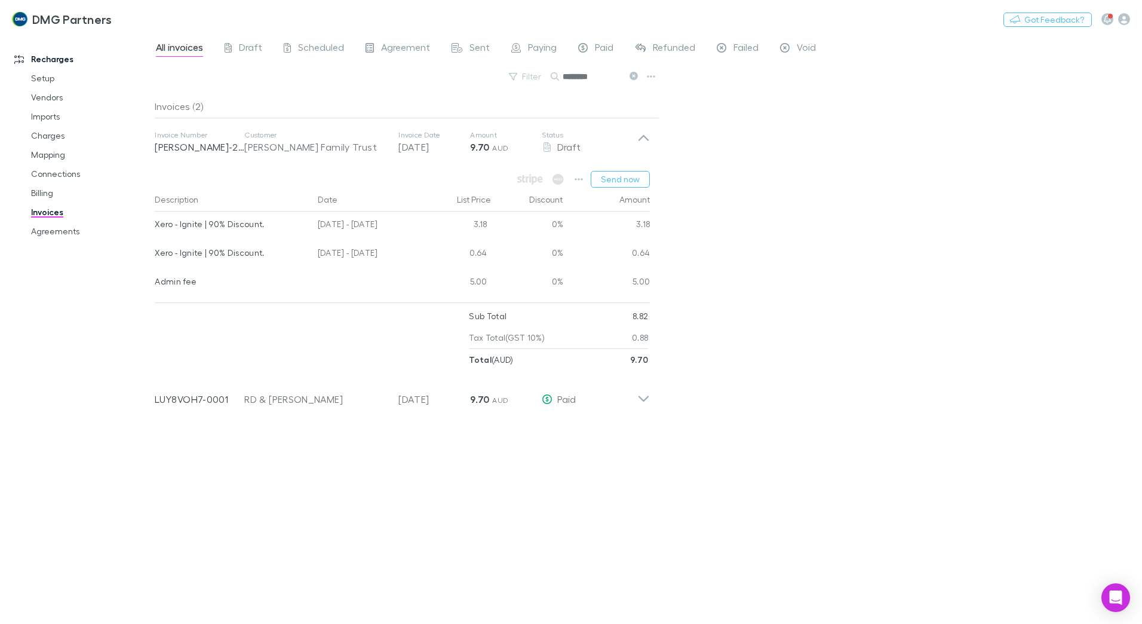
click at [789, 292] on div "All invoices Draft Scheduled Agreement Sent Paying Paid Refunded Failed Void Fi…" at bounding box center [649, 328] width 988 height 590
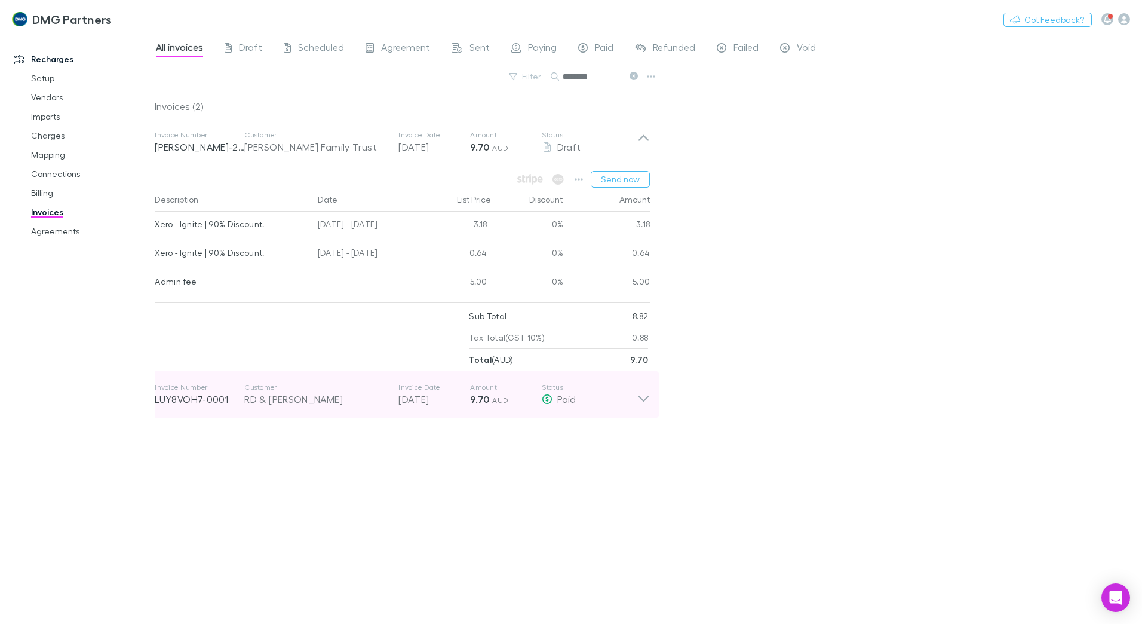
click at [640, 396] on icon at bounding box center [643, 394] width 13 height 24
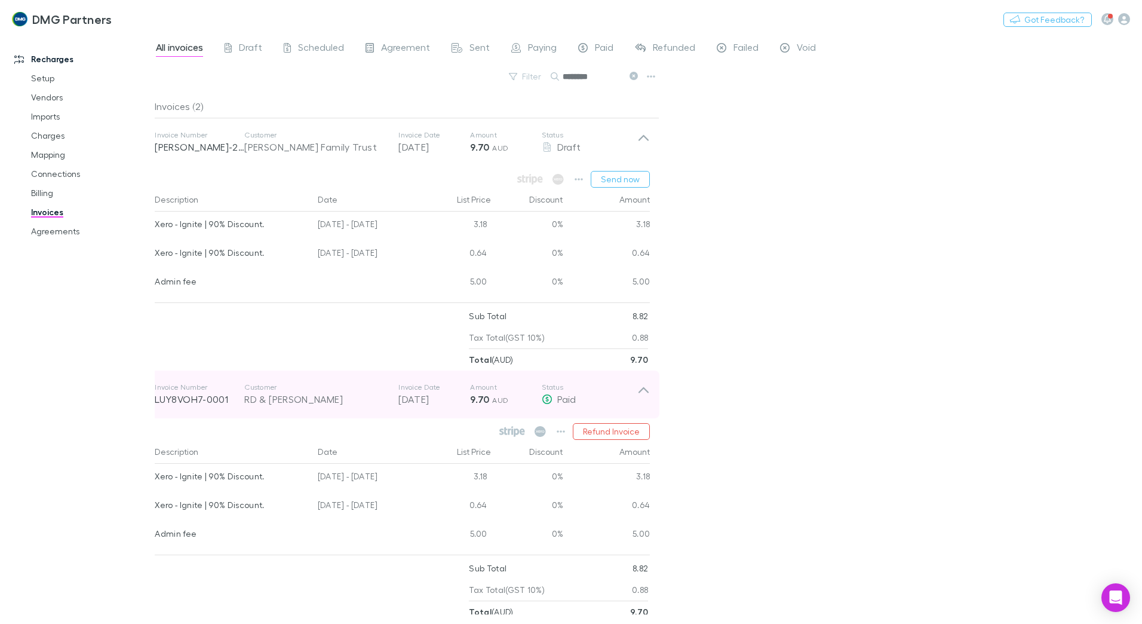
click at [645, 391] on icon at bounding box center [643, 394] width 13 height 24
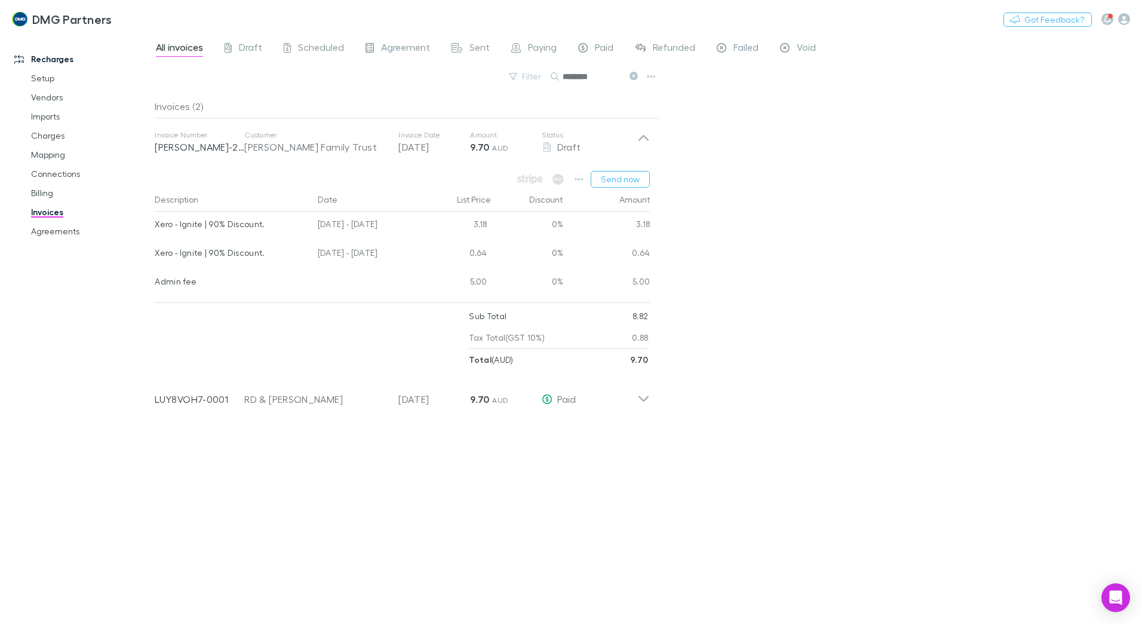
click at [888, 147] on div "All invoices Draft Scheduled Agreement Sent Paying Paid Refunded Failed Void Fi…" at bounding box center [649, 328] width 988 height 590
click at [831, 281] on div "All invoices Draft Scheduled Agreement Sent Paying Paid Refunded Failed Void Fi…" at bounding box center [649, 328] width 988 height 590
